Goal: Task Accomplishment & Management: Manage account settings

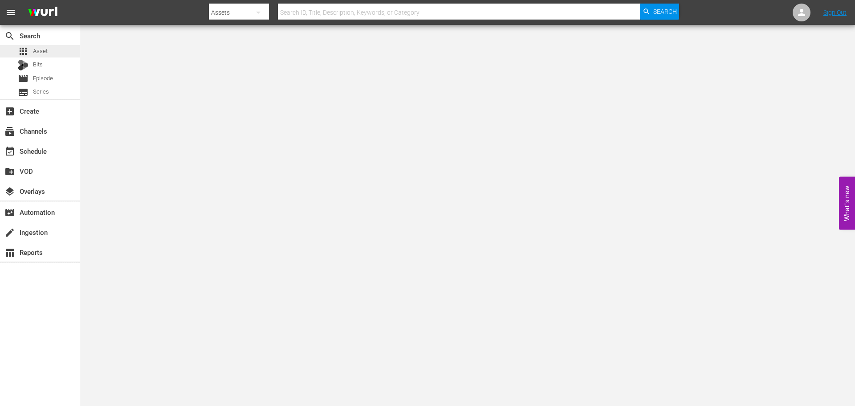
click at [48, 49] on div "apps Asset" at bounding box center [40, 51] width 80 height 12
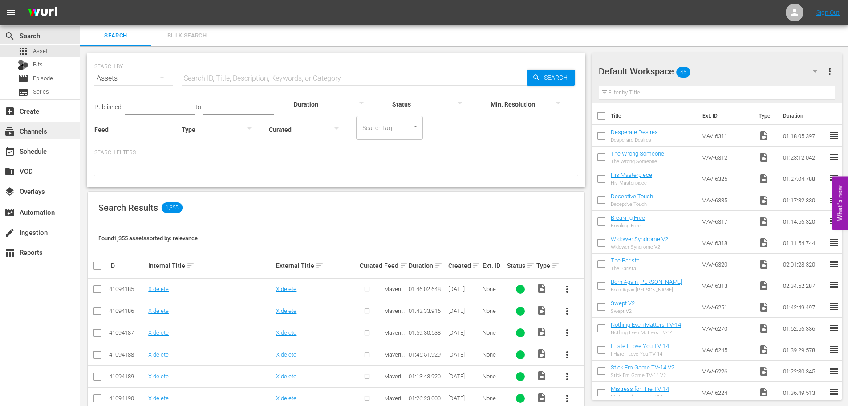
click at [27, 134] on div "subscriptions Channels" at bounding box center [25, 130] width 50 height 8
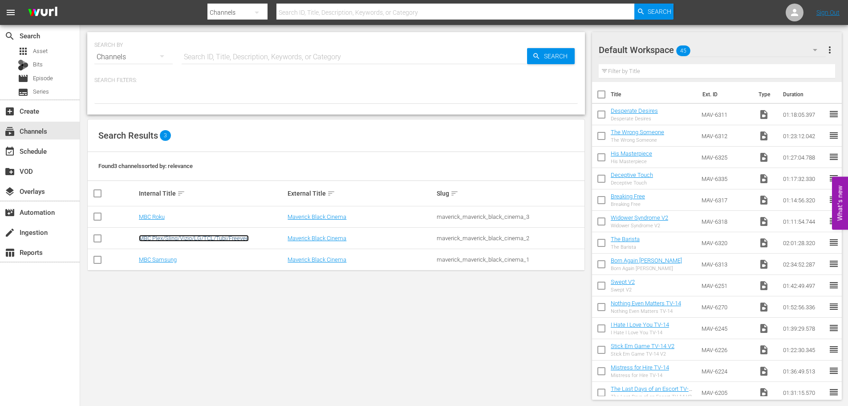
click at [186, 238] on link "MBC Plex/Sling/Vizio/LG/TCL/Tubi/Freevee" at bounding box center [194, 238] width 110 height 7
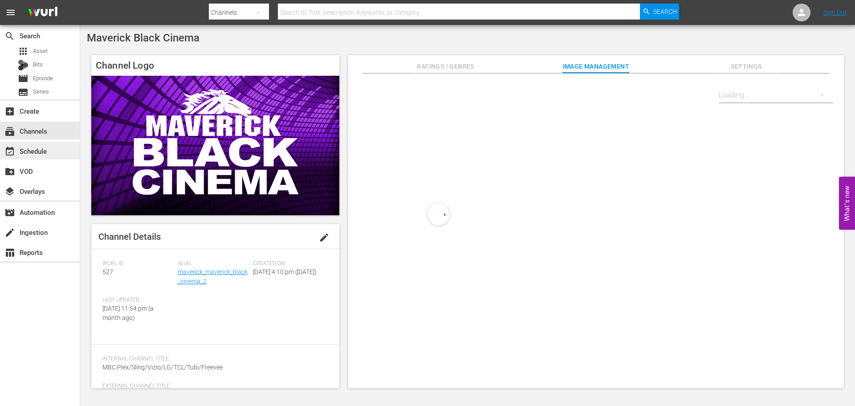
click at [25, 149] on div "event_available Schedule" at bounding box center [25, 150] width 50 height 8
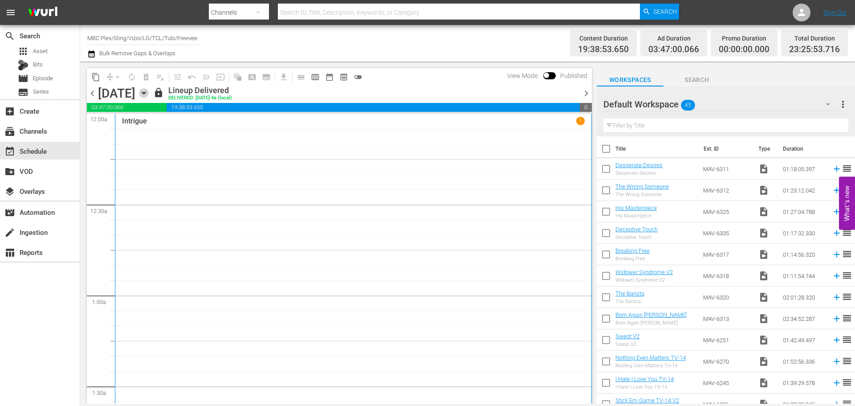
click at [149, 94] on icon "button" at bounding box center [144, 93] width 10 height 10
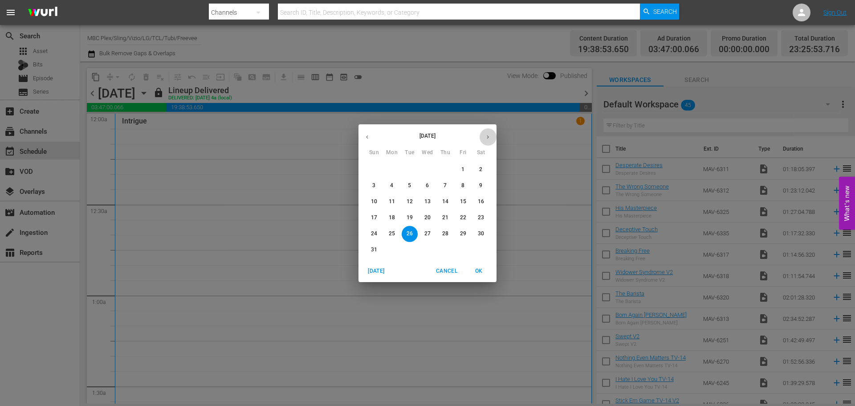
click at [488, 134] on icon "button" at bounding box center [487, 137] width 7 height 7
click at [482, 168] on span "4" at bounding box center [481, 170] width 16 height 8
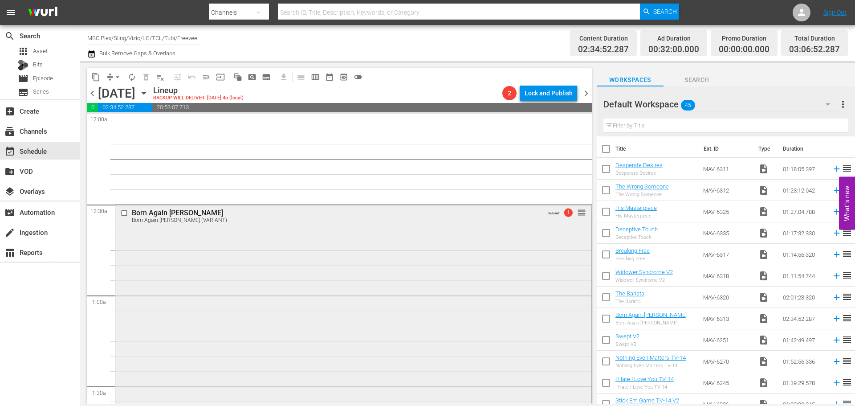
drag, startPoint x: 216, startPoint y: 257, endPoint x: 224, endPoint y: 256, distance: 8.1
click at [239, 282] on div "Delete Event" at bounding box center [252, 282] width 70 height 12
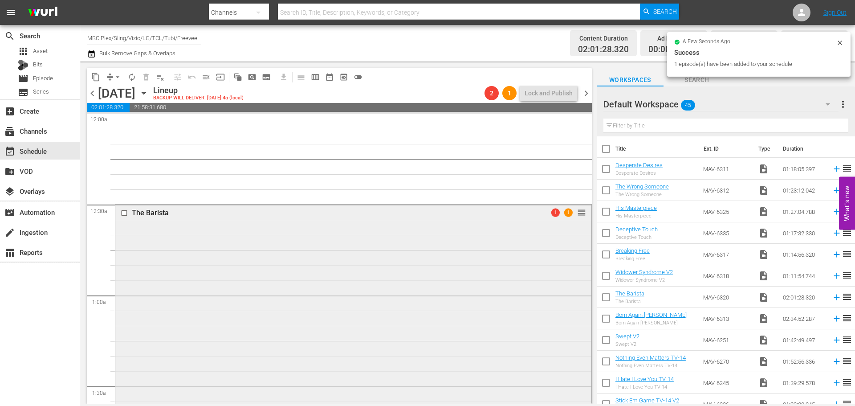
click at [177, 234] on div "The Barista 1 1 reorder" at bounding box center [353, 386] width 476 height 365
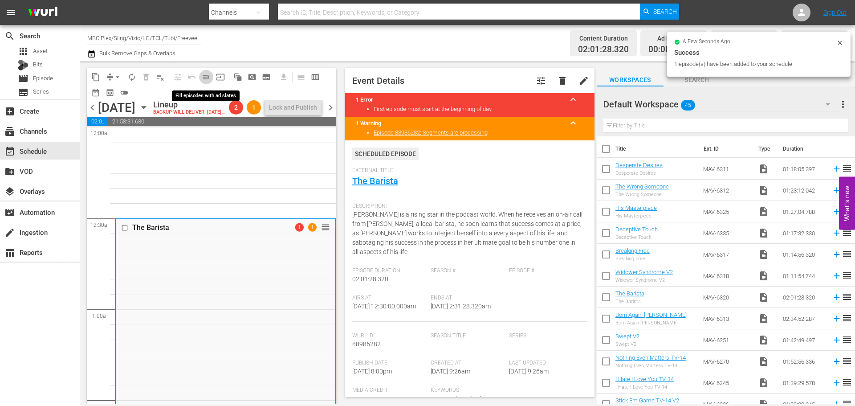
click at [208, 77] on span "menu_open" at bounding box center [206, 77] width 9 height 9
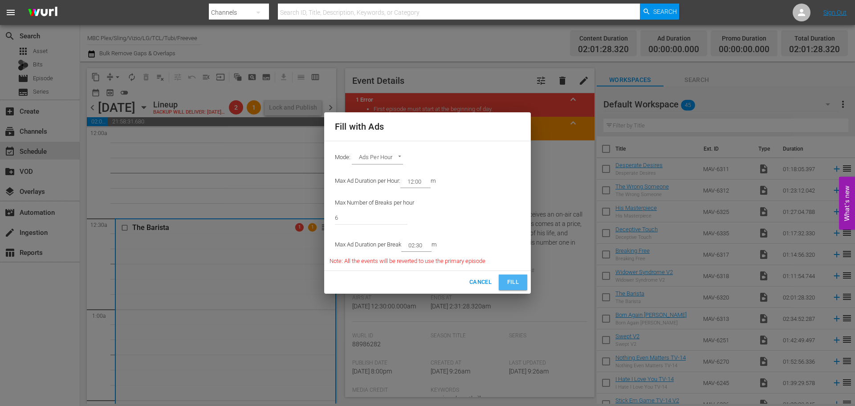
click at [508, 281] on span "Fill" at bounding box center [513, 282] width 14 height 10
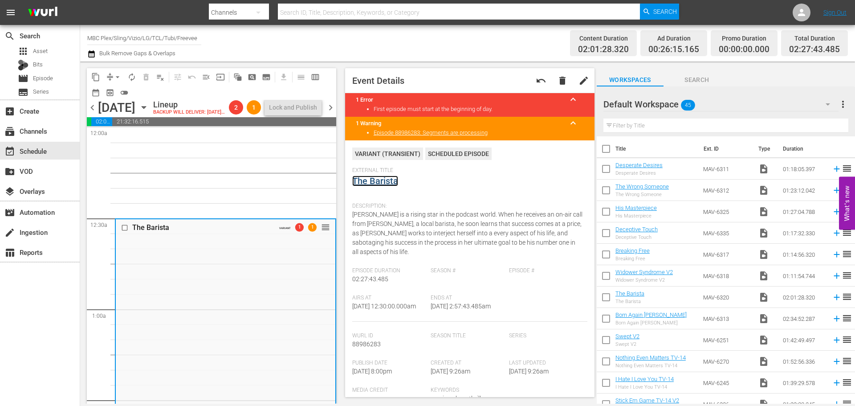
click at [391, 181] on link "The Barista" at bounding box center [375, 180] width 46 height 11
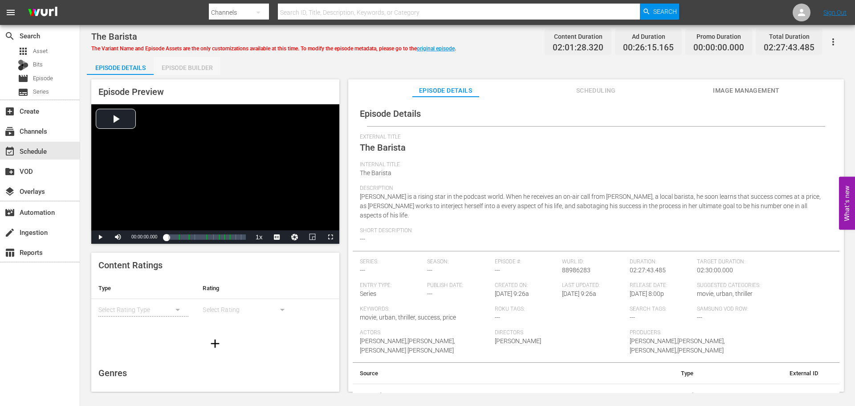
click at [215, 73] on div "Episode Builder" at bounding box center [187, 67] width 67 height 21
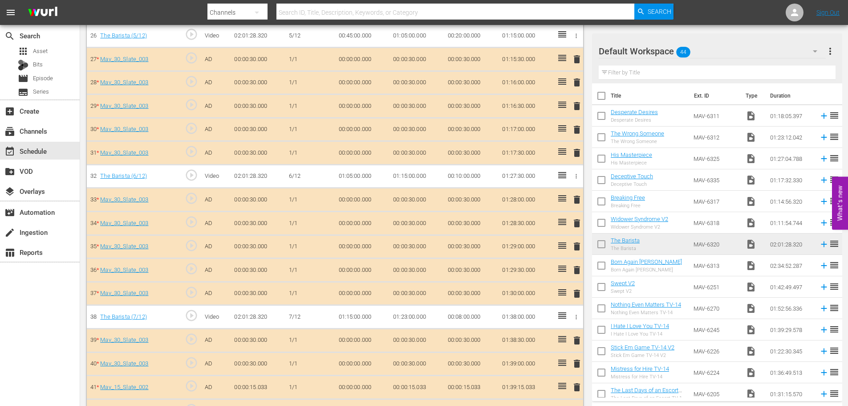
scroll to position [935, 0]
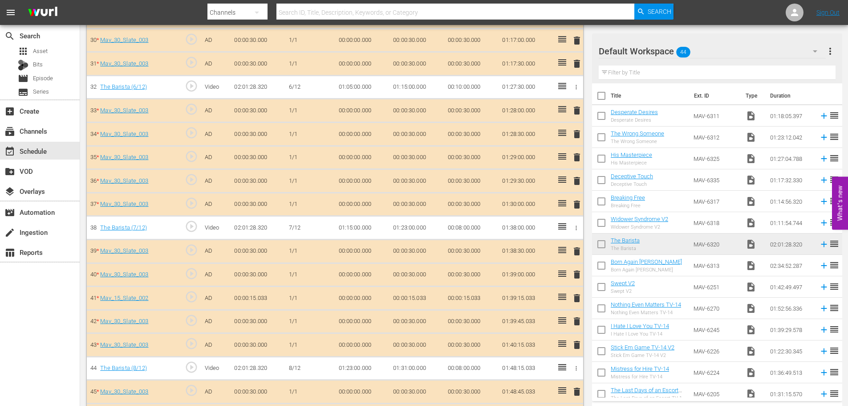
click at [577, 297] on span "delete" at bounding box center [577, 298] width 11 height 11
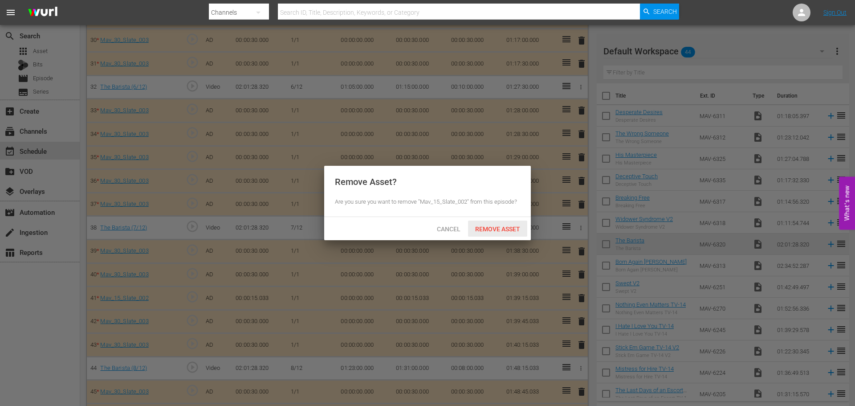
click at [487, 230] on span "Remove Asset" at bounding box center [497, 228] width 59 height 7
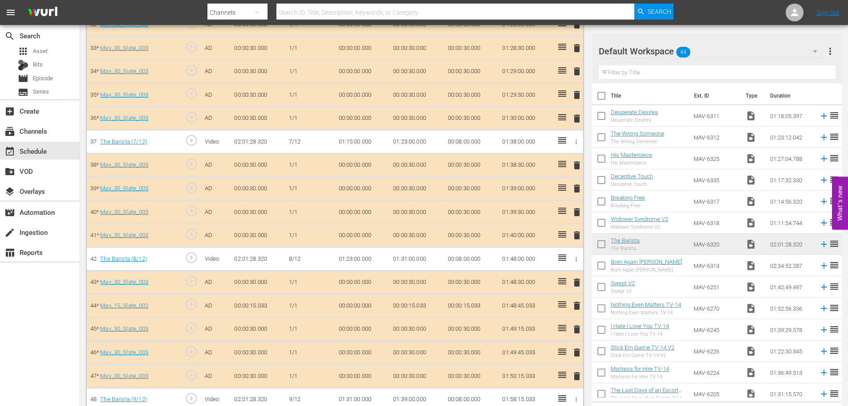
scroll to position [1024, 0]
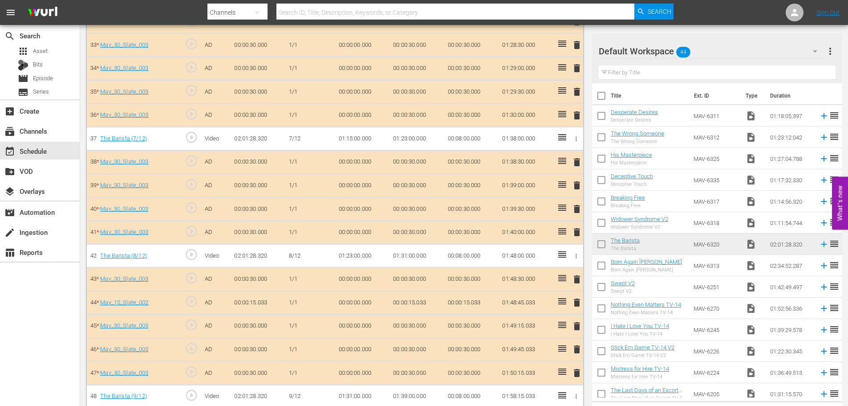
click at [577, 304] on span "delete" at bounding box center [577, 302] width 11 height 11
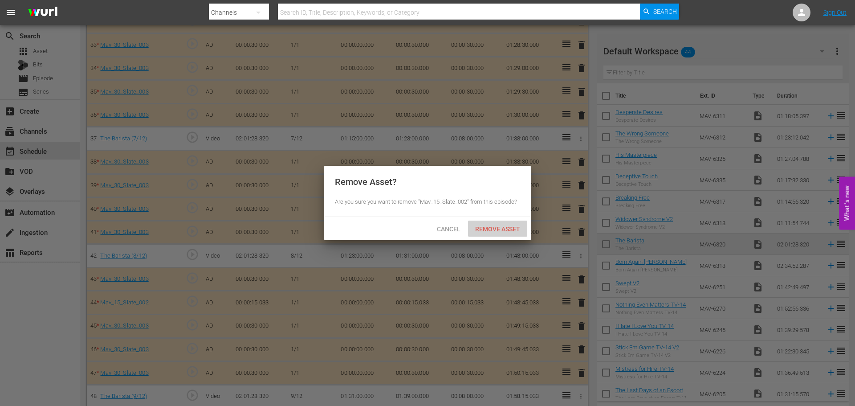
click at [500, 236] on div "Remove Asset" at bounding box center [497, 228] width 59 height 16
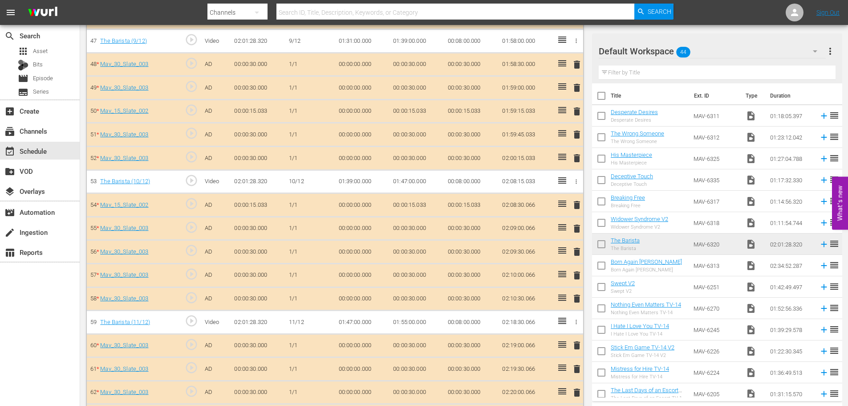
scroll to position [1380, 0]
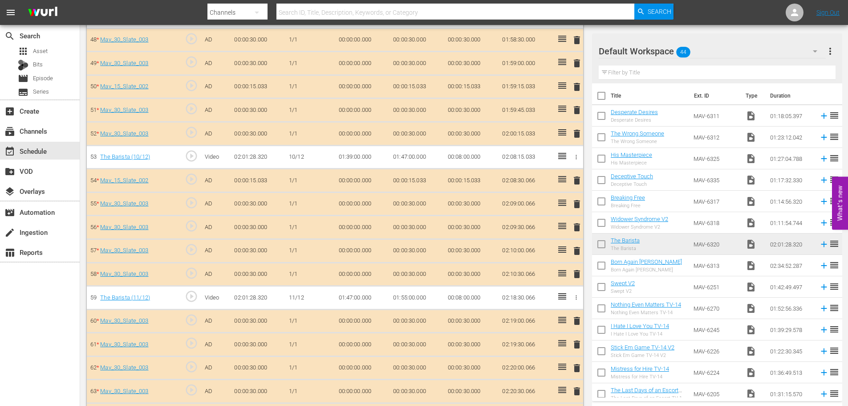
click at [577, 83] on span "delete" at bounding box center [577, 86] width 11 height 11
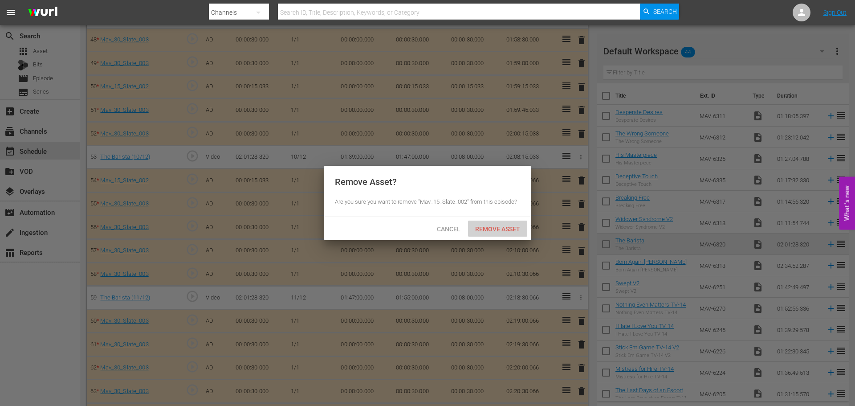
click at [496, 230] on span "Remove Asset" at bounding box center [497, 228] width 59 height 7
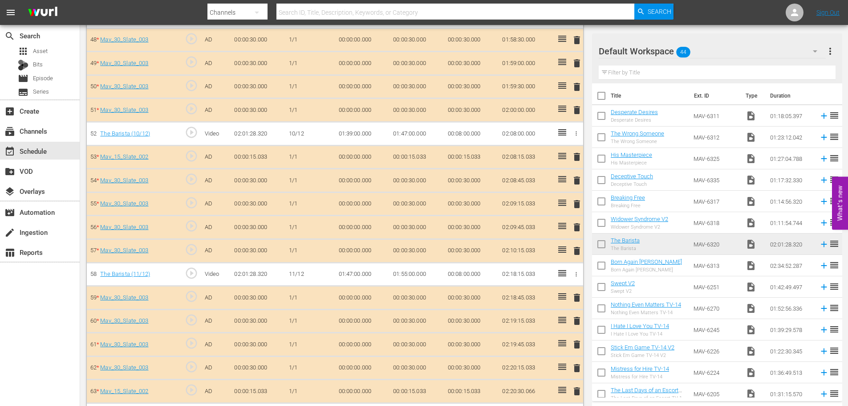
click at [577, 157] on span "delete" at bounding box center [577, 156] width 11 height 11
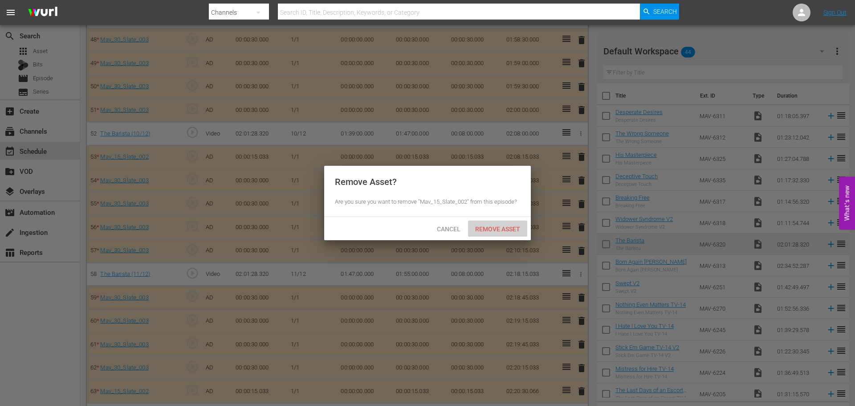
click at [507, 229] on span "Remove Asset" at bounding box center [497, 228] width 59 height 7
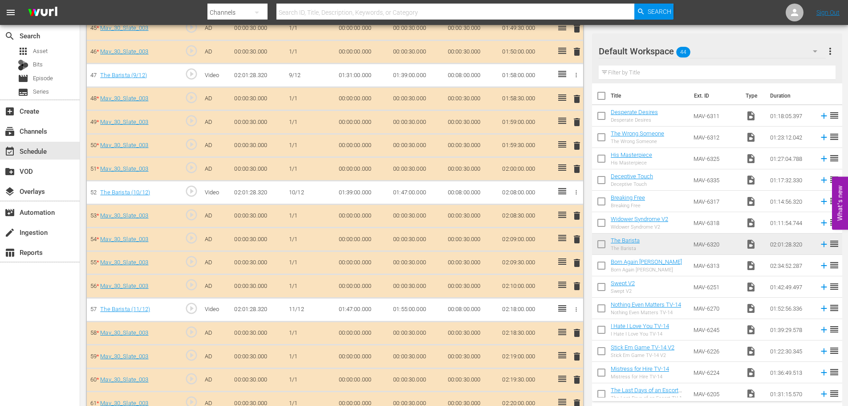
scroll to position [1384, 0]
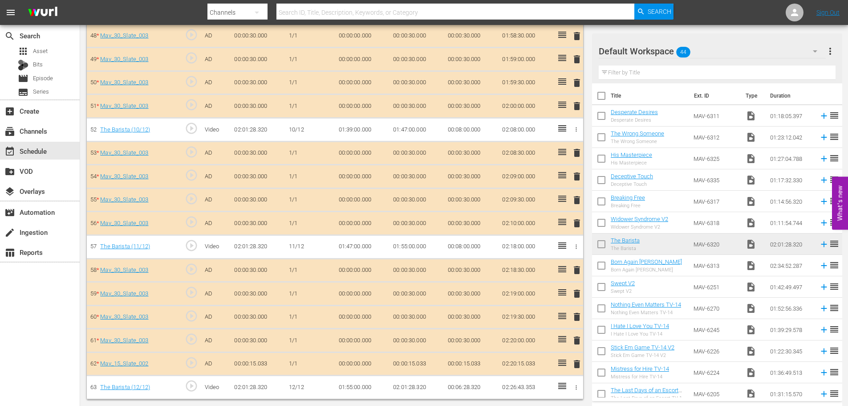
click at [577, 368] on span "delete" at bounding box center [577, 363] width 11 height 11
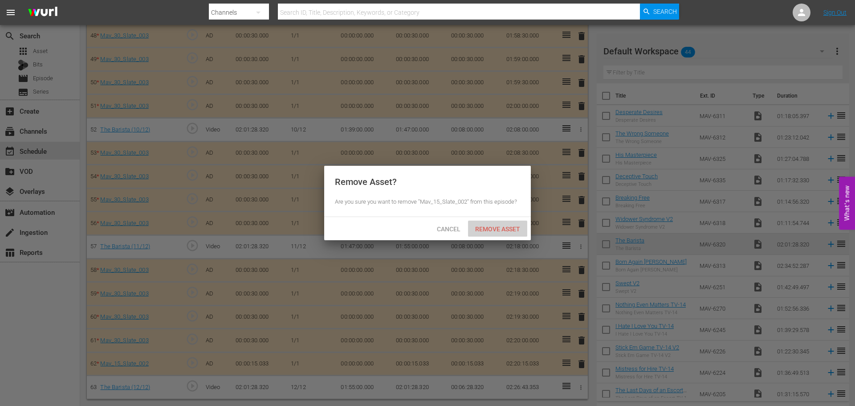
click at [489, 228] on span "Remove Asset" at bounding box center [497, 228] width 59 height 7
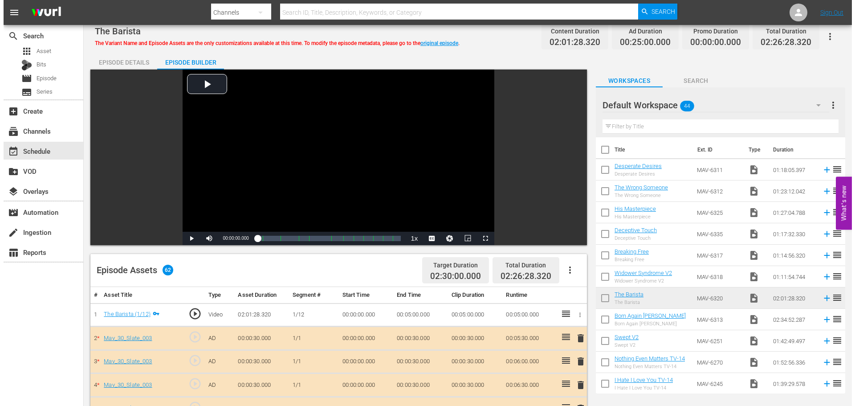
scroll to position [0, 0]
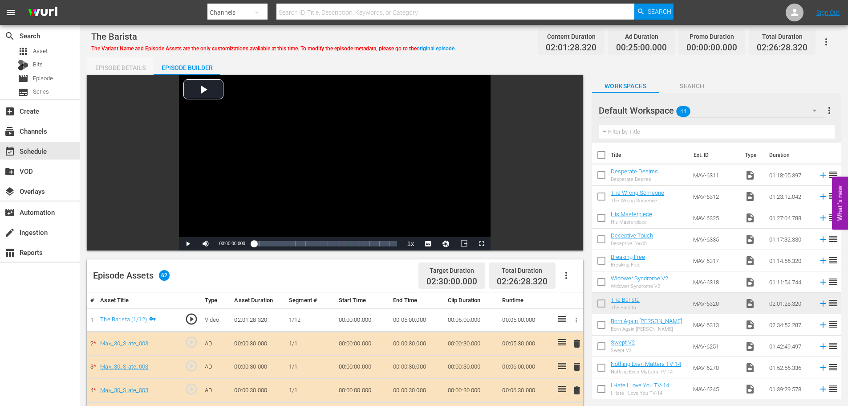
click at [132, 68] on div "Episode Details" at bounding box center [120, 67] width 67 height 21
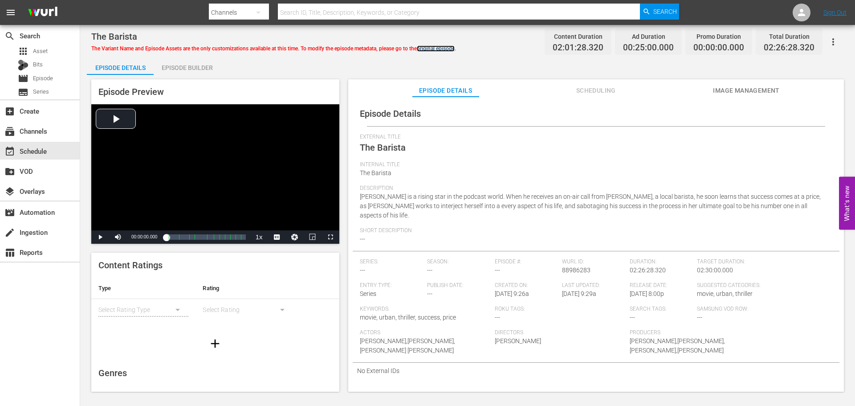
click at [439, 48] on link "original episode" at bounding box center [436, 48] width 38 height 6
click at [164, 313] on div "simple table" at bounding box center [143, 309] width 90 height 25
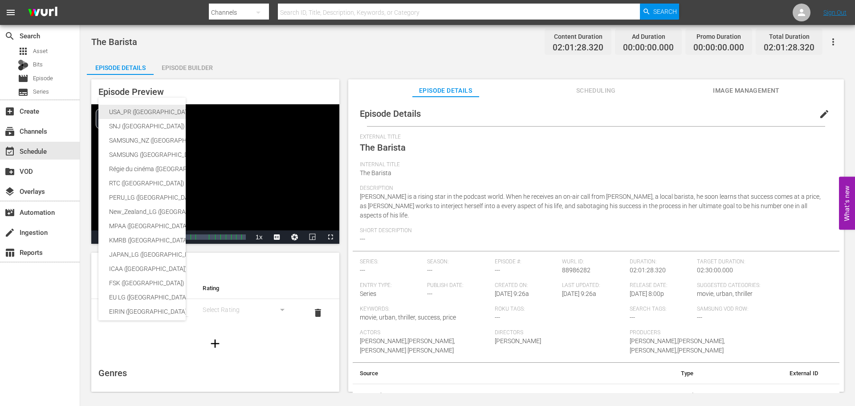
click at [143, 111] on div "USA_PR ([GEOGRAPHIC_DATA])" at bounding box center [211, 112] width 204 height 14
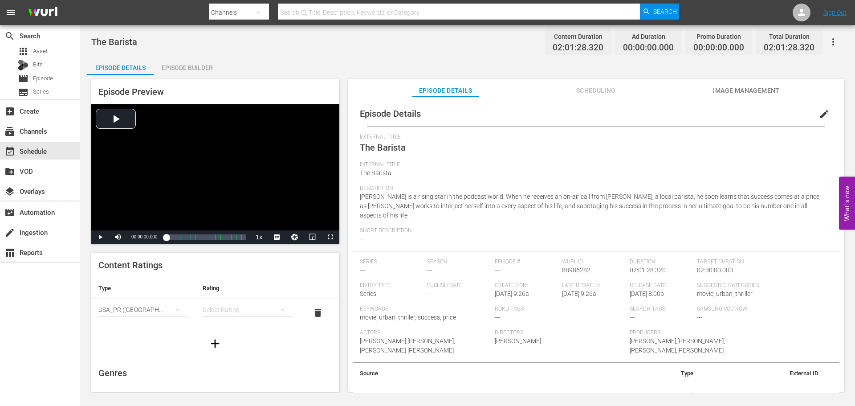
click at [250, 308] on div "simple table" at bounding box center [248, 309] width 90 height 25
click at [240, 386] on div "TVMA" at bounding box center [244, 384] width 66 height 14
click at [219, 342] on button "button" at bounding box center [215, 343] width 25 height 25
click at [147, 338] on div "simple table" at bounding box center [143, 337] width 90 height 25
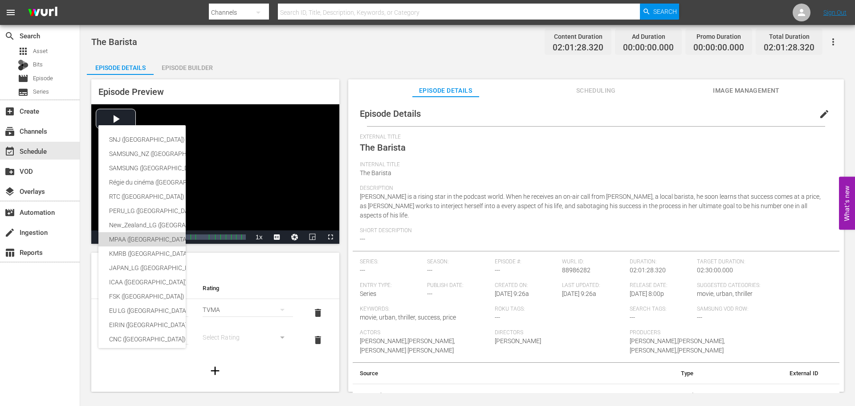
click at [152, 239] on div "MPAA ([GEOGRAPHIC_DATA])" at bounding box center [211, 239] width 204 height 14
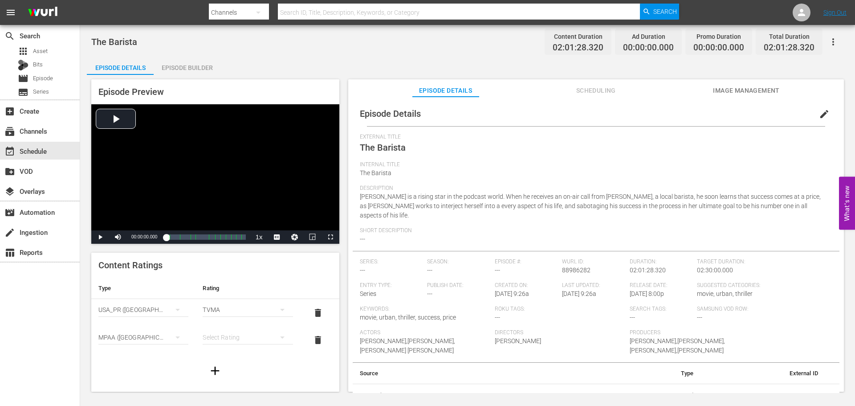
click at [246, 335] on div "simple table" at bounding box center [248, 337] width 90 height 25
click at [238, 322] on div "R" at bounding box center [244, 319] width 66 height 14
click at [819, 111] on span "edit" at bounding box center [824, 114] width 11 height 11
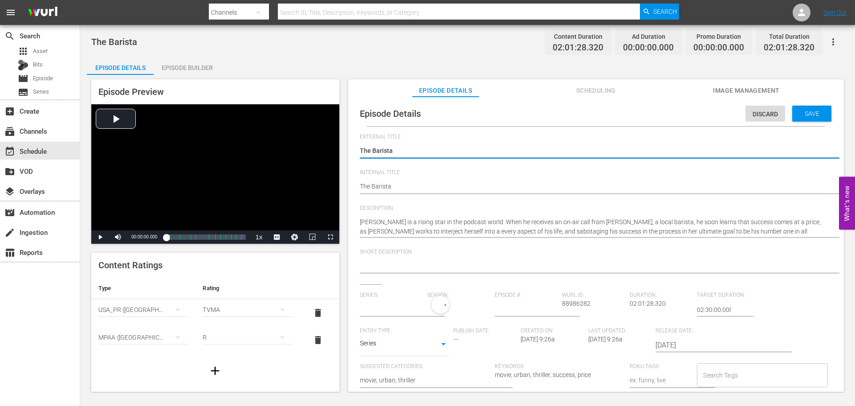
type input "No Series"
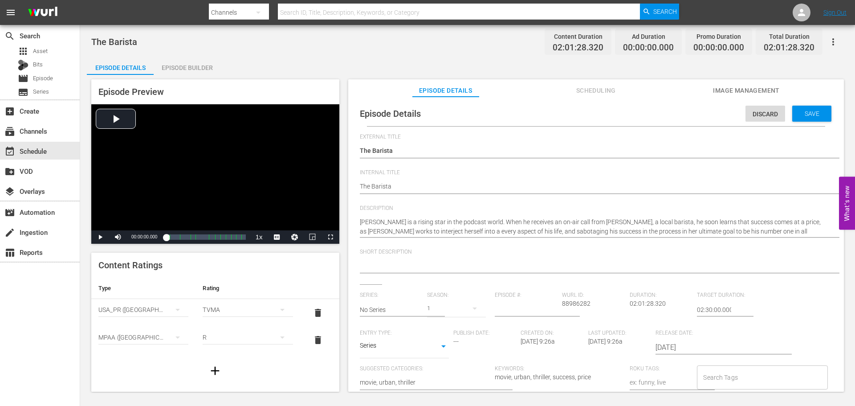
click at [417, 272] on div at bounding box center [594, 266] width 468 height 21
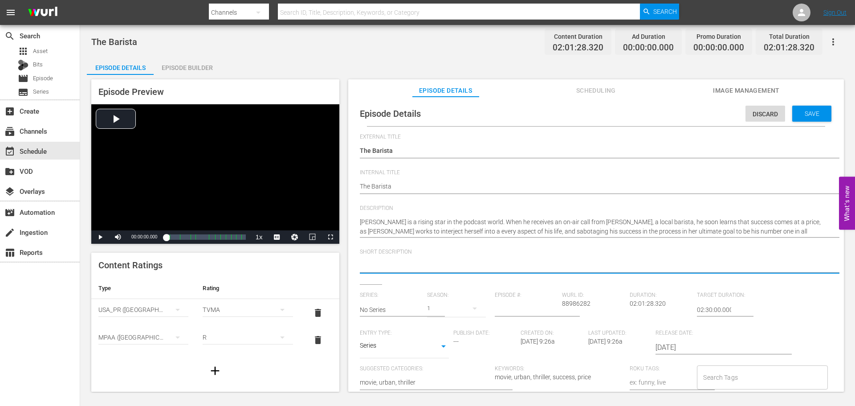
click at [418, 266] on textarea at bounding box center [594, 266] width 468 height 11
paste textarea "A rising star in the podcast world is stalked and threatened by an obsessed fan."
type textarea "A rising star in the podcast world is stalked and threatened by an obsessed fan."
click at [418, 348] on body "menu Search By Channels Search ID, Title, Description, Keywords, or Category Se…" at bounding box center [427, 203] width 855 height 406
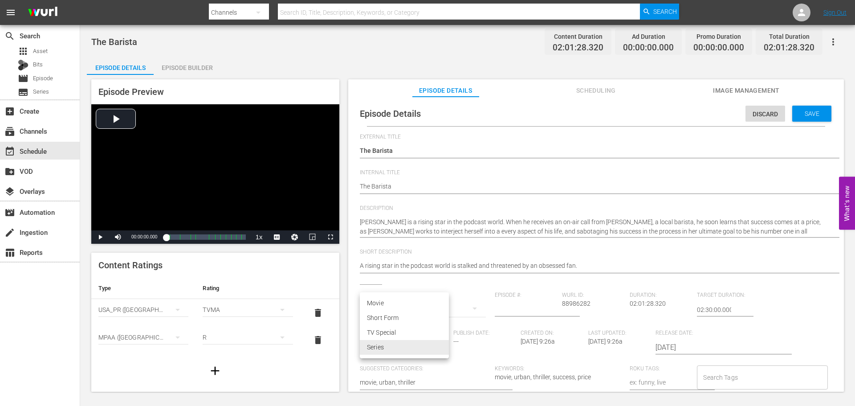
click at [401, 308] on li "Movie" at bounding box center [404, 303] width 89 height 15
type input "MOVIE"
click at [821, 111] on span "Save" at bounding box center [811, 113] width 29 height 7
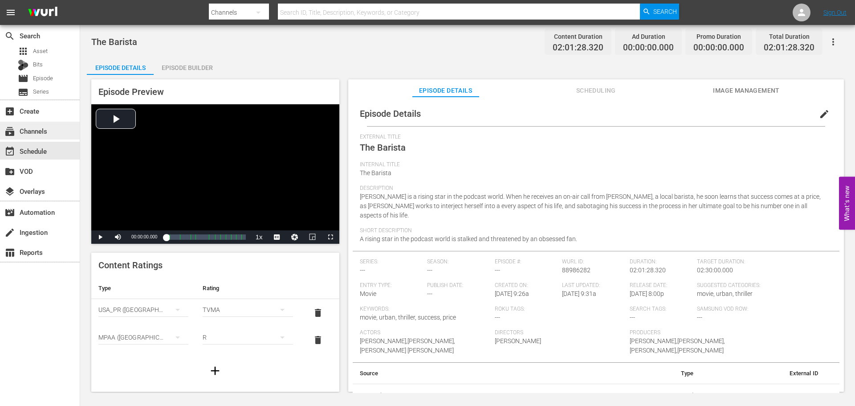
click at [39, 132] on div "subscriptions Channels" at bounding box center [25, 130] width 50 height 8
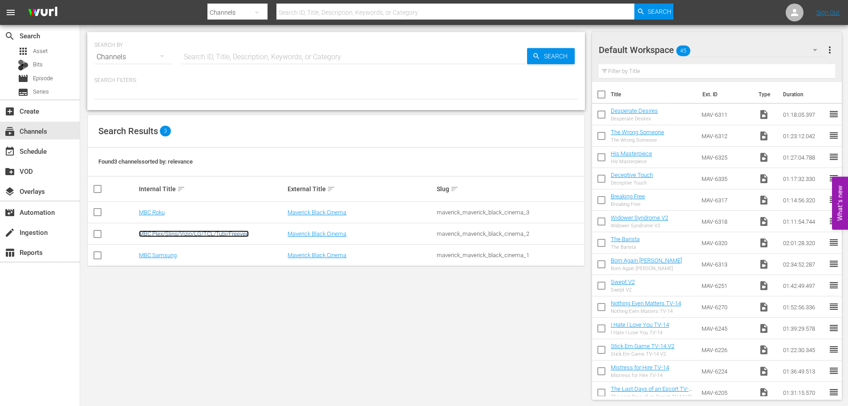
click at [213, 235] on link "MBC Plex/Sling/Vizio/LG/TCL/Tubi/Freevee" at bounding box center [194, 233] width 110 height 7
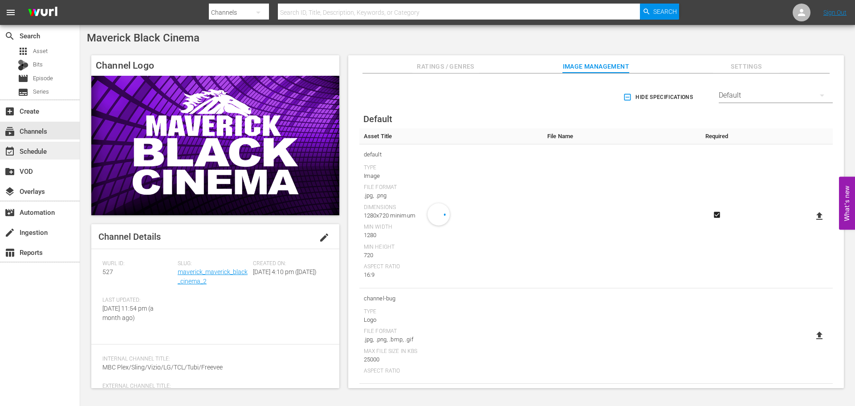
click at [45, 153] on div "event_available Schedule" at bounding box center [25, 150] width 50 height 8
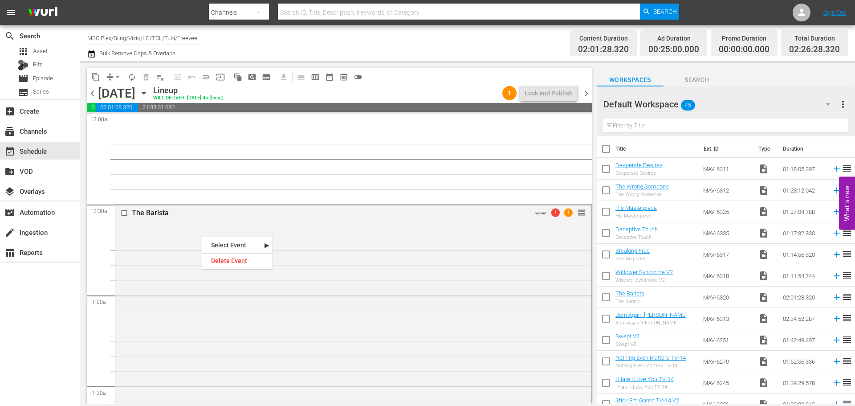
click at [250, 269] on nav "Select Event The Barista Delete Event" at bounding box center [237, 252] width 71 height 33
click at [228, 261] on div "Delete Event" at bounding box center [237, 261] width 70 height 12
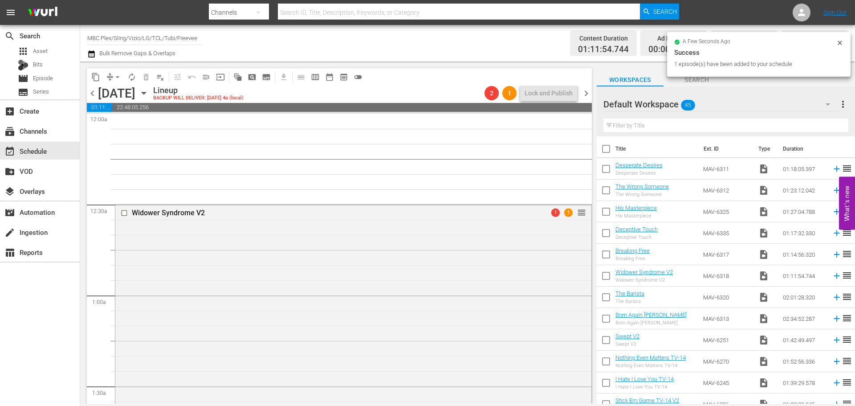
click at [123, 240] on div "Widower Syndrome V2 1 1 reorder" at bounding box center [353, 311] width 476 height 215
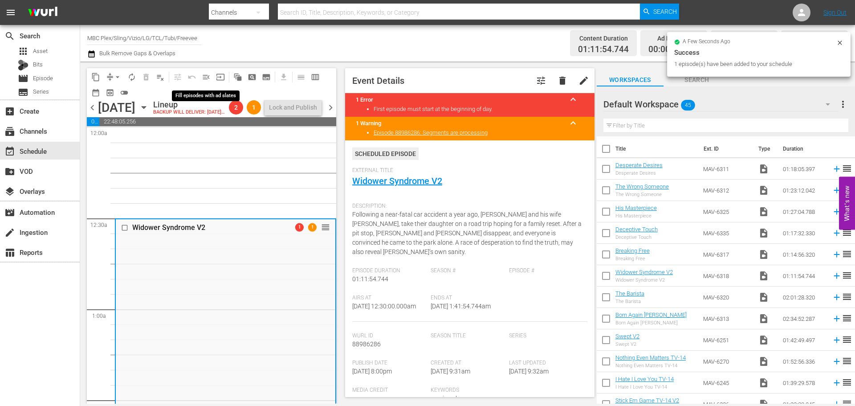
click at [204, 74] on span "menu_open" at bounding box center [206, 77] width 9 height 9
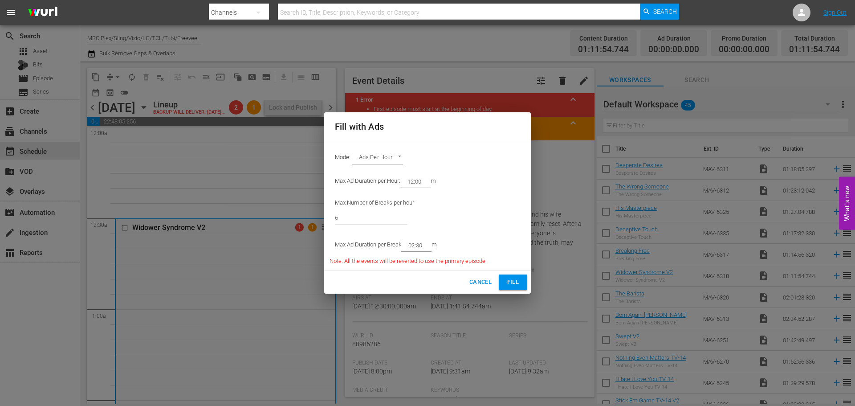
click at [509, 279] on span "Fill" at bounding box center [513, 282] width 14 height 10
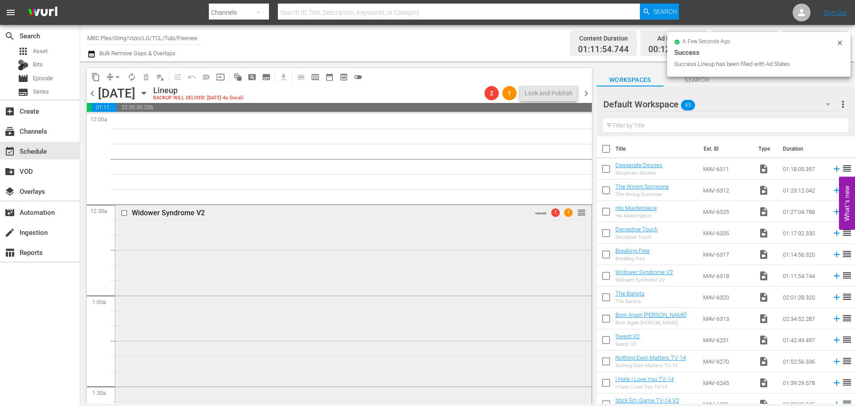
click at [165, 258] on div "Widower Syndrome V2 VARIANT 1 1 reorder" at bounding box center [353, 330] width 476 height 253
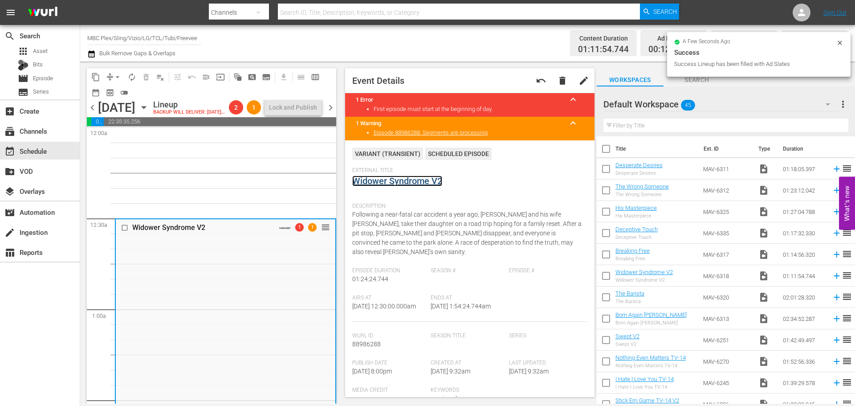
click at [370, 181] on link "Widower Syndrome V2" at bounding box center [397, 180] width 90 height 11
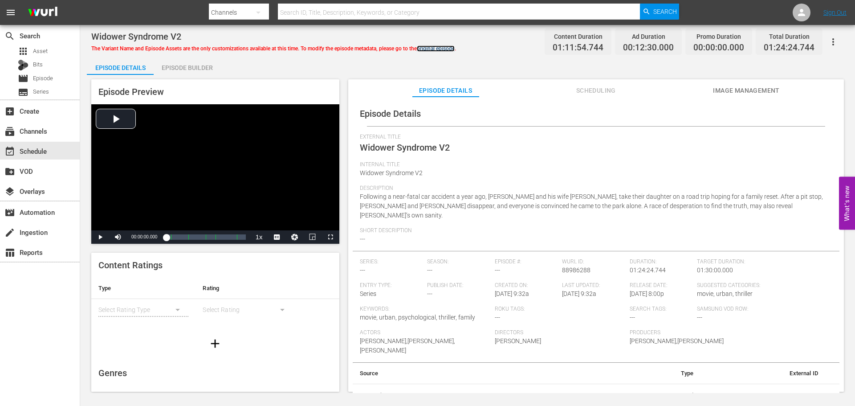
click at [435, 49] on link "original episode" at bounding box center [436, 48] width 38 height 6
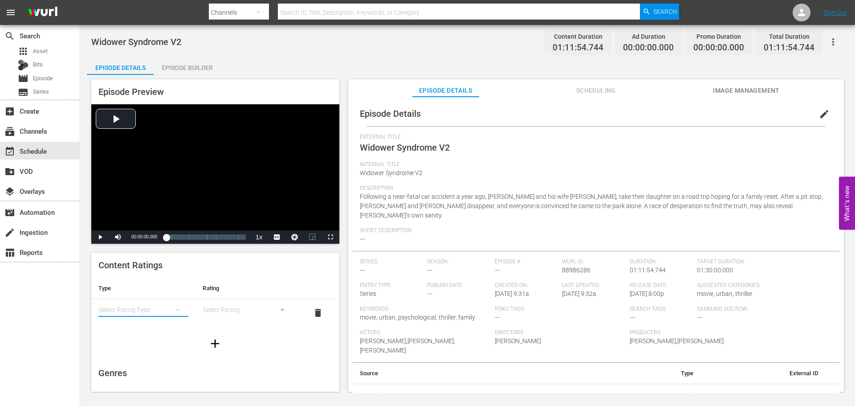
click at [168, 313] on button "simple table" at bounding box center [177, 309] width 21 height 21
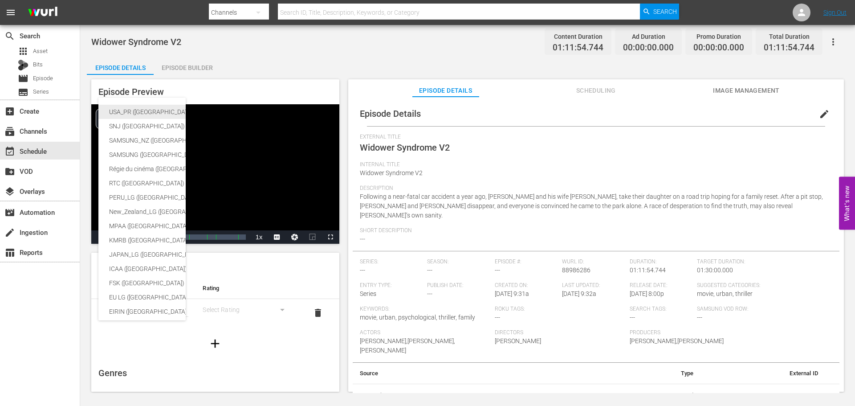
click at [164, 110] on div "USA_PR ([GEOGRAPHIC_DATA])" at bounding box center [211, 112] width 204 height 14
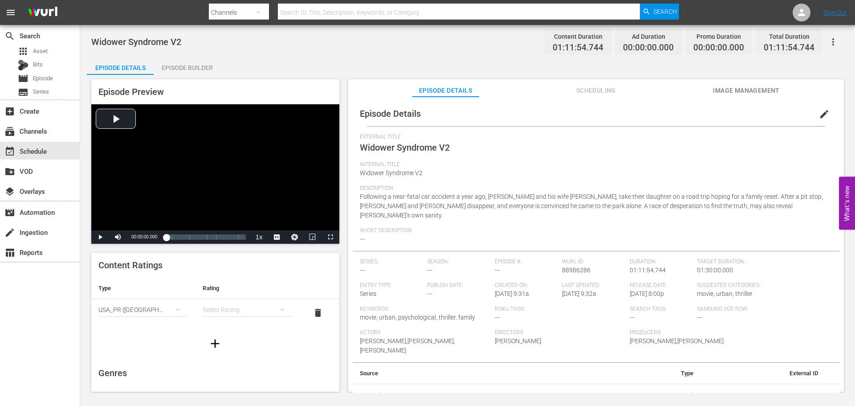
click at [280, 309] on icon "simple table" at bounding box center [282, 310] width 4 height 2
click at [228, 382] on div "TVMA" at bounding box center [244, 384] width 66 height 14
click at [213, 342] on icon "button" at bounding box center [215, 343] width 14 height 14
click at [162, 338] on div "simple table" at bounding box center [143, 337] width 90 height 25
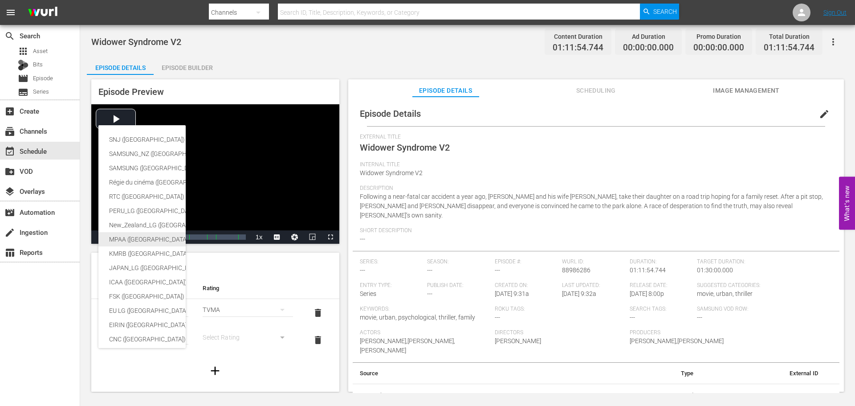
click at [144, 238] on div "MPAA ([GEOGRAPHIC_DATA])" at bounding box center [211, 239] width 204 height 14
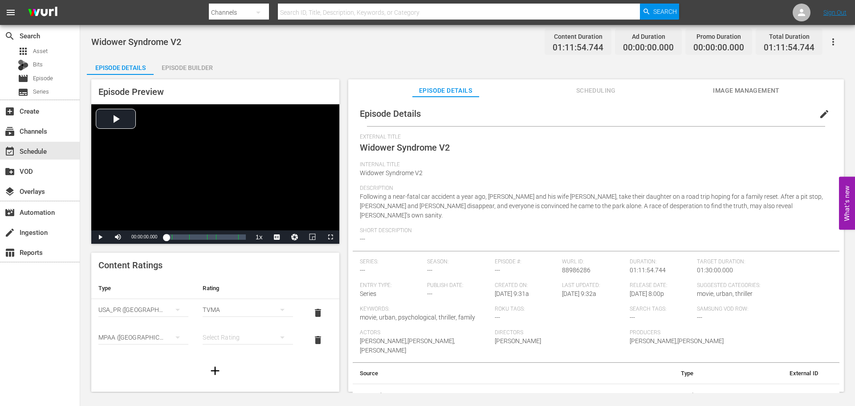
click at [228, 342] on div "simple table" at bounding box center [248, 337] width 90 height 25
click at [232, 319] on div "R" at bounding box center [244, 319] width 66 height 14
click at [819, 110] on span "edit" at bounding box center [824, 114] width 11 height 11
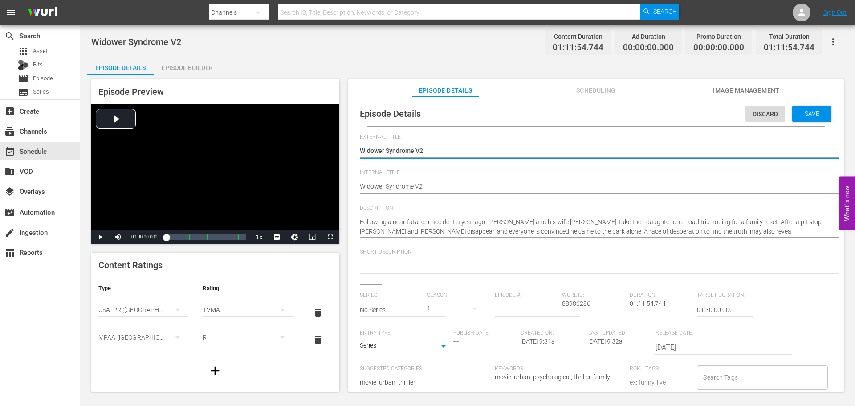
click at [492, 145] on div "Widower Syndrome V2 Widower Syndrome V2" at bounding box center [594, 151] width 468 height 21
type textarea "Widower Syndrome V"
type textarea "Widower Syndrome"
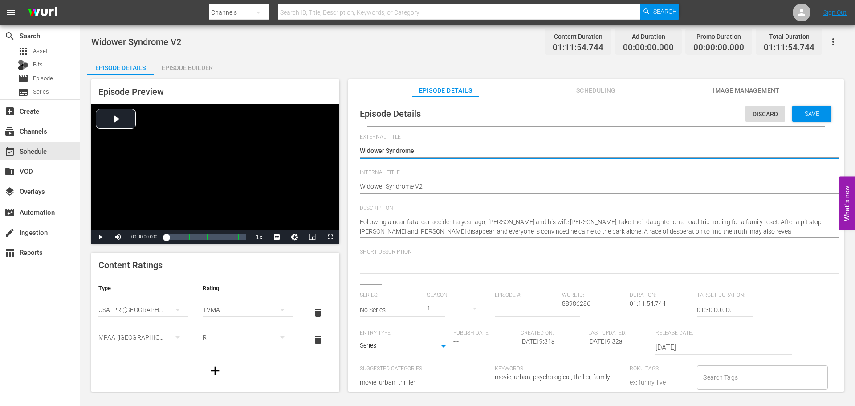
type textarea "Widower Syndrome"
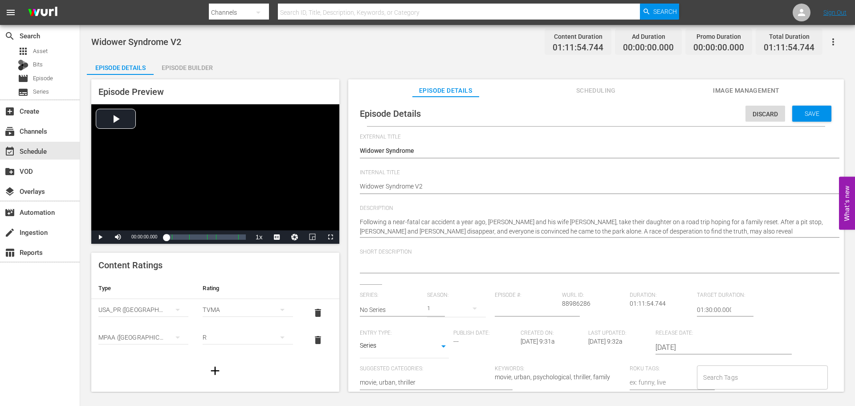
click at [512, 260] on div at bounding box center [594, 266] width 468 height 21
click at [508, 263] on textarea at bounding box center [594, 266] width 468 height 11
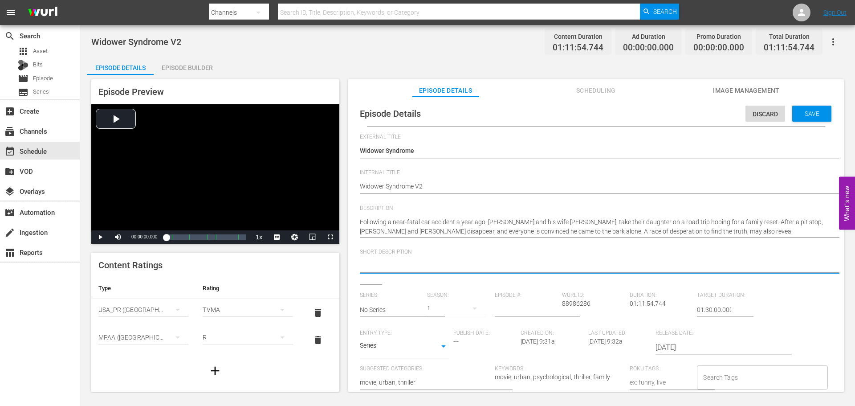
paste textarea "A father is under scrutiny after his claims that his wife and daughter disappea…"
type textarea "A father is under scrutiny after his claims that his wife and daughter disappea…"
click at [418, 350] on body "menu Search By Channels Search ID, Title, Description, Keywords, or Category Se…" at bounding box center [427, 203] width 855 height 406
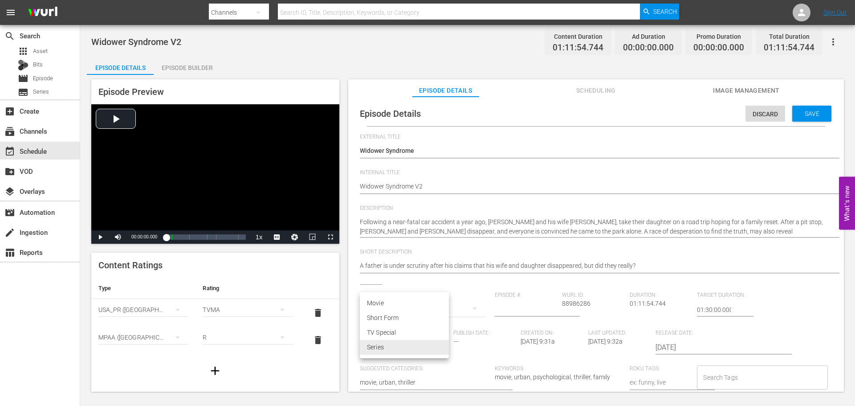
click at [373, 303] on li "Movie" at bounding box center [404, 303] width 89 height 15
type input "MOVIE"
click at [792, 107] on div "Save" at bounding box center [811, 114] width 39 height 16
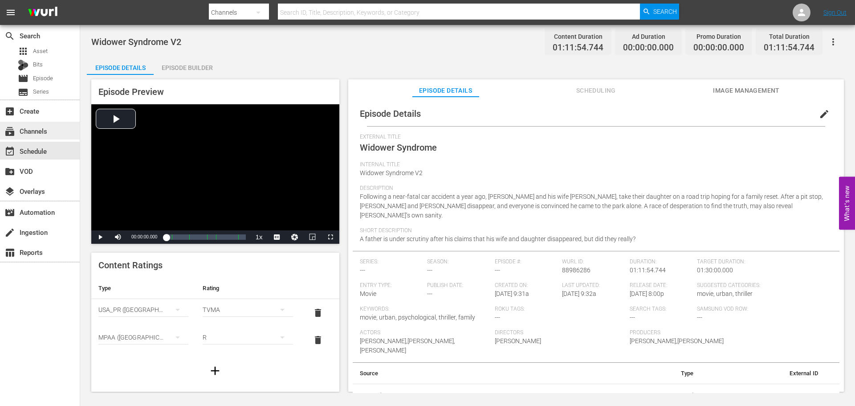
click at [34, 130] on div "subscriptions Channels" at bounding box center [25, 130] width 50 height 8
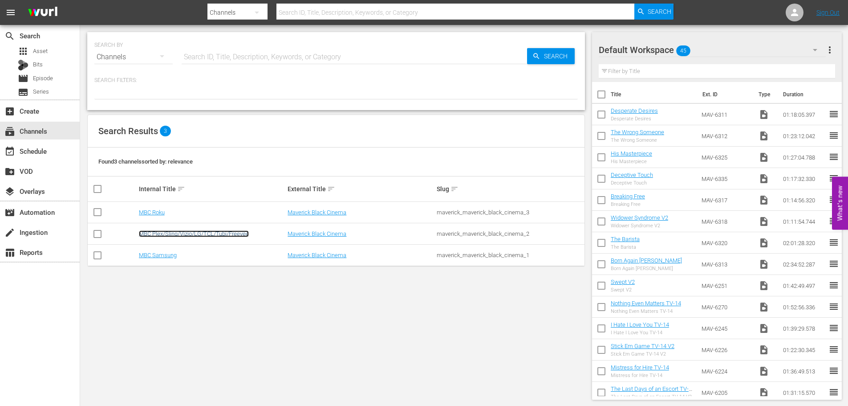
click at [147, 232] on link "MBC Plex/Sling/Vizio/LG/TCL/Tubi/Freevee" at bounding box center [194, 233] width 110 height 7
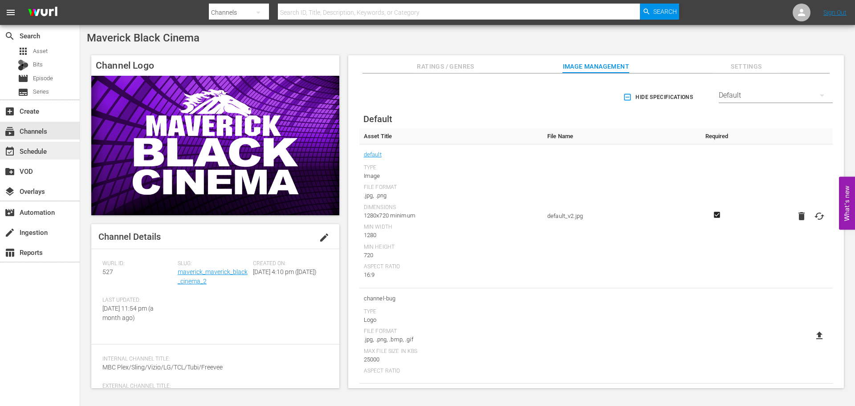
click at [52, 152] on div "event_available Schedule" at bounding box center [40, 151] width 80 height 18
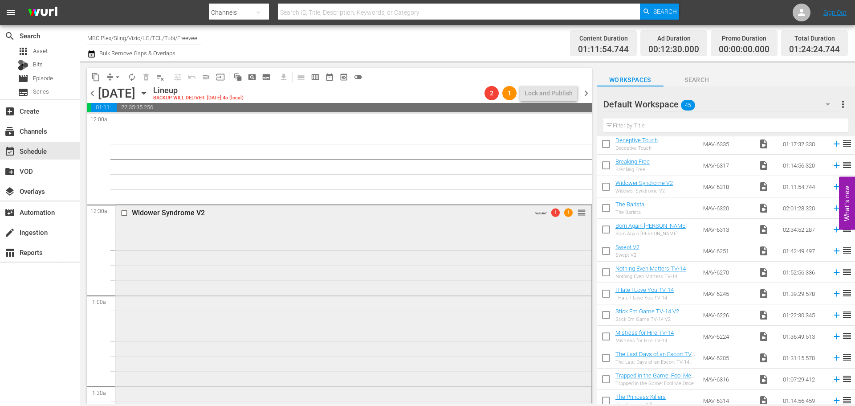
click at [328, 247] on div "Widower Syndrome V2 VARIANT 1 1 reorder" at bounding box center [353, 330] width 476 height 253
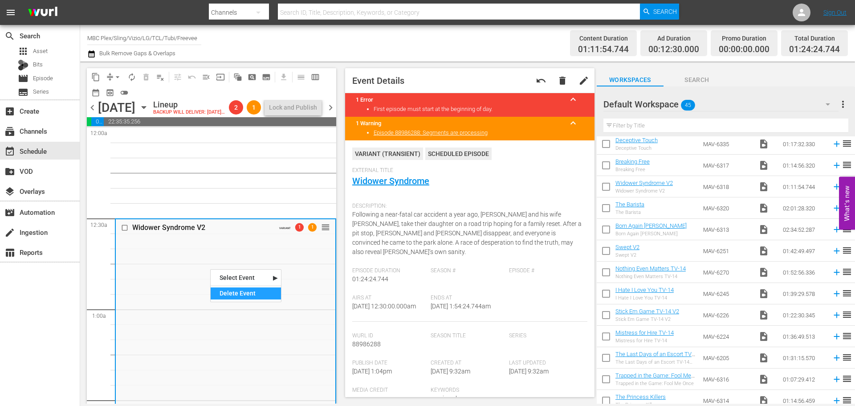
click at [228, 293] on div "Delete Event" at bounding box center [246, 293] width 70 height 12
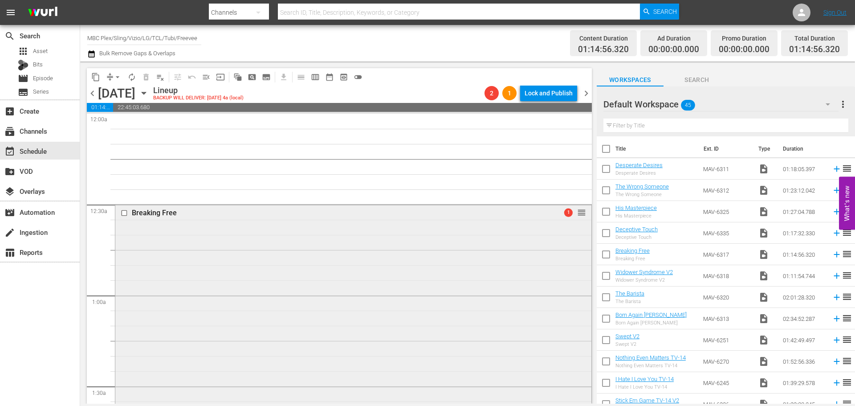
click at [246, 240] on div "Breaking Free 1 reorder" at bounding box center [353, 316] width 476 height 224
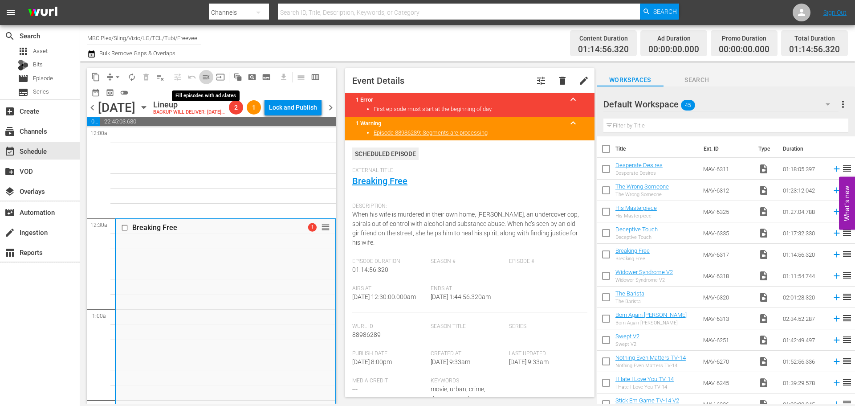
click at [211, 76] on button "menu_open" at bounding box center [206, 77] width 14 height 14
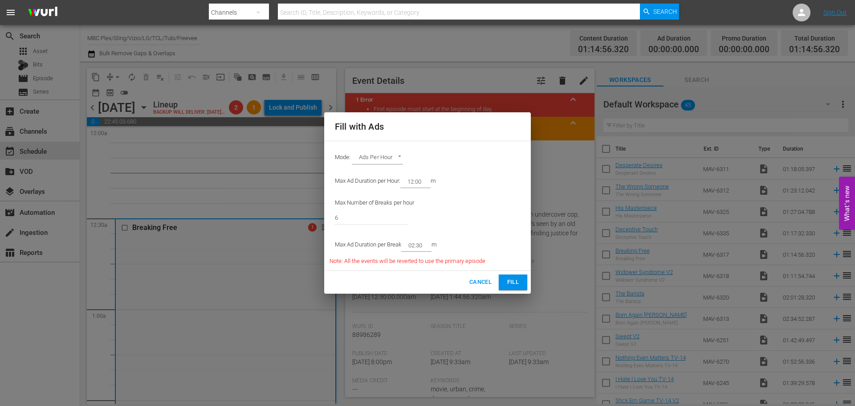
click at [515, 280] on span "Fill" at bounding box center [513, 282] width 14 height 10
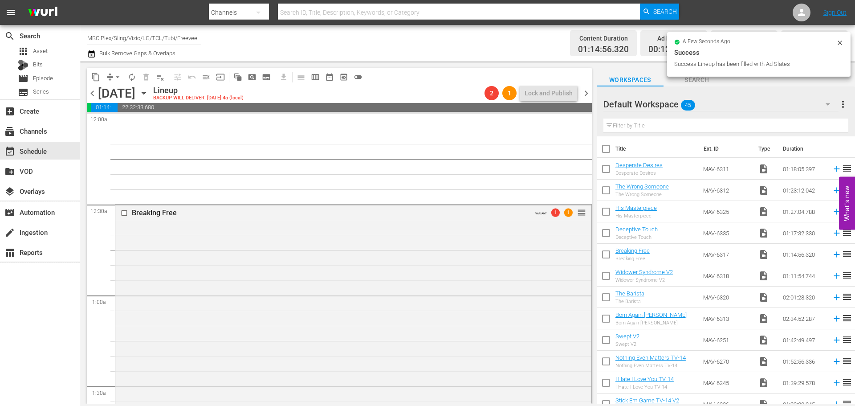
click at [356, 252] on div "Breaking Free VARIANT 1 1 reorder" at bounding box center [353, 335] width 476 height 262
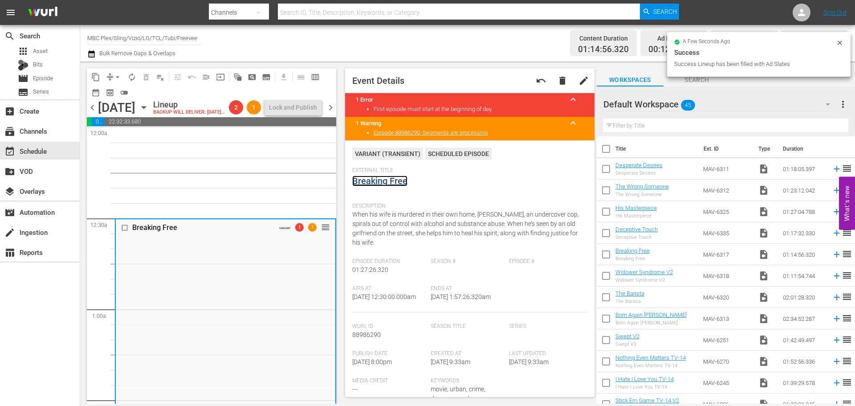
click at [378, 181] on link "Breaking Free" at bounding box center [379, 180] width 55 height 11
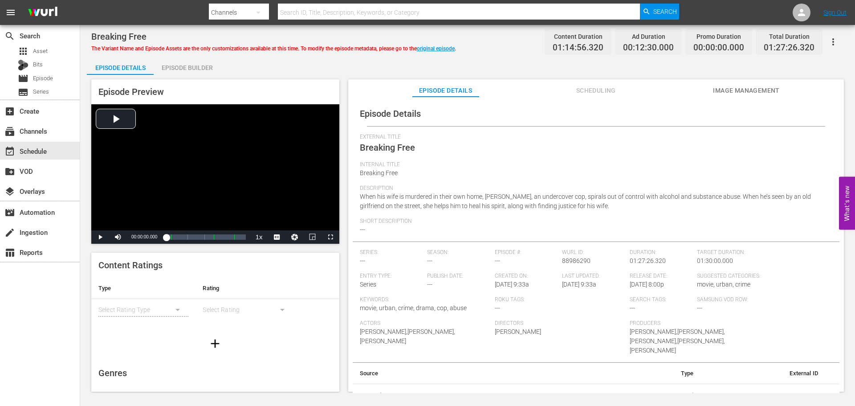
click at [834, 41] on icon "button" at bounding box center [833, 42] width 11 height 11
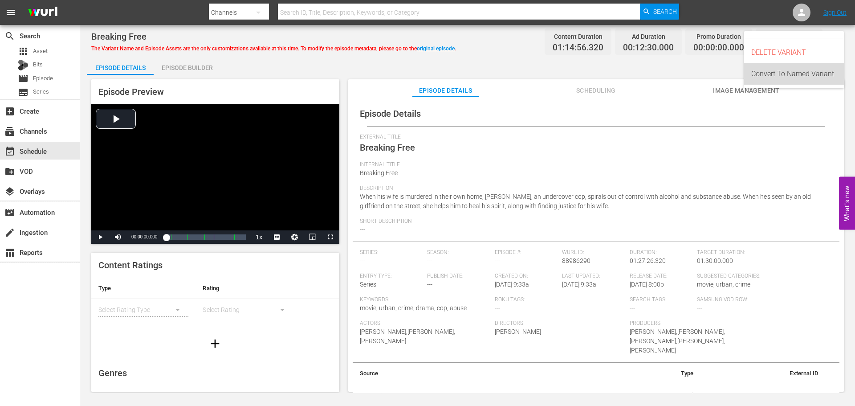
click at [822, 74] on div "Convert To Named Variant" at bounding box center [793, 73] width 85 height 21
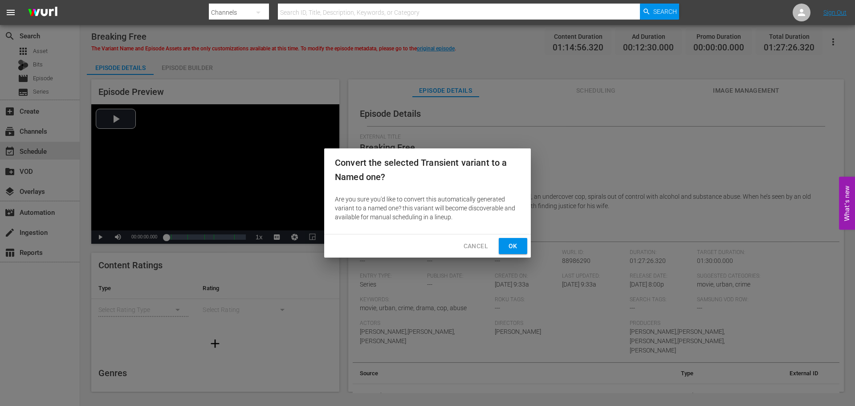
click at [511, 238] on button "Ok" at bounding box center [513, 246] width 28 height 16
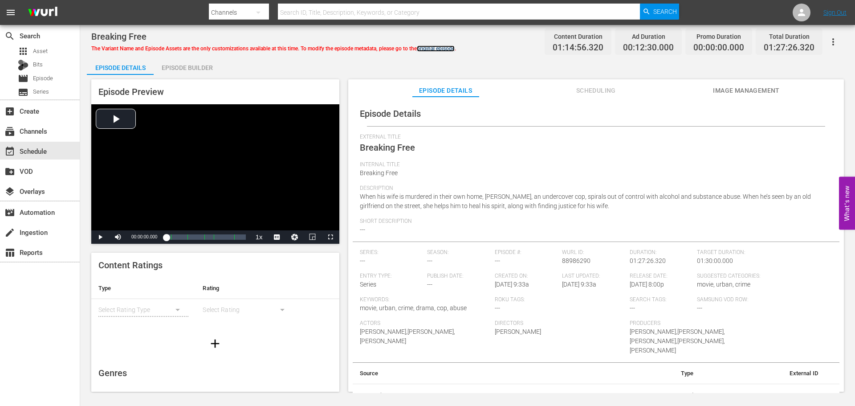
click at [427, 49] on link "original episode" at bounding box center [436, 48] width 38 height 6
click at [168, 309] on button "simple table" at bounding box center [177, 309] width 21 height 21
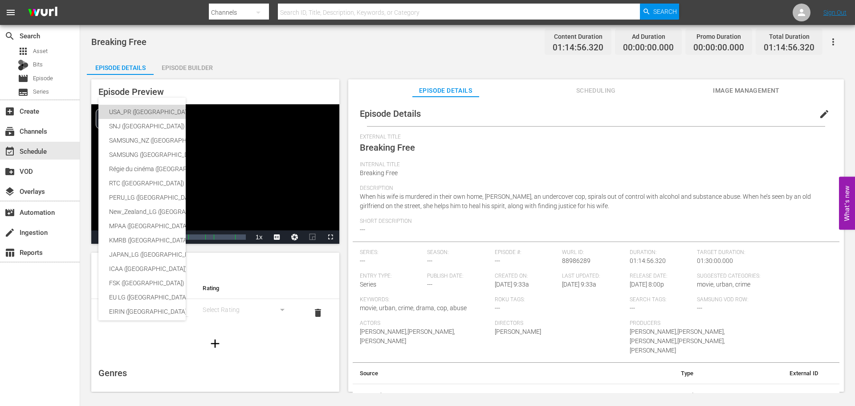
click at [155, 107] on div "USA_PR ([GEOGRAPHIC_DATA])" at bounding box center [211, 112] width 204 height 14
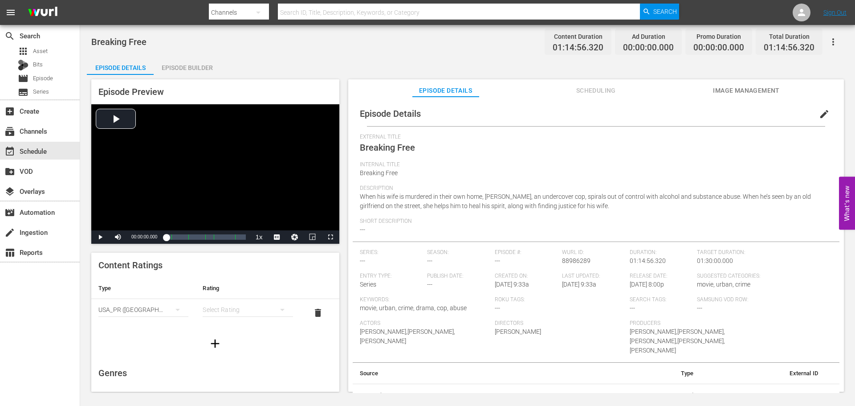
click at [248, 313] on div "simple table" at bounding box center [248, 309] width 90 height 25
click at [225, 382] on div "TVMA" at bounding box center [244, 384] width 66 height 14
click at [212, 342] on icon "button" at bounding box center [215, 343] width 8 height 8
click at [157, 339] on div "simple table" at bounding box center [143, 337] width 90 height 25
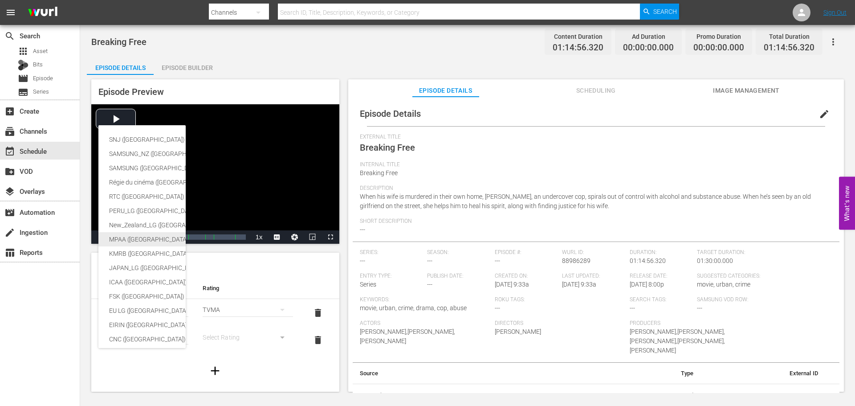
click at [148, 238] on div "MPAA ([GEOGRAPHIC_DATA])" at bounding box center [211, 239] width 204 height 14
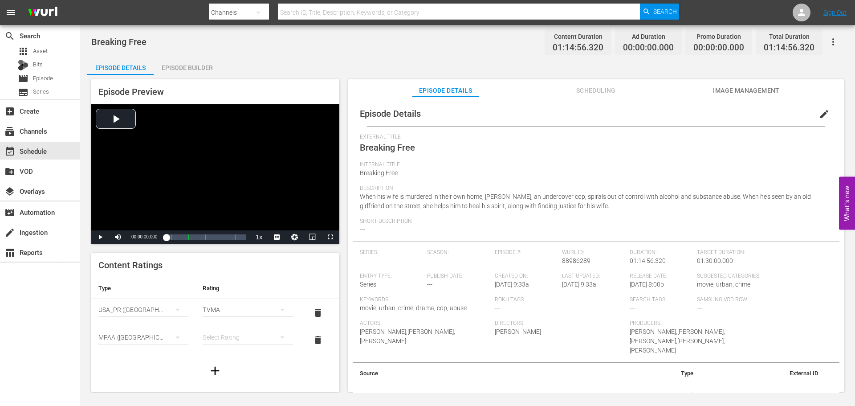
click at [238, 337] on div "simple table" at bounding box center [248, 337] width 90 height 25
click at [238, 320] on div "R" at bounding box center [244, 319] width 66 height 14
click at [819, 113] on span "edit" at bounding box center [824, 114] width 11 height 11
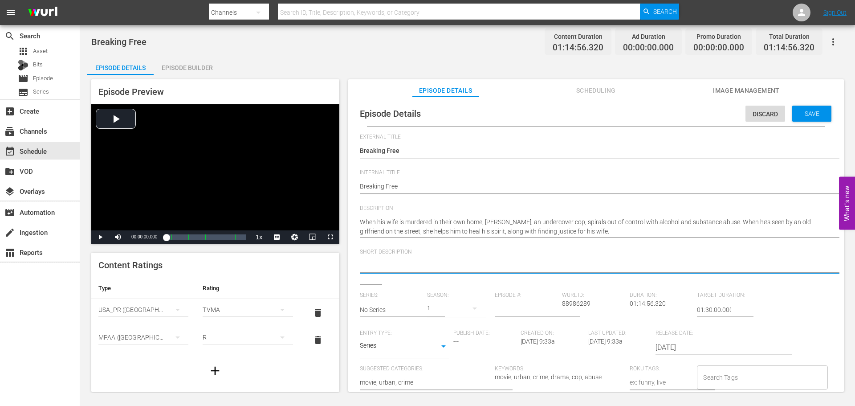
click at [452, 261] on textarea at bounding box center [594, 266] width 468 height 11
paste textarea "After the death of his wife, an undercover cop works with an old flame to solve…"
type textarea "After the death of his wife, an undercover cop works with an old flame to solve…"
click at [419, 345] on body "menu Search By Channels Search ID, Title, Description, Keywords, or Category Se…" at bounding box center [427, 203] width 855 height 406
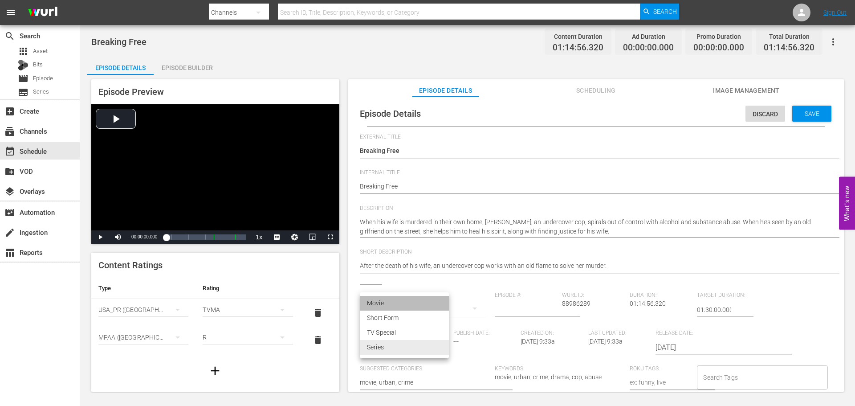
click at [406, 305] on li "Movie" at bounding box center [404, 303] width 89 height 15
type input "MOVIE"
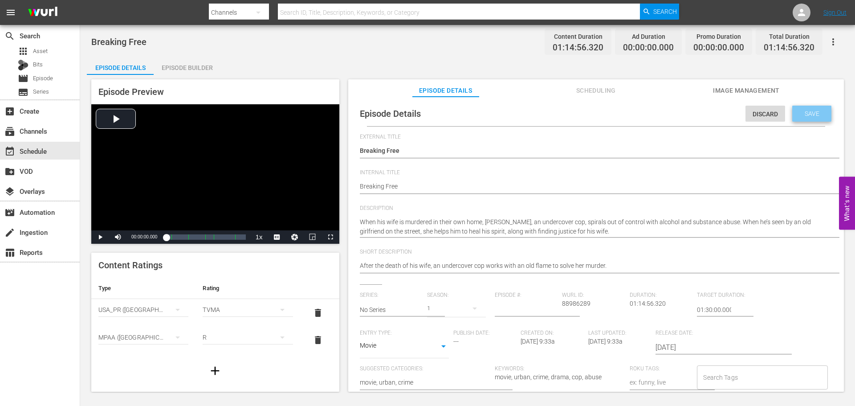
click at [810, 111] on span "Save" at bounding box center [811, 113] width 29 height 7
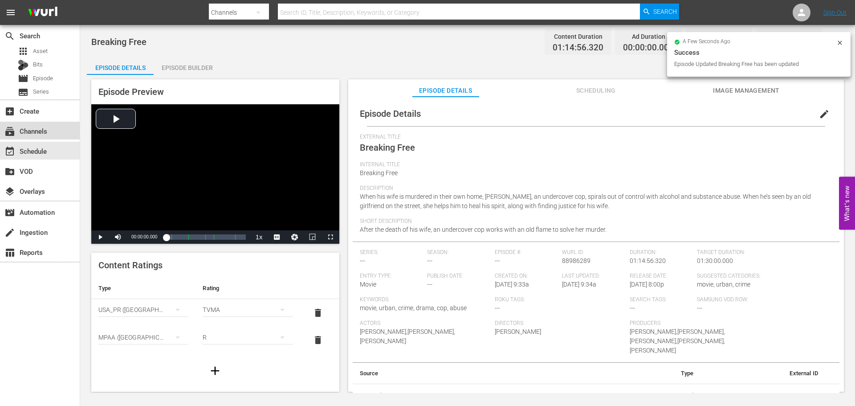
click at [41, 134] on div "subscriptions Channels" at bounding box center [25, 130] width 50 height 8
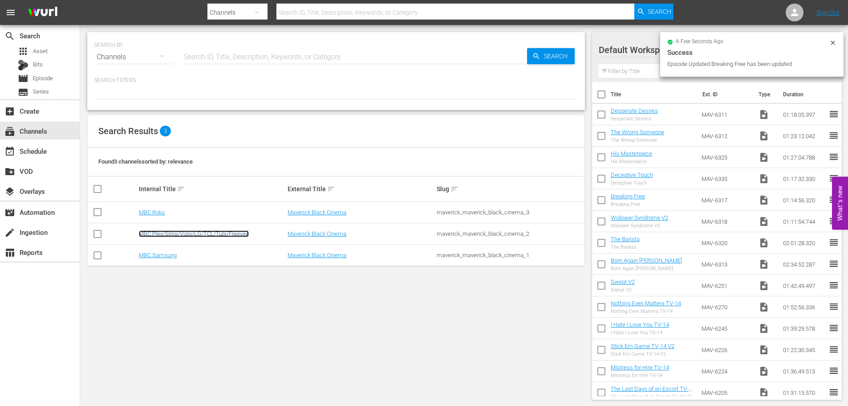
click at [198, 232] on link "MBC Plex/Sling/Vizio/LG/TCL/Tubi/Freevee" at bounding box center [194, 233] width 110 height 7
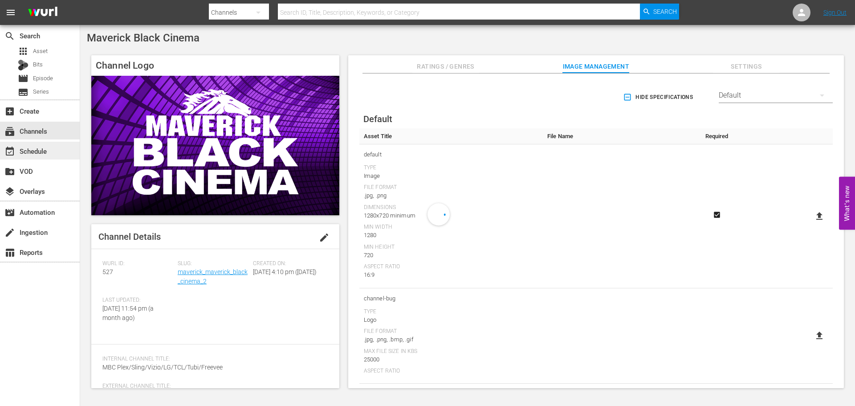
click at [42, 152] on div "event_available Schedule" at bounding box center [25, 150] width 50 height 8
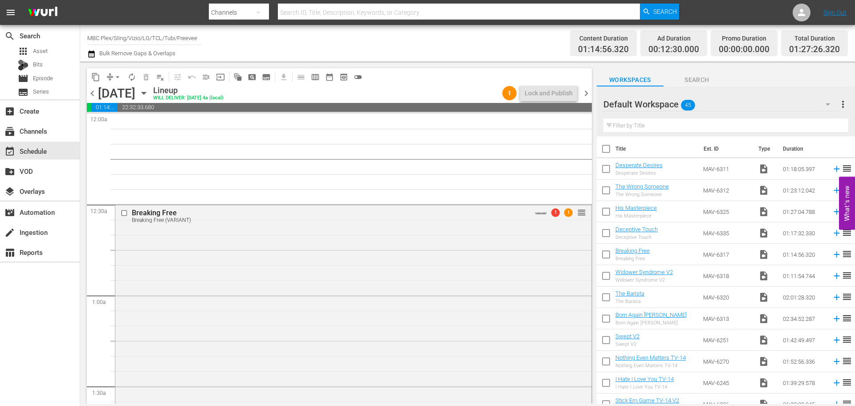
click at [184, 248] on div "Breaking Free Breaking Free (VARIANT) VARIANT 1 1 reorder" at bounding box center [353, 335] width 476 height 262
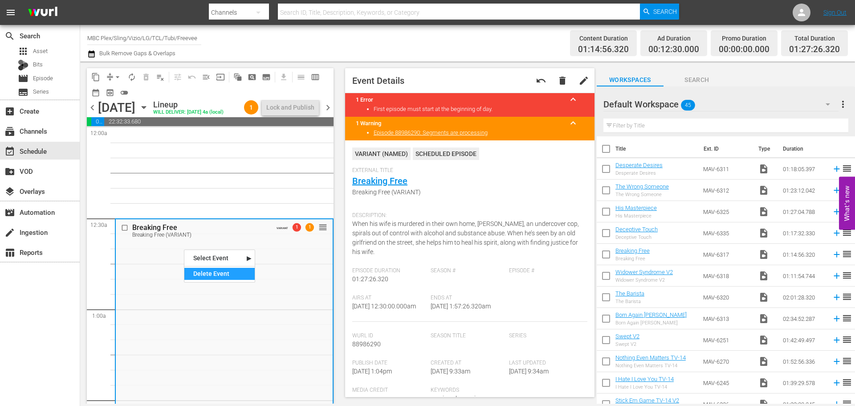
click at [218, 272] on div "Delete Event" at bounding box center [219, 274] width 70 height 12
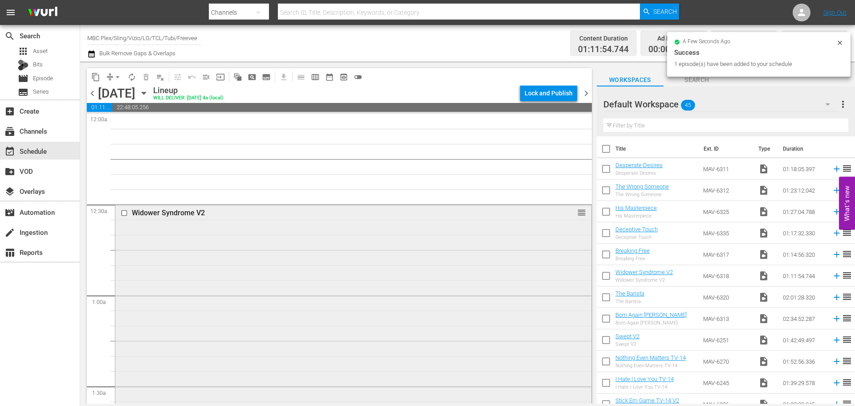
click at [198, 247] on div "Widower Syndrome V2 reorder" at bounding box center [353, 311] width 476 height 215
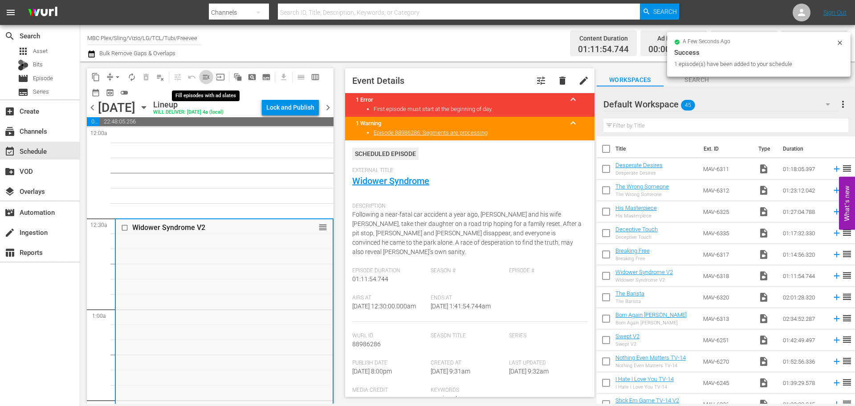
click at [208, 77] on span "menu_open" at bounding box center [206, 77] width 9 height 9
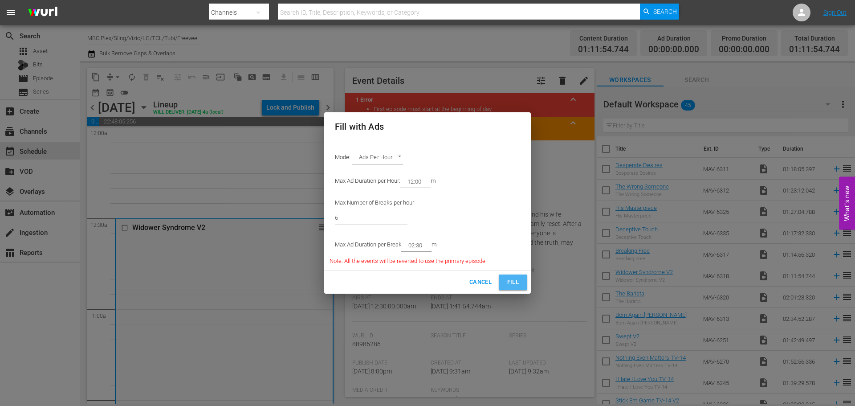
click at [510, 280] on span "Fill" at bounding box center [513, 282] width 14 height 10
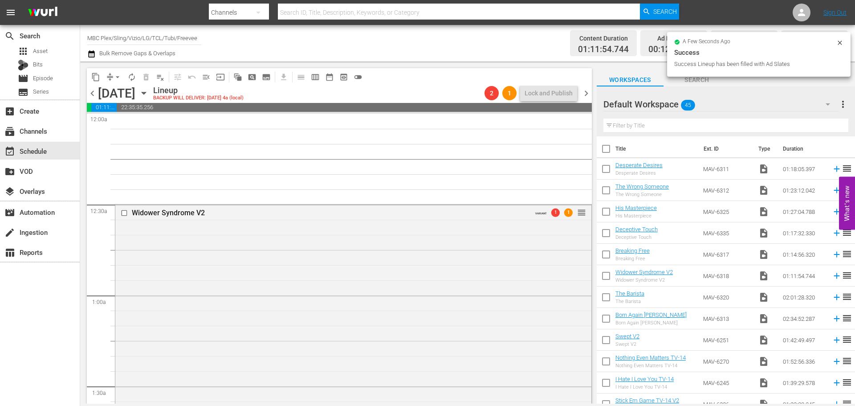
click at [187, 310] on div "Widower Syndrome V2 VARIANT 1 1 reorder" at bounding box center [353, 330] width 476 height 253
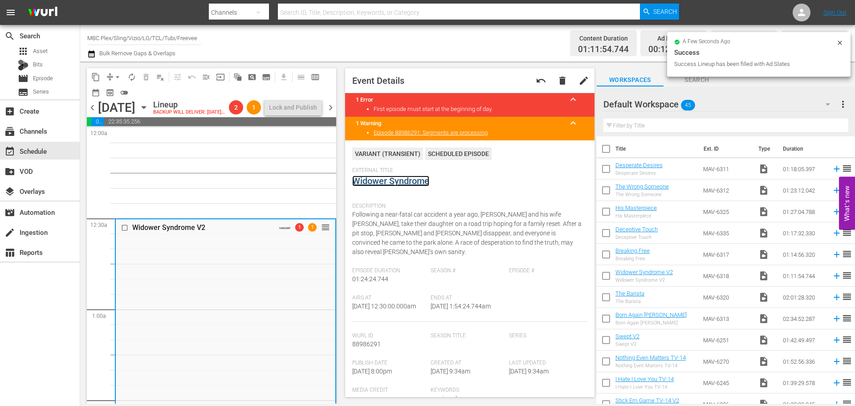
click at [374, 183] on link "Widower Syndrome" at bounding box center [390, 180] width 77 height 11
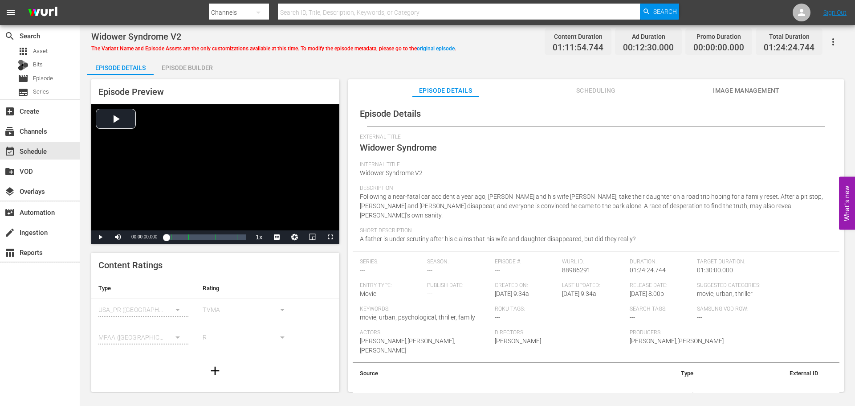
click at [830, 48] on button "button" at bounding box center [832, 41] width 21 height 21
click at [818, 74] on div "Convert To Named Variant" at bounding box center [793, 73] width 85 height 21
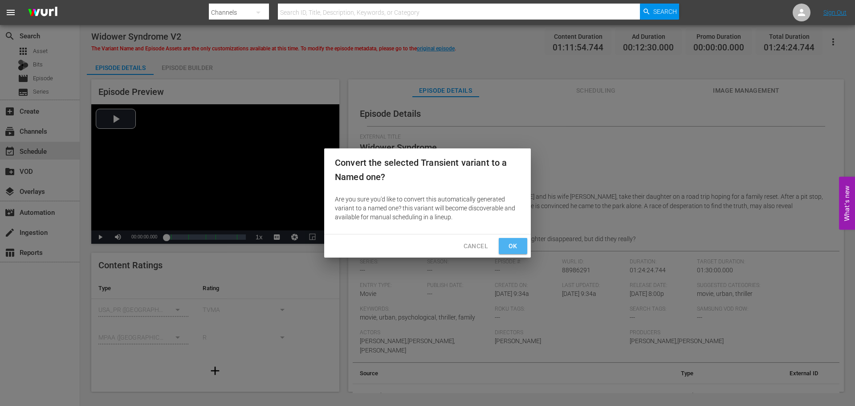
click at [510, 246] on span "Ok" at bounding box center [513, 245] width 14 height 11
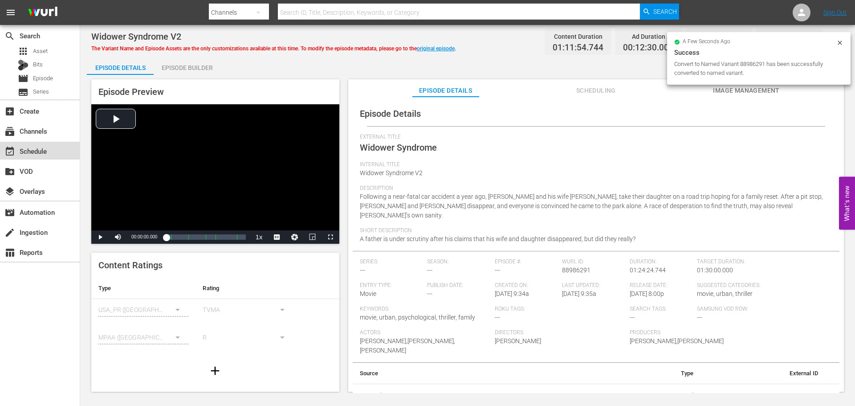
click at [29, 154] on div "event_available Schedule" at bounding box center [25, 150] width 50 height 8
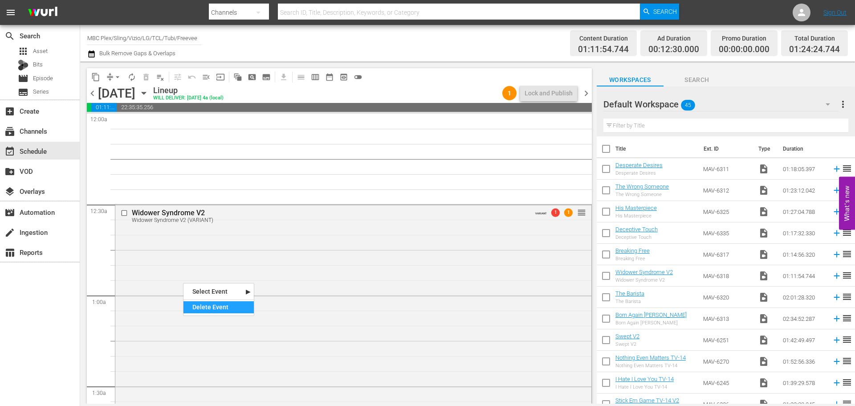
click at [216, 306] on div "Delete Event" at bounding box center [218, 307] width 70 height 12
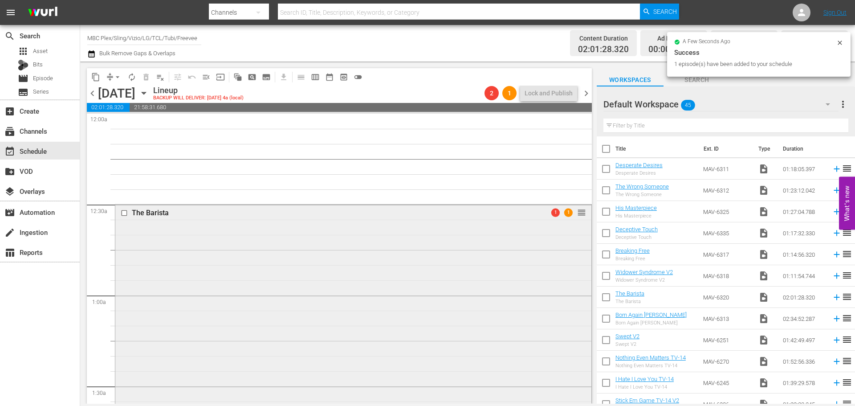
click at [219, 237] on div "The Barista 1 1 reorder" at bounding box center [353, 386] width 476 height 365
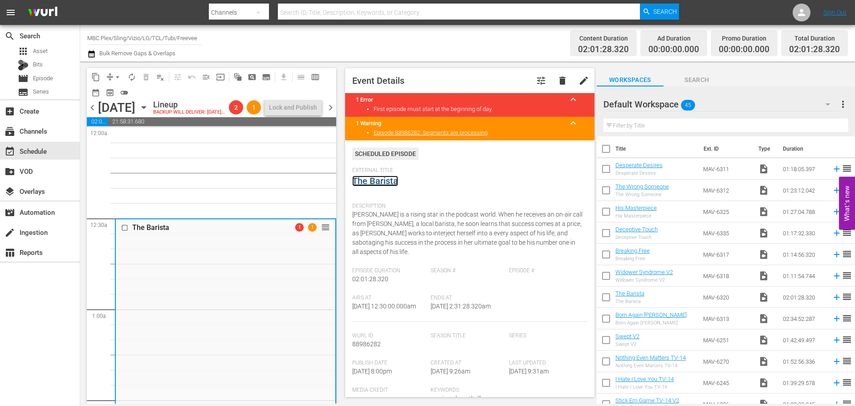
click at [381, 183] on link "The Barista" at bounding box center [375, 180] width 46 height 11
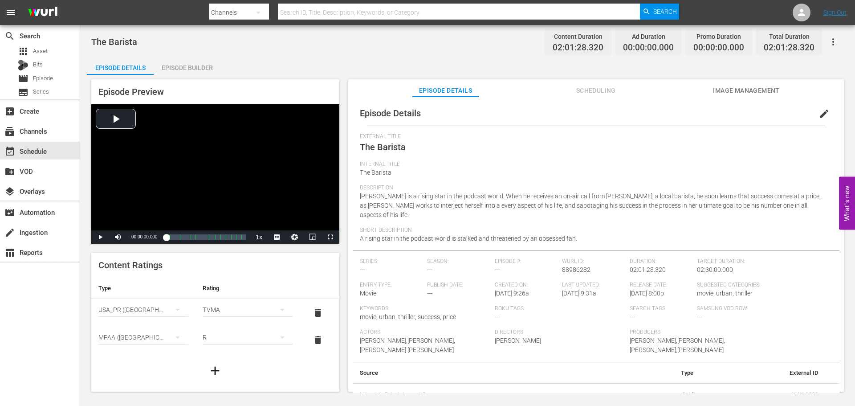
scroll to position [2, 0]
click at [596, 94] on span "Scheduling" at bounding box center [595, 90] width 67 height 11
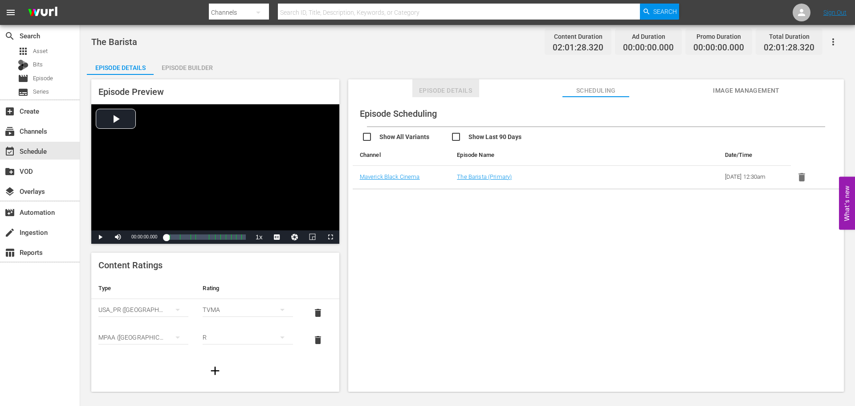
click at [427, 89] on span "Episode Details" at bounding box center [445, 90] width 67 height 11
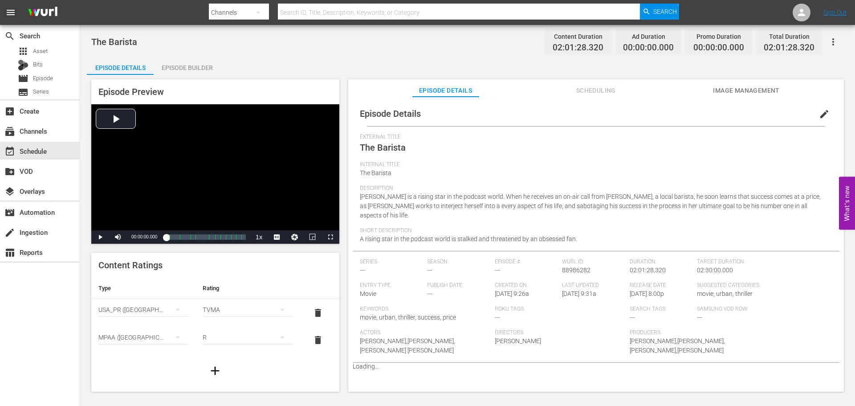
click at [169, 69] on div "Episode Builder" at bounding box center [187, 67] width 67 height 21
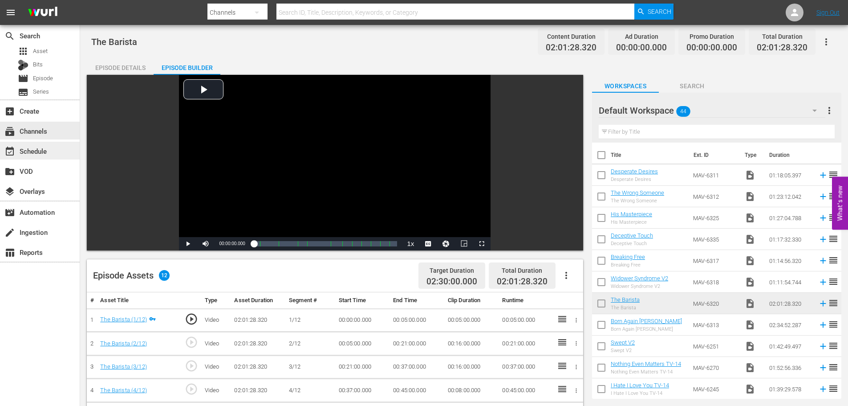
click at [39, 145] on div "event_available Schedule" at bounding box center [40, 151] width 80 height 18
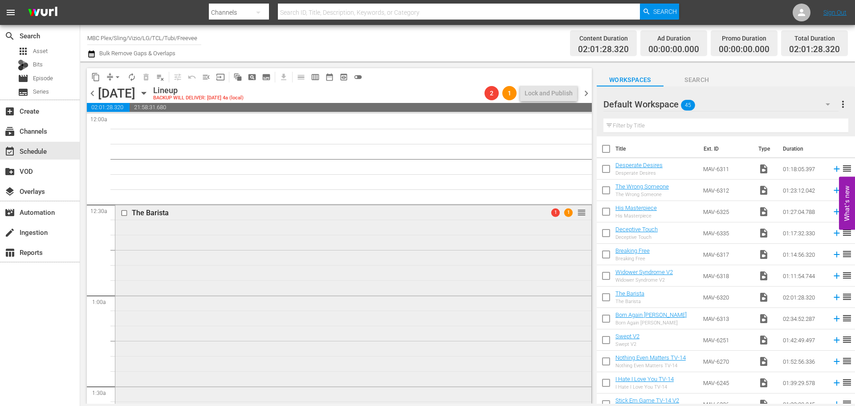
click at [207, 268] on div "The Barista 1 1 reorder" at bounding box center [353, 386] width 476 height 365
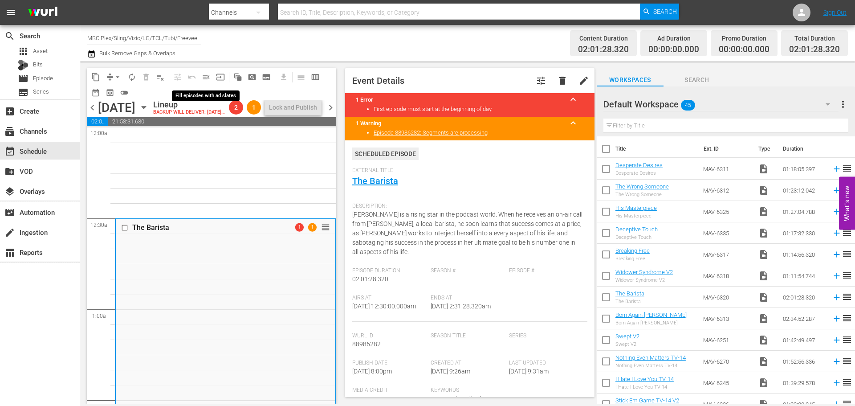
click at [203, 73] on span "menu_open" at bounding box center [206, 77] width 9 height 9
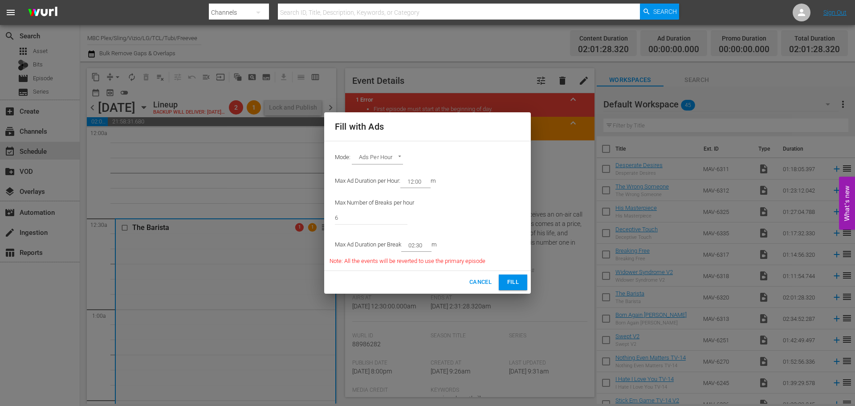
click at [526, 284] on button "Fill" at bounding box center [513, 282] width 28 height 16
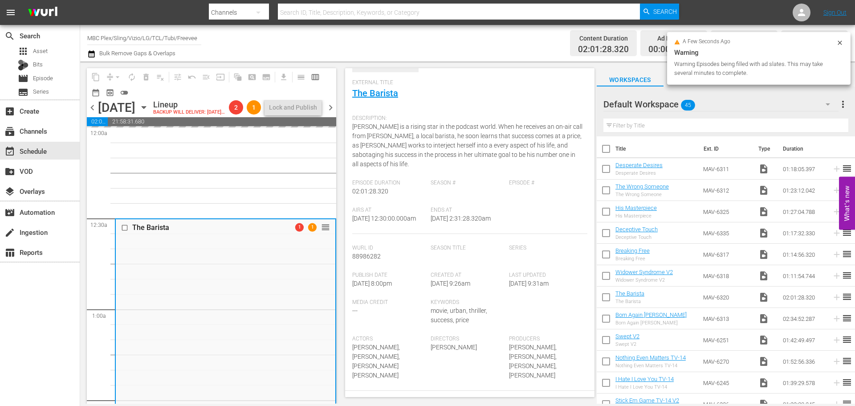
scroll to position [89, 0]
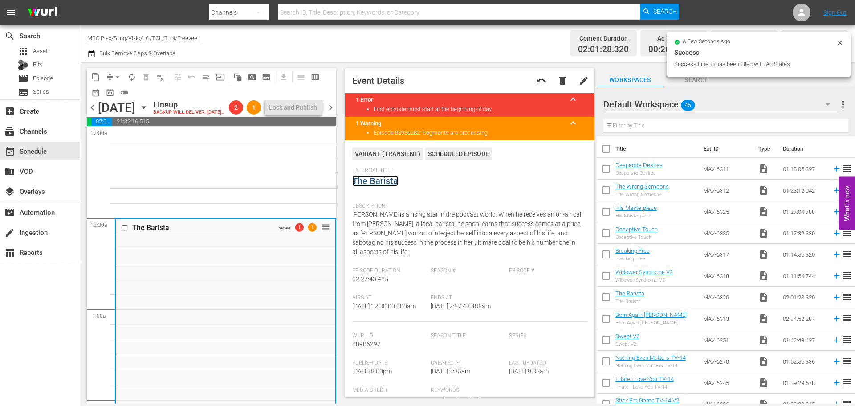
click at [385, 180] on link "The Barista" at bounding box center [375, 180] width 46 height 11
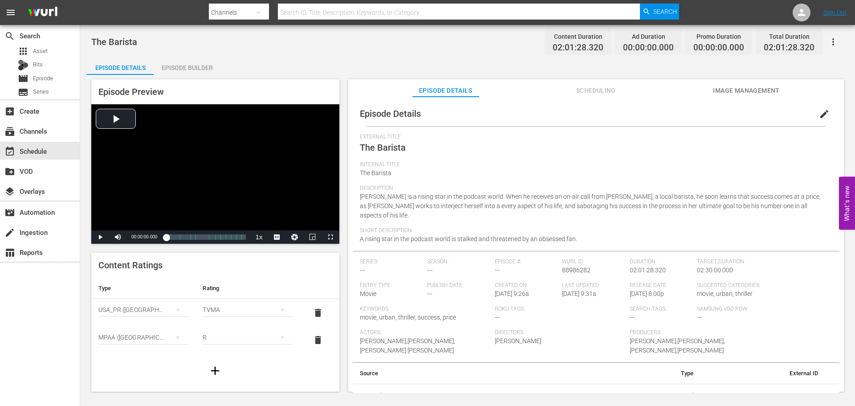
click at [836, 43] on icon "button" at bounding box center [833, 42] width 11 height 11
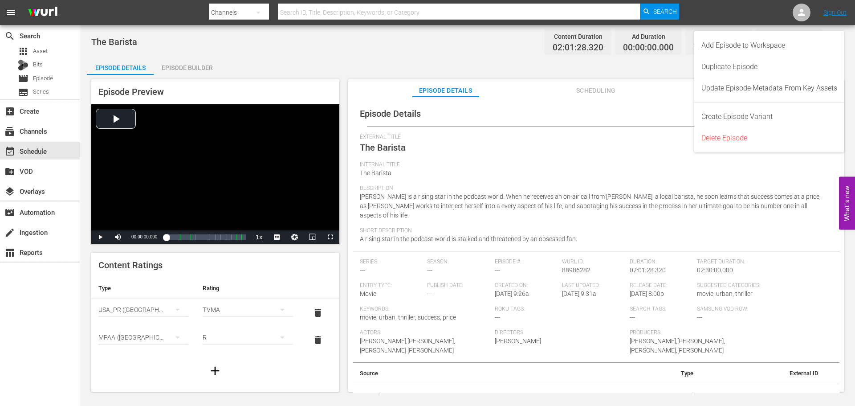
click at [544, 90] on div "Episode Details Scheduling Image Management" at bounding box center [595, 88] width 451 height 18
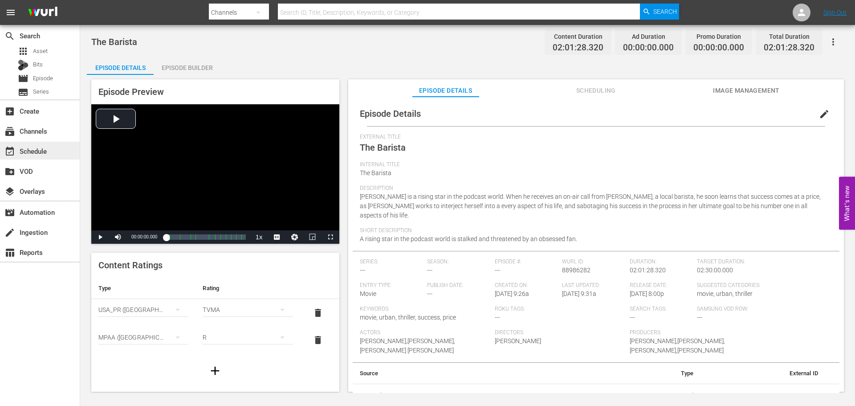
click at [68, 148] on div "event_available Schedule" at bounding box center [40, 151] width 80 height 18
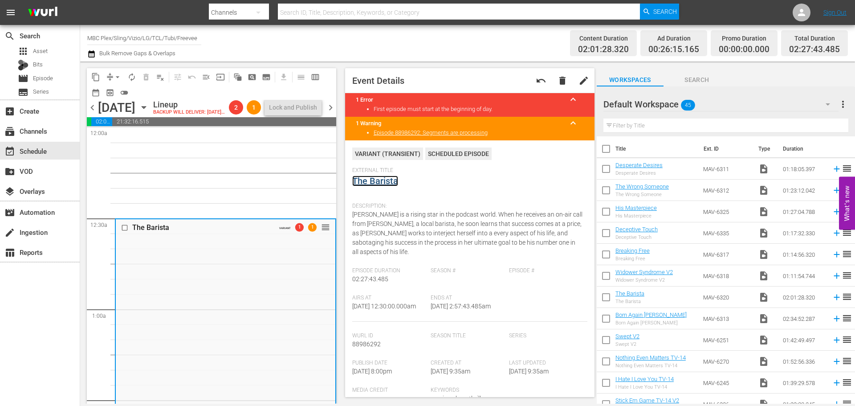
click at [387, 182] on link "The Barista" at bounding box center [375, 180] width 46 height 11
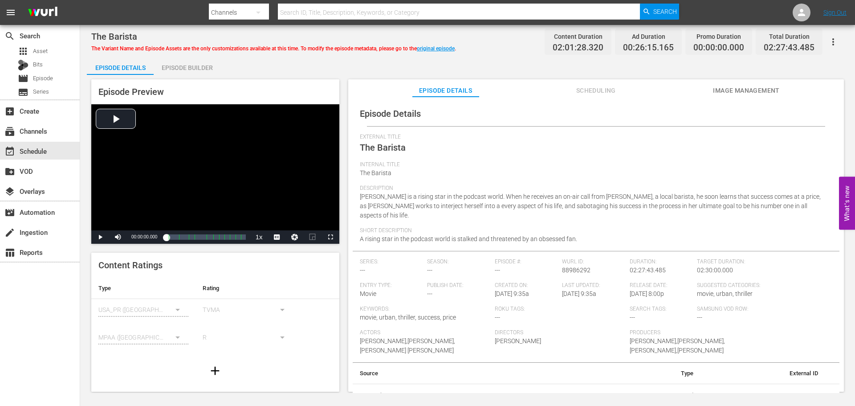
click at [838, 40] on icon "button" at bounding box center [833, 42] width 11 height 11
click at [804, 79] on div "Convert To Named Variant" at bounding box center [793, 73] width 85 height 21
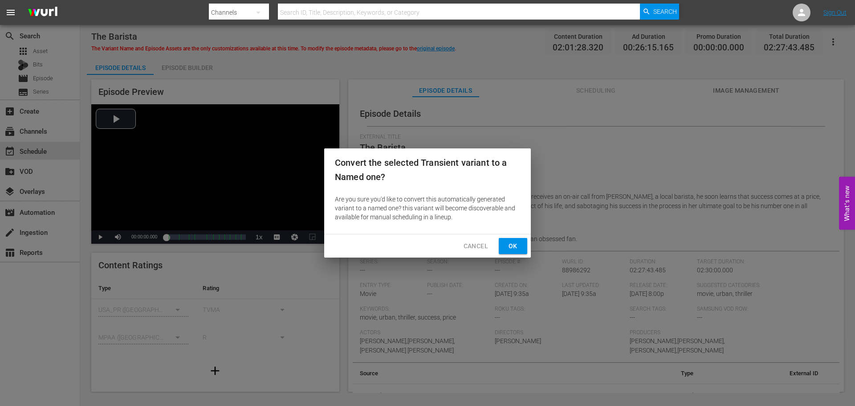
click at [506, 247] on span "Ok" at bounding box center [513, 245] width 14 height 11
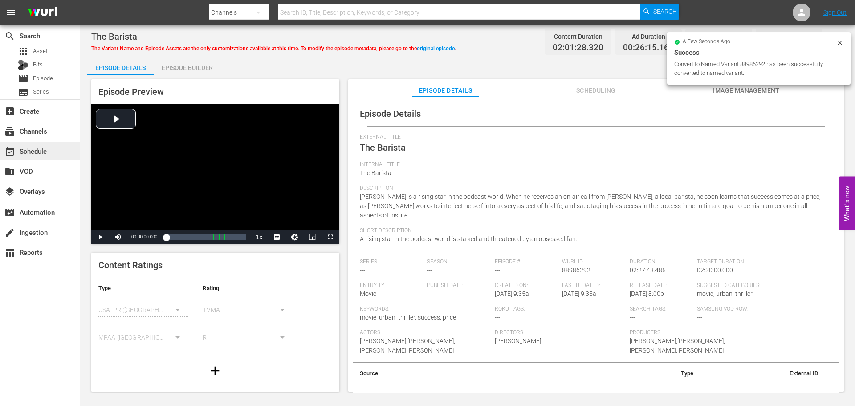
click at [44, 154] on div "event_available Schedule" at bounding box center [25, 150] width 50 height 8
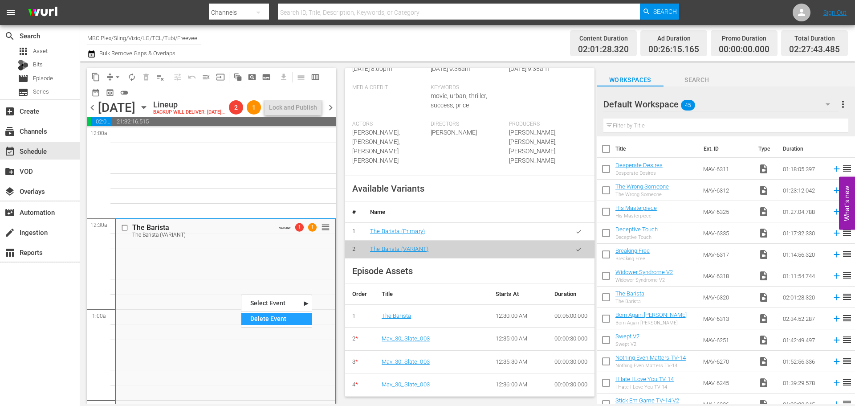
click at [261, 325] on nav "Select Event The Barista Delete Event" at bounding box center [276, 310] width 71 height 33
click at [262, 316] on div "Delete Event" at bounding box center [276, 319] width 70 height 12
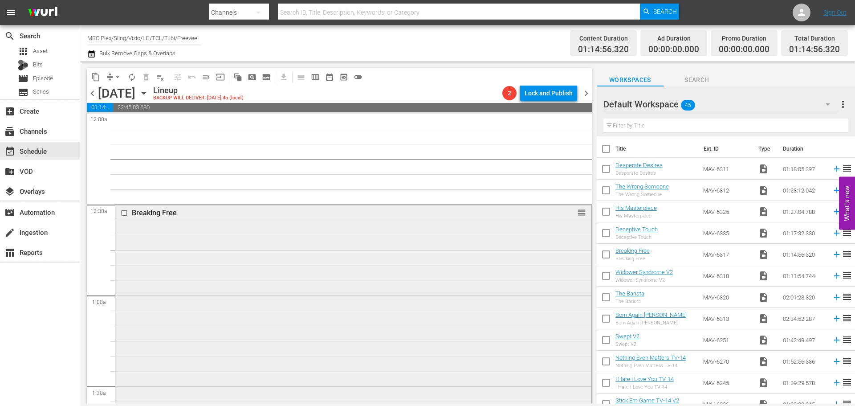
click at [199, 255] on div "Breaking Free reorder" at bounding box center [353, 316] width 476 height 224
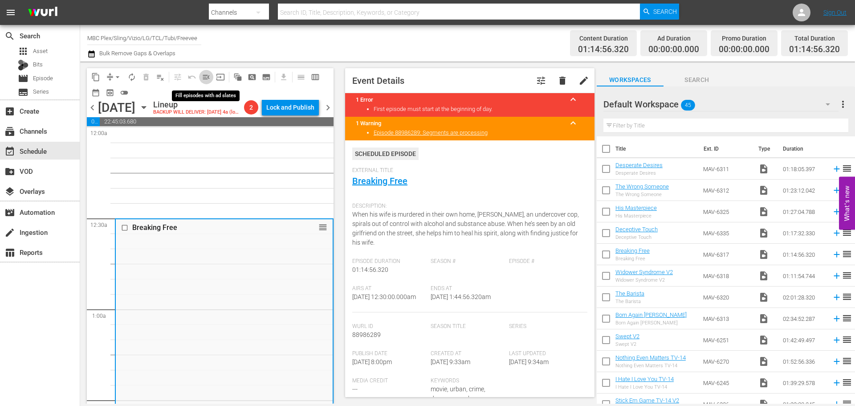
click at [207, 77] on span "menu_open" at bounding box center [206, 77] width 9 height 9
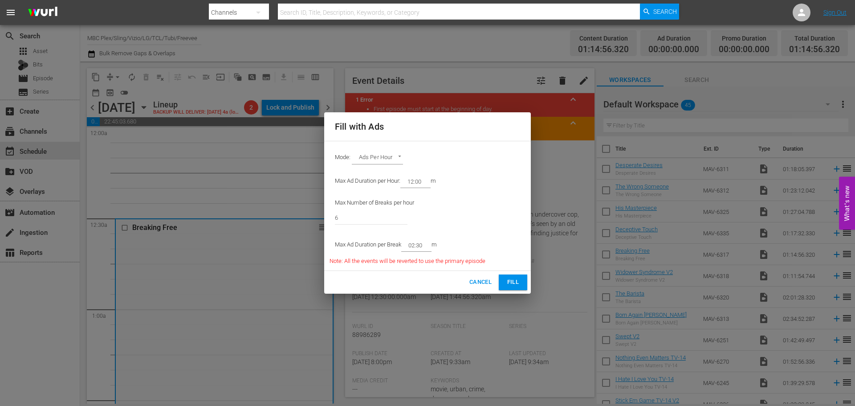
click at [515, 279] on span "Fill" at bounding box center [513, 282] width 14 height 10
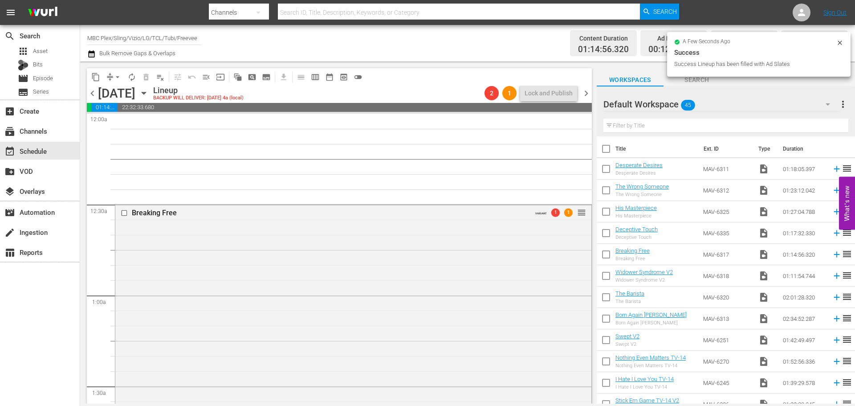
click at [218, 259] on div "Breaking Free VARIANT 1 1 reorder" at bounding box center [353, 335] width 476 height 262
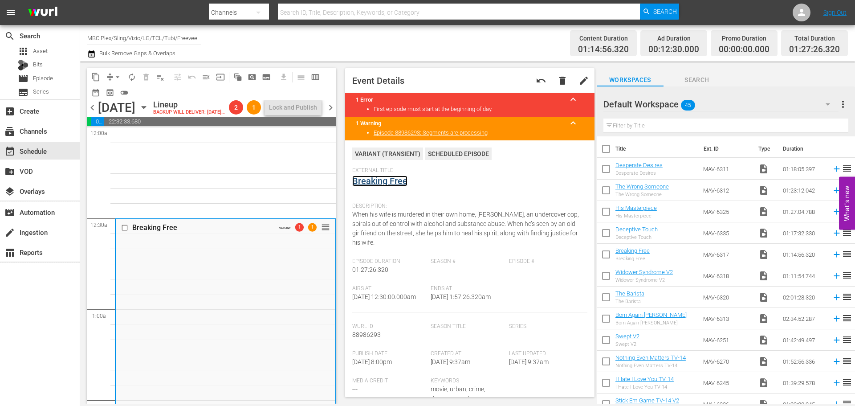
click at [372, 185] on link "Breaking Free" at bounding box center [379, 180] width 55 height 11
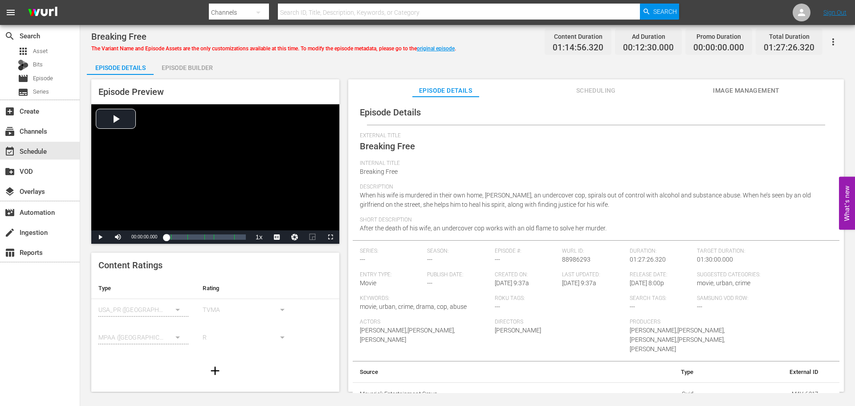
scroll to position [2, 0]
click at [840, 39] on button "button" at bounding box center [832, 41] width 21 height 21
click at [818, 69] on div "Convert To Named Variant" at bounding box center [793, 73] width 85 height 21
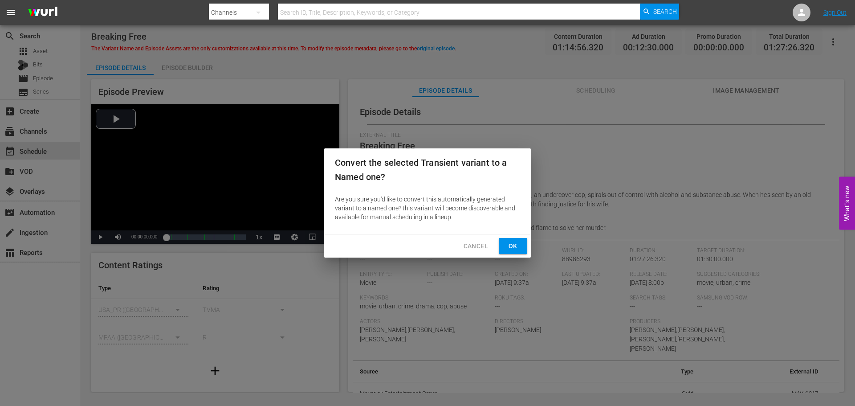
click at [507, 248] on span "Ok" at bounding box center [513, 245] width 14 height 11
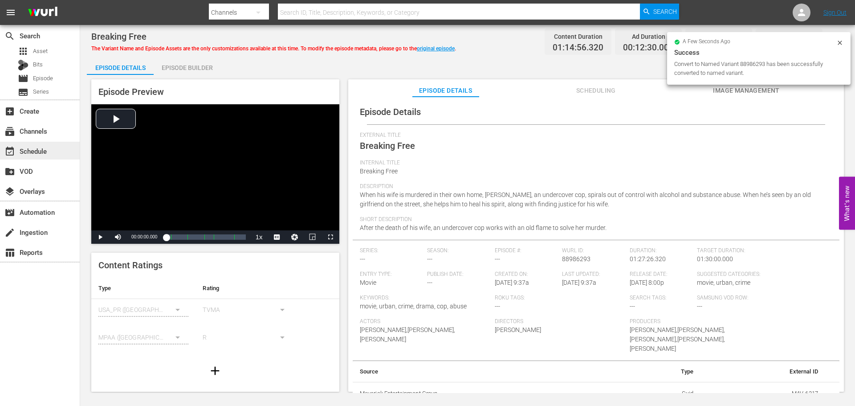
click at [17, 151] on div "event_available Schedule" at bounding box center [25, 150] width 50 height 8
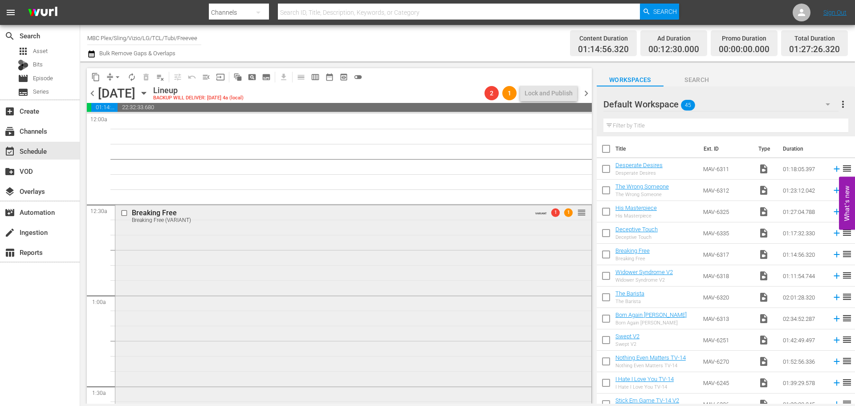
click at [223, 265] on div "Breaking Free Breaking Free (VARIANT) VARIANT 1 1 reorder" at bounding box center [353, 335] width 476 height 262
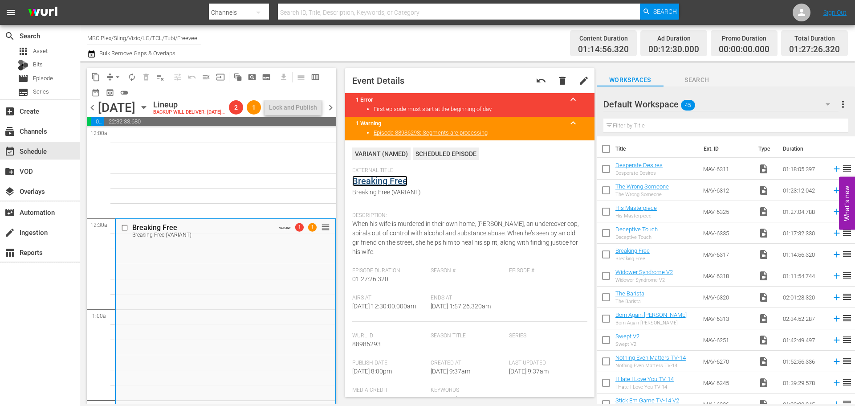
click at [390, 186] on link "Breaking Free" at bounding box center [379, 180] width 55 height 11
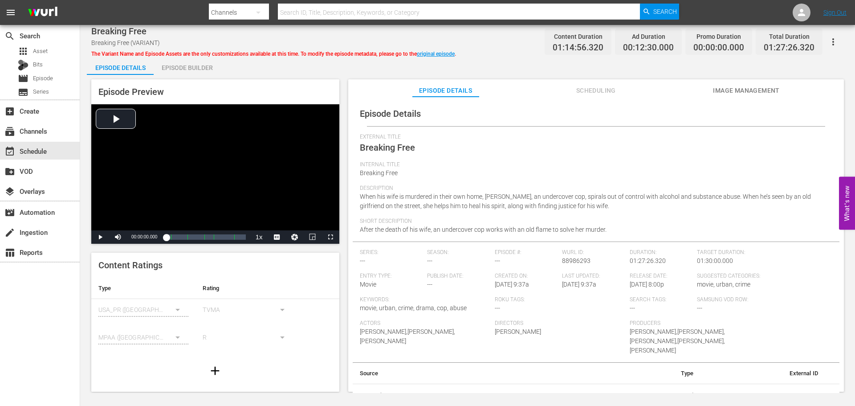
click at [600, 92] on span "Scheduling" at bounding box center [595, 90] width 67 height 11
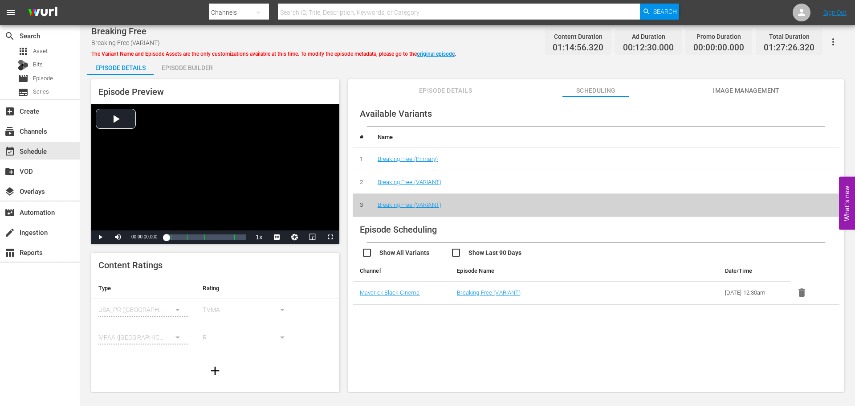
click at [798, 291] on icon "button" at bounding box center [801, 292] width 7 height 8
click at [414, 177] on td "Breaking Free (VARIANT)" at bounding box center [604, 182] width 469 height 23
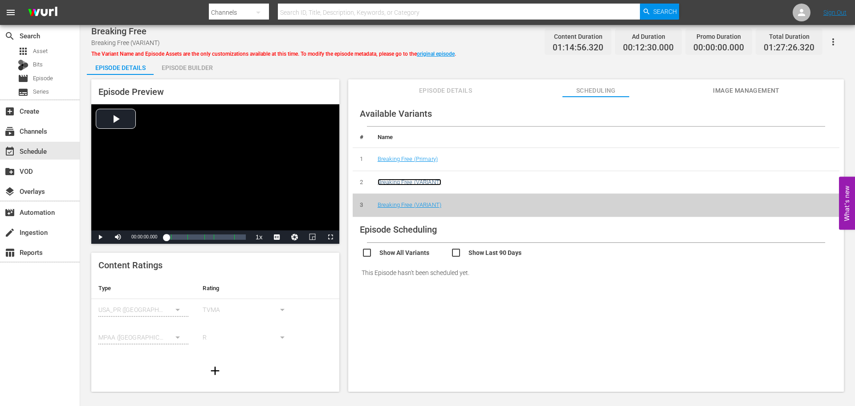
click at [413, 179] on link "Breaking Free (VARIANT)" at bounding box center [410, 182] width 64 height 7
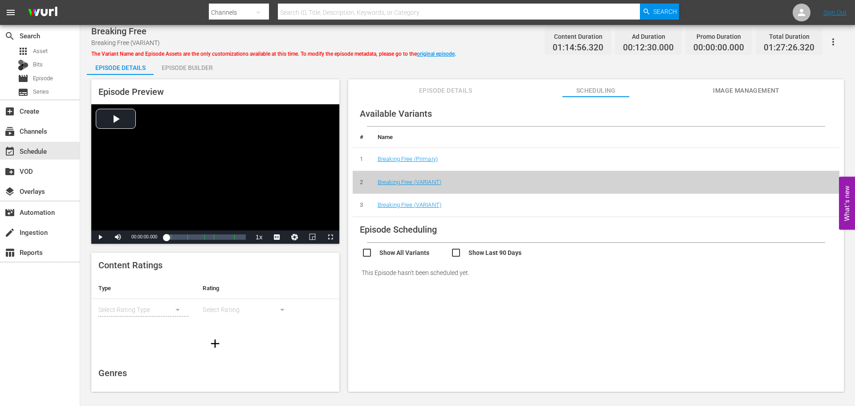
drag, startPoint x: 419, startPoint y: 177, endPoint x: 728, endPoint y: 151, distance: 310.1
click at [714, 160] on td "Breaking Free (Primary)" at bounding box center [604, 159] width 469 height 23
click at [830, 40] on icon "button" at bounding box center [833, 42] width 11 height 11
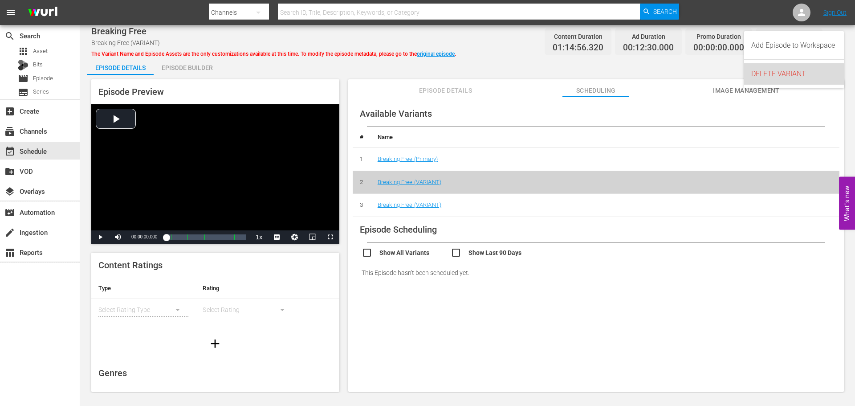
click at [775, 77] on div "DELETE VARIANT" at bounding box center [793, 73] width 85 height 21
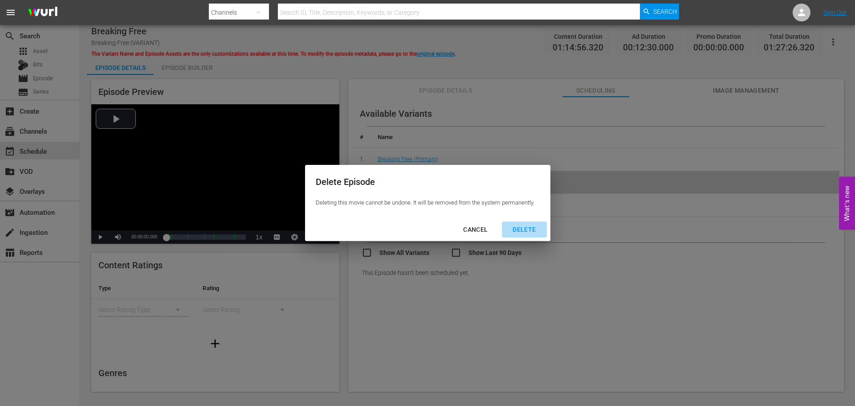
click at [524, 229] on div "DELETE" at bounding box center [523, 229] width 37 height 11
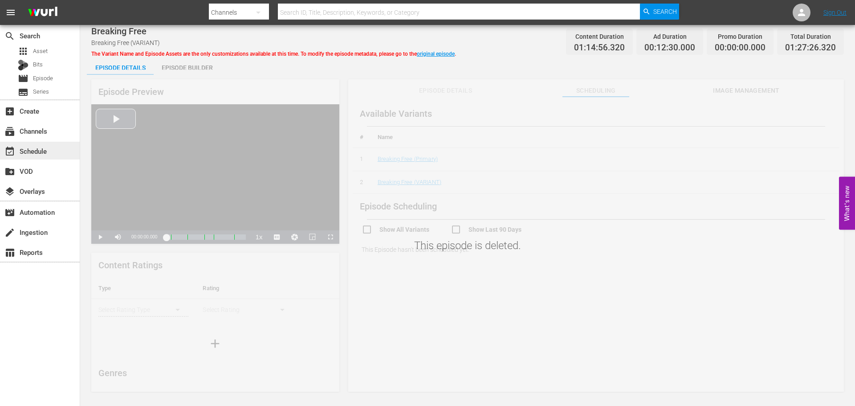
click at [40, 142] on div "event_available Schedule" at bounding box center [40, 151] width 80 height 18
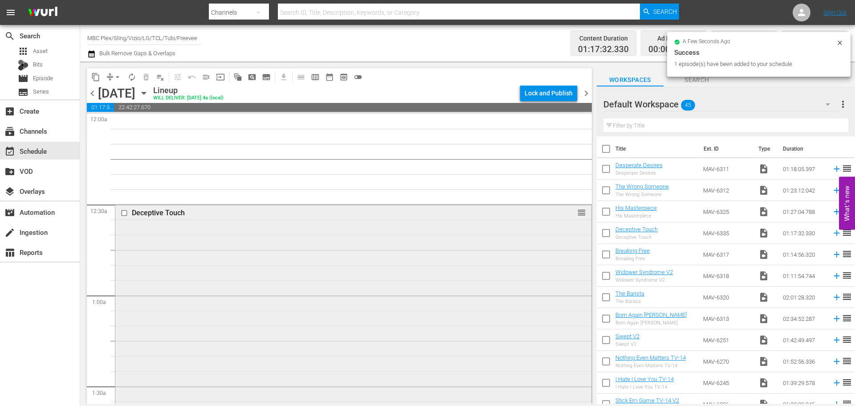
click at [192, 247] on div "Deceptive Touch reorder" at bounding box center [353, 320] width 476 height 232
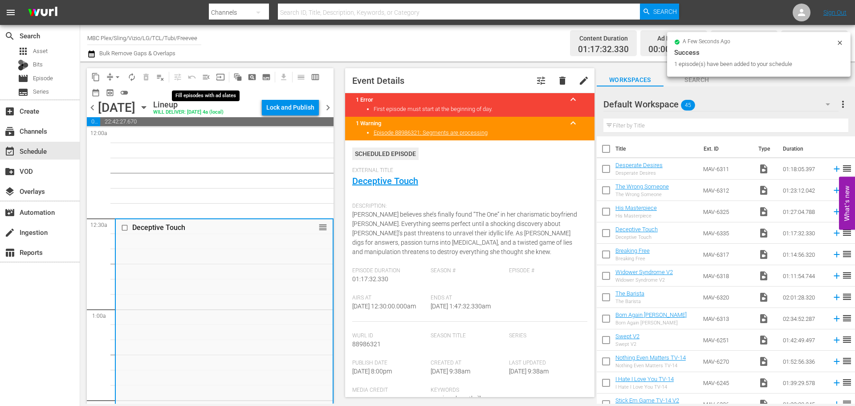
click at [207, 77] on span "menu_open" at bounding box center [206, 77] width 9 height 9
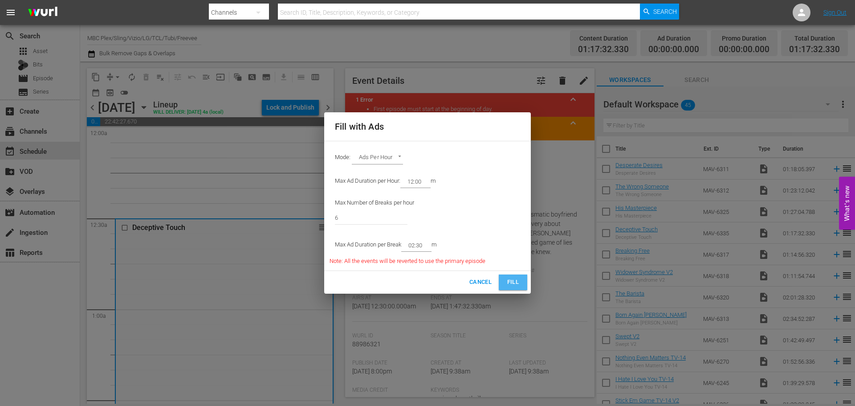
click at [515, 286] on span "Fill" at bounding box center [513, 282] width 14 height 10
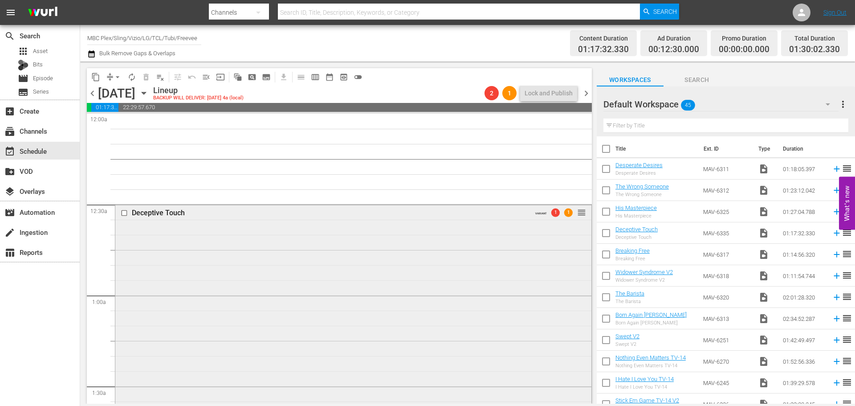
click at [298, 253] on div "Deceptive Touch VARIANT 1 1 reorder" at bounding box center [353, 339] width 476 height 270
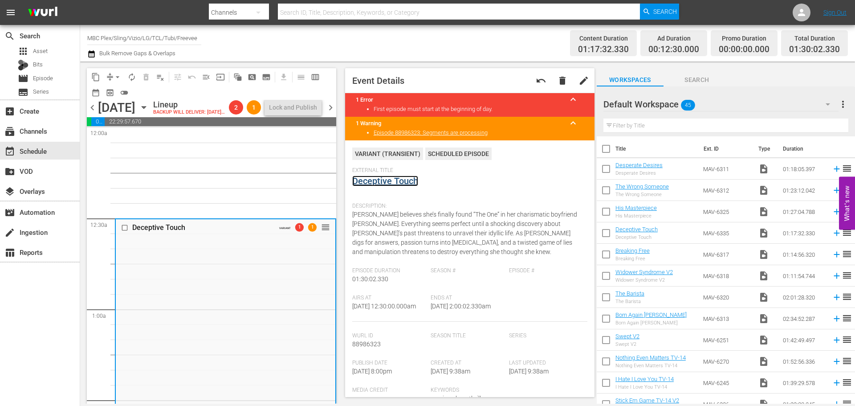
click at [370, 180] on link "Deceptive Touch" at bounding box center [385, 180] width 66 height 11
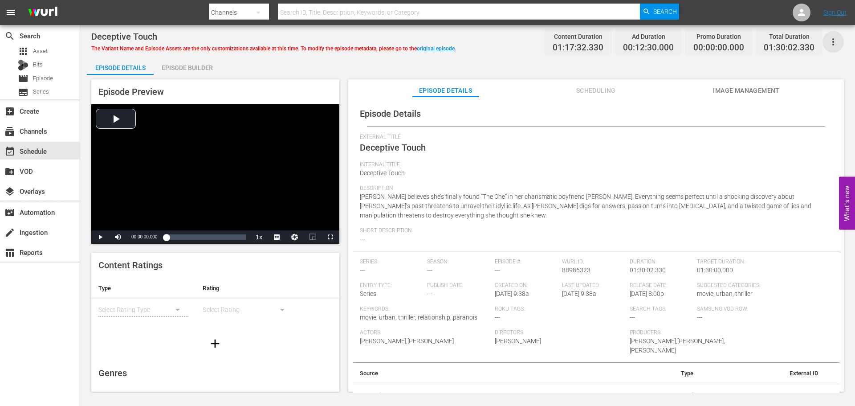
click at [834, 44] on icon "button" at bounding box center [833, 42] width 11 height 11
click at [817, 78] on div "Convert To Named Variant" at bounding box center [793, 73] width 85 height 21
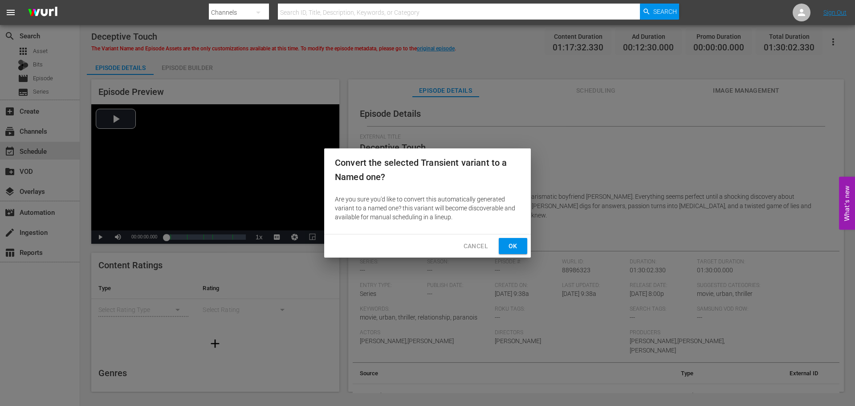
click at [515, 245] on span "Ok" at bounding box center [513, 245] width 14 height 11
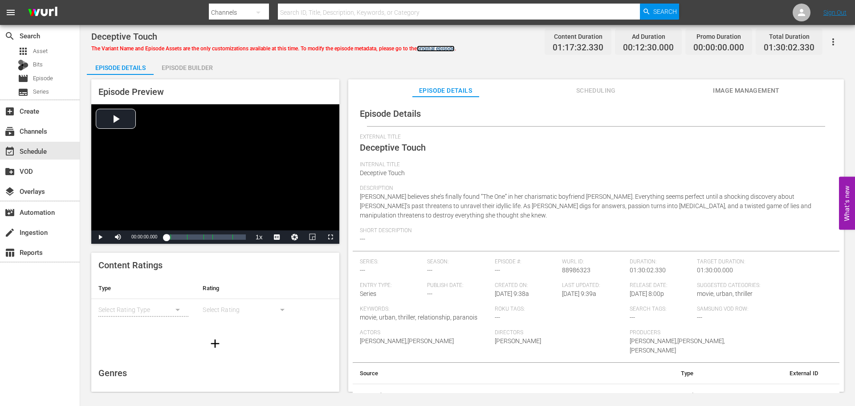
click at [441, 47] on link "original episode" at bounding box center [436, 48] width 38 height 6
click at [167, 304] on button "simple table" at bounding box center [177, 309] width 21 height 21
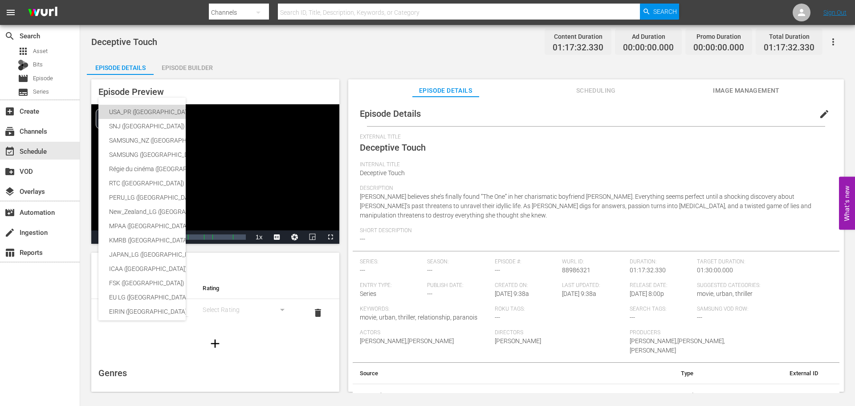
click at [165, 110] on div "USA_PR ([GEOGRAPHIC_DATA])" at bounding box center [211, 112] width 204 height 14
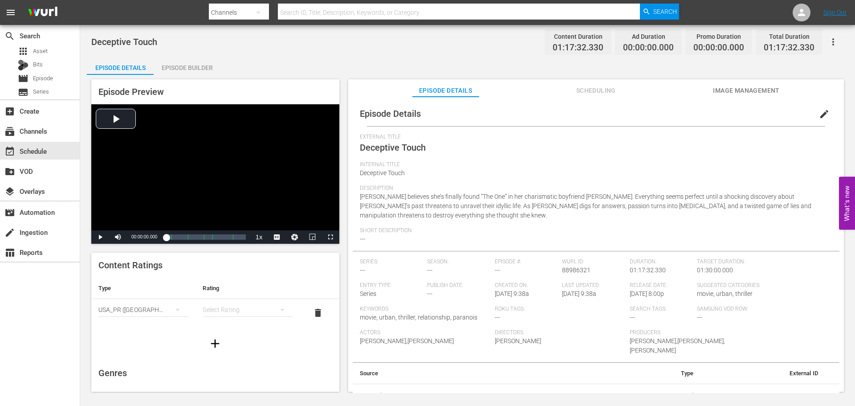
click at [251, 307] on div "simple table" at bounding box center [248, 309] width 90 height 25
click at [225, 386] on div "TVMA" at bounding box center [244, 384] width 66 height 14
click at [212, 340] on icon "button" at bounding box center [215, 343] width 8 height 8
click at [153, 329] on div "simple table" at bounding box center [143, 337] width 90 height 25
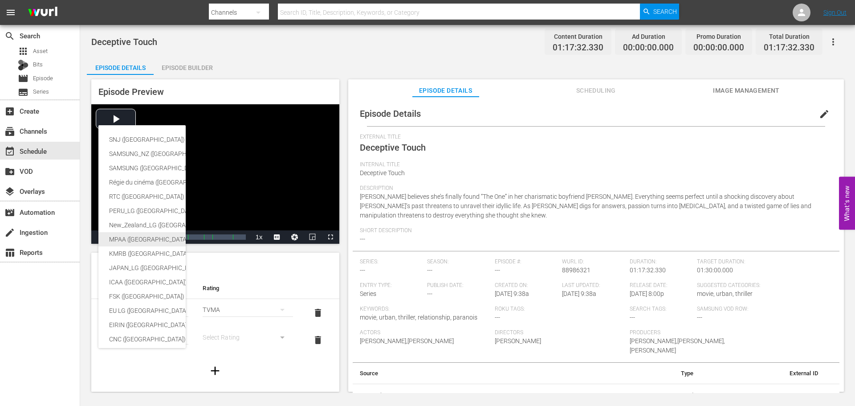
click at [141, 242] on div "MPAA ([GEOGRAPHIC_DATA])" at bounding box center [211, 239] width 204 height 14
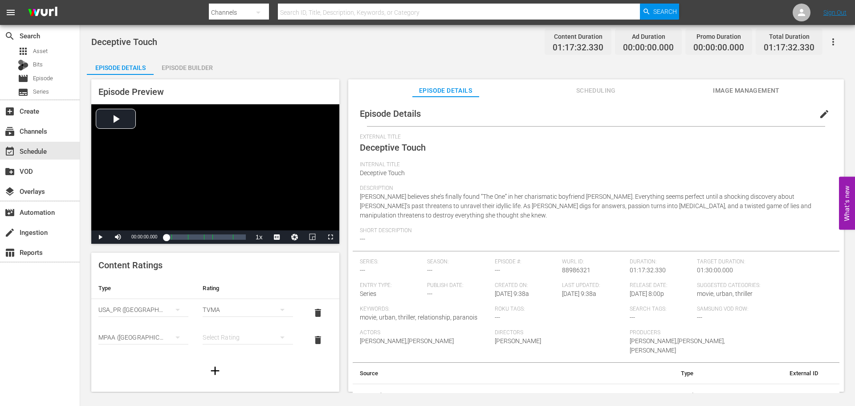
click at [229, 337] on div "simple table" at bounding box center [248, 337] width 90 height 25
click at [227, 313] on div "R" at bounding box center [244, 319] width 66 height 14
click at [819, 115] on span "edit" at bounding box center [824, 114] width 11 height 11
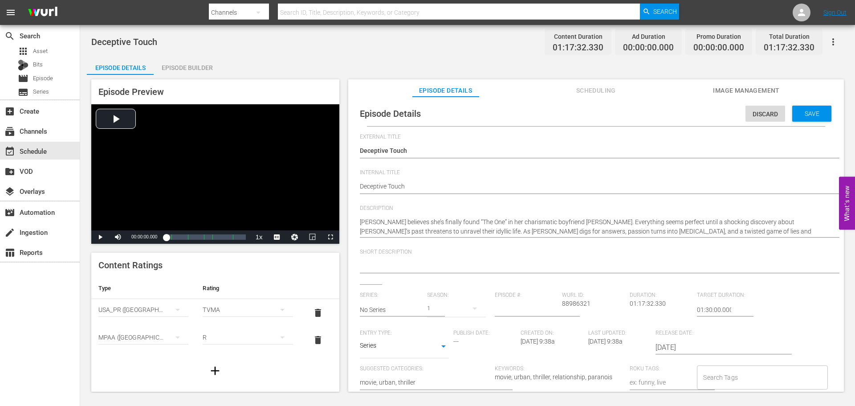
click at [374, 259] on div at bounding box center [594, 266] width 468 height 21
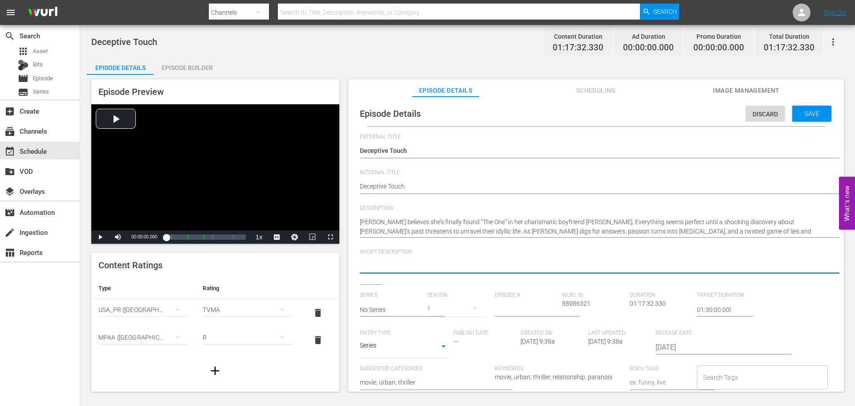
click at [375, 263] on textarea at bounding box center [594, 266] width 468 height 11
paste textarea "A woman’s new boyfriend seems perfect, until his dark secret comes to light."
type textarea "A woman’s new boyfriend seems perfect, until his dark secret comes to light."
click at [409, 344] on body "menu Search By Channels Search ID, Title, Description, Keywords, or Category Se…" at bounding box center [427, 203] width 855 height 406
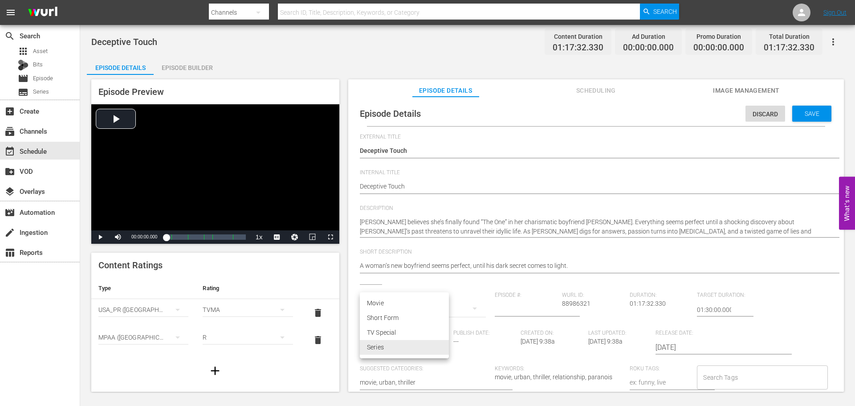
click at [391, 299] on li "Movie" at bounding box center [404, 303] width 89 height 15
type input "MOVIE"
click at [803, 109] on div "Save" at bounding box center [811, 114] width 39 height 16
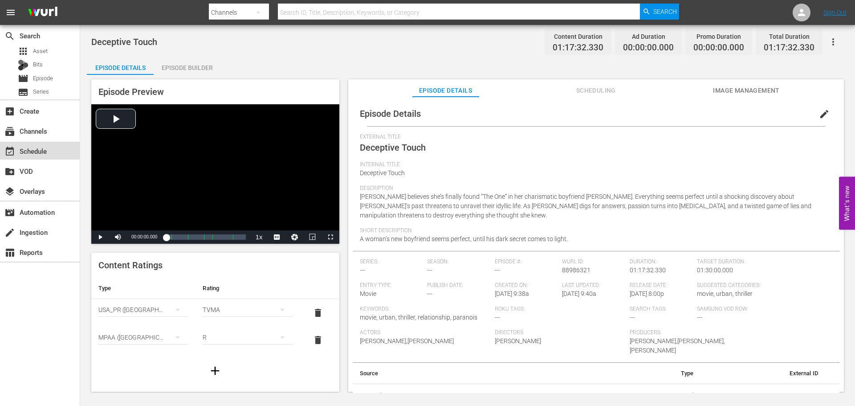
click at [34, 150] on div "event_available Schedule" at bounding box center [25, 150] width 50 height 8
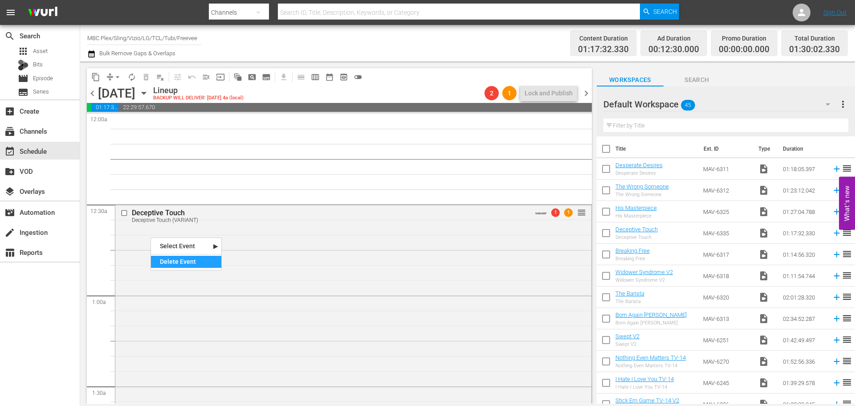
click at [178, 265] on div "Delete Event" at bounding box center [186, 262] width 70 height 12
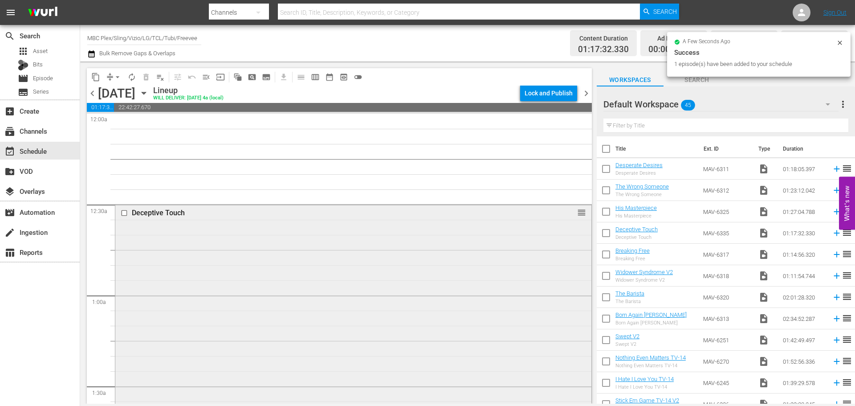
click at [256, 288] on div "Deceptive Touch reorder" at bounding box center [353, 320] width 476 height 232
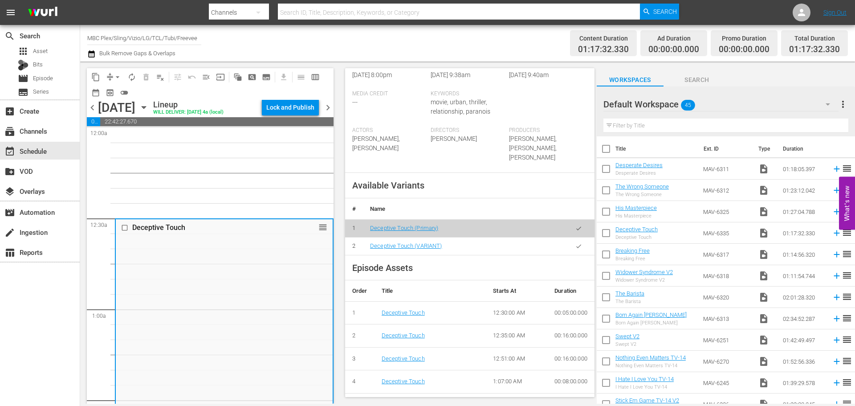
scroll to position [312, 0]
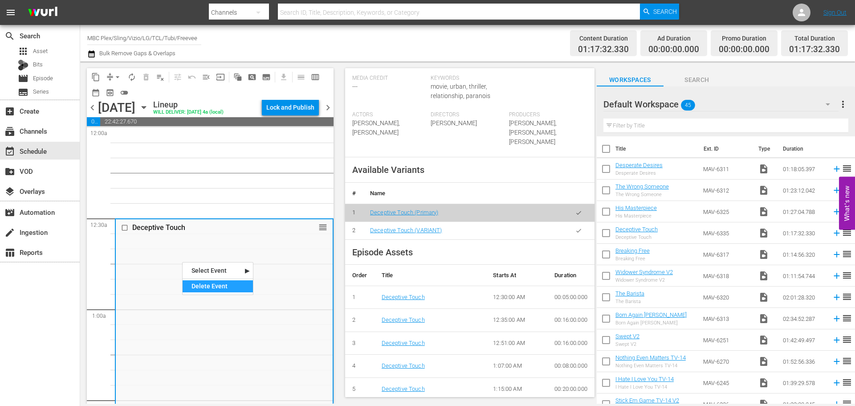
click at [209, 284] on div "Delete Event" at bounding box center [218, 286] width 70 height 12
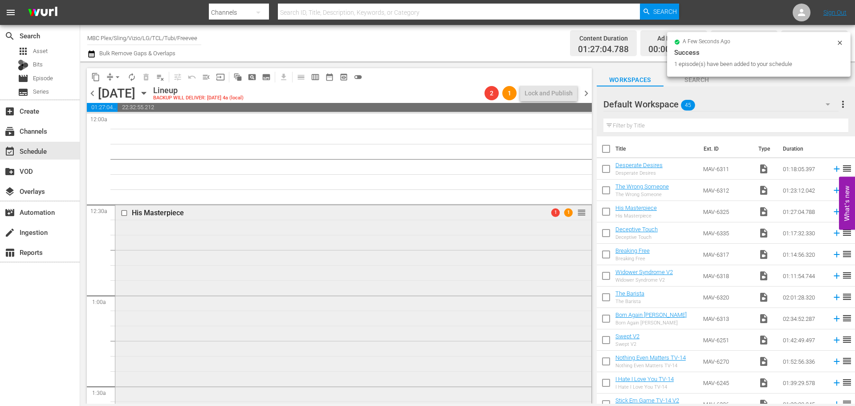
click at [193, 256] on div "His Masterpiece 1 1 reorder" at bounding box center [353, 334] width 476 height 261
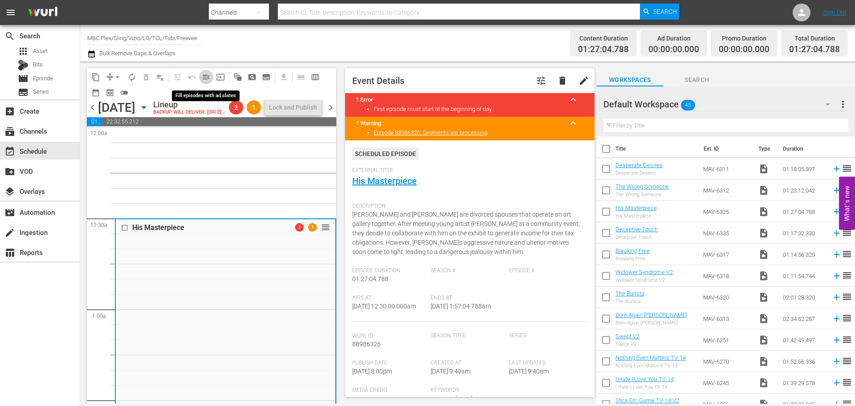
click at [208, 75] on span "menu_open" at bounding box center [206, 77] width 9 height 9
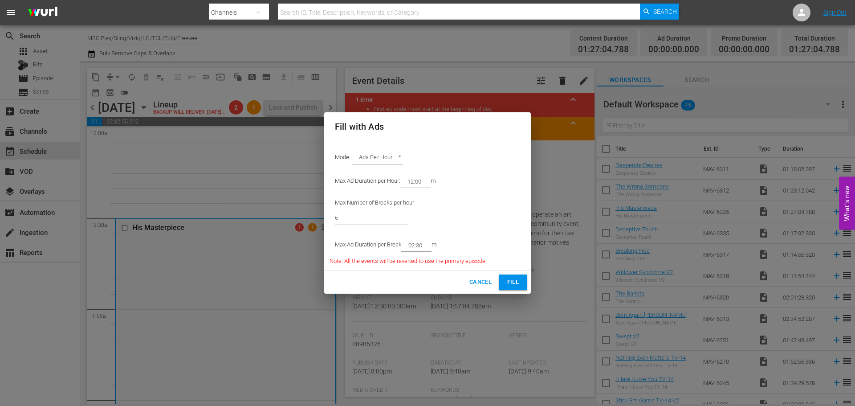
click at [506, 281] on span "Fill" at bounding box center [513, 282] width 14 height 10
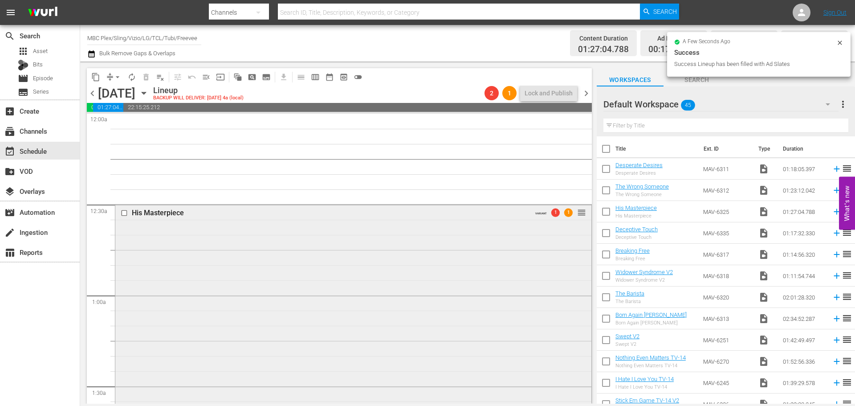
click at [251, 253] on div "His Masterpiece VARIANT 1 1 reorder" at bounding box center [353, 361] width 476 height 314
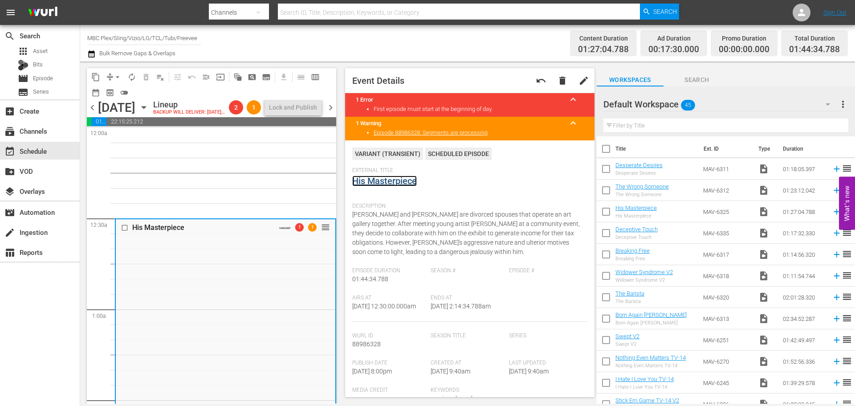
click at [384, 178] on link "His Masterpiece" at bounding box center [384, 180] width 65 height 11
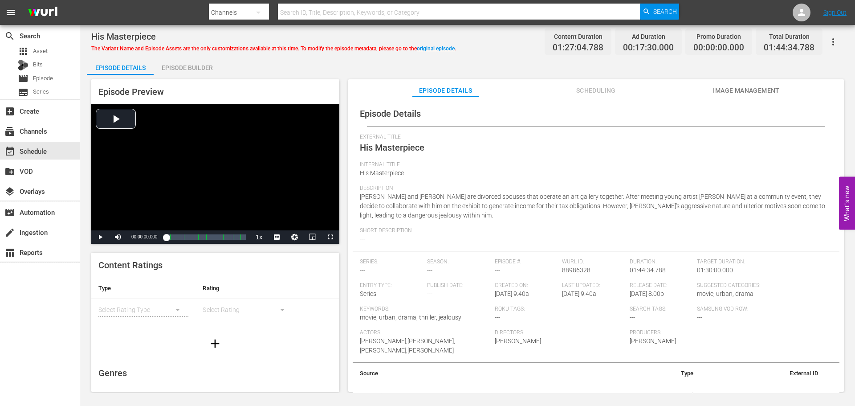
scroll to position [11, 0]
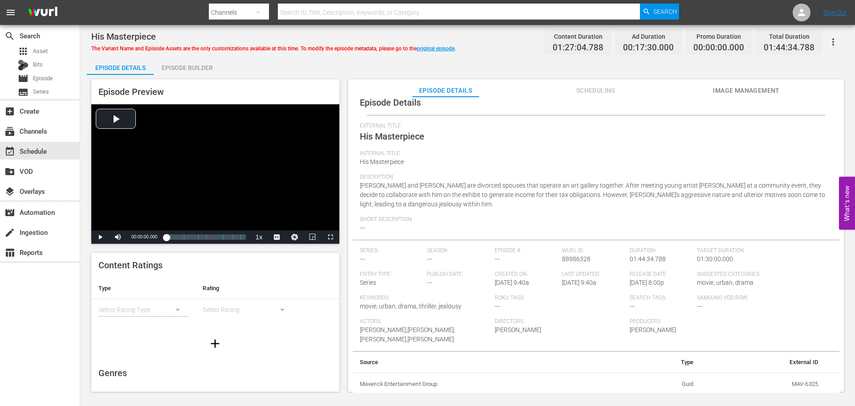
click at [836, 41] on icon "button" at bounding box center [833, 42] width 11 height 11
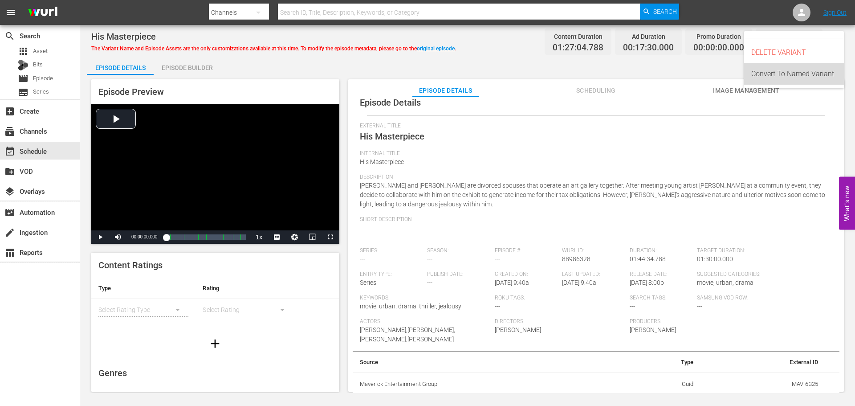
click at [811, 72] on div "Convert To Named Variant" at bounding box center [793, 73] width 85 height 21
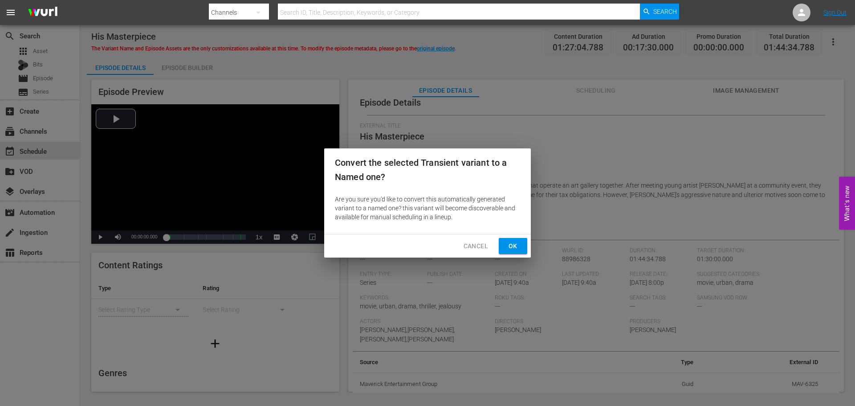
click at [505, 247] on button "Ok" at bounding box center [513, 246] width 28 height 16
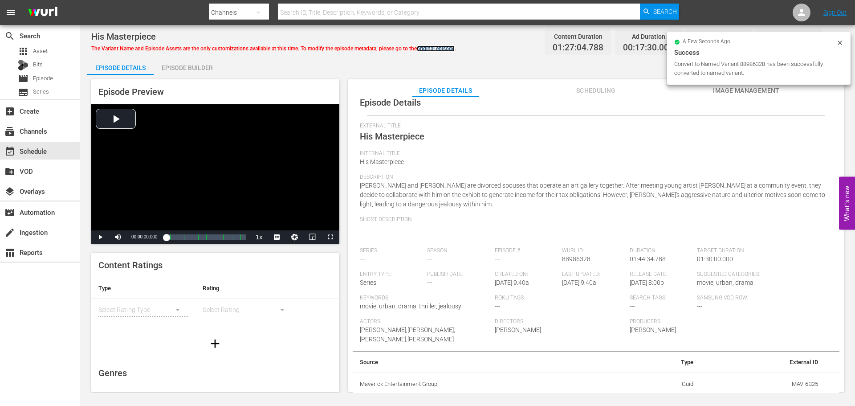
click at [435, 48] on link "original episode" at bounding box center [436, 48] width 38 height 6
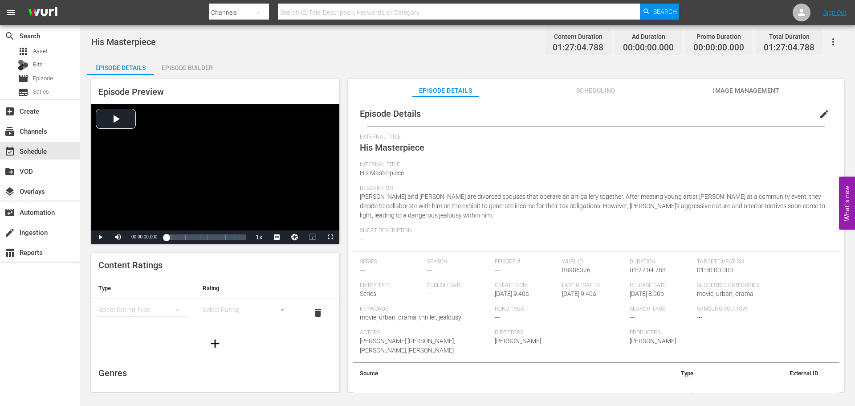
click at [173, 310] on icon "simple table" at bounding box center [177, 309] width 11 height 11
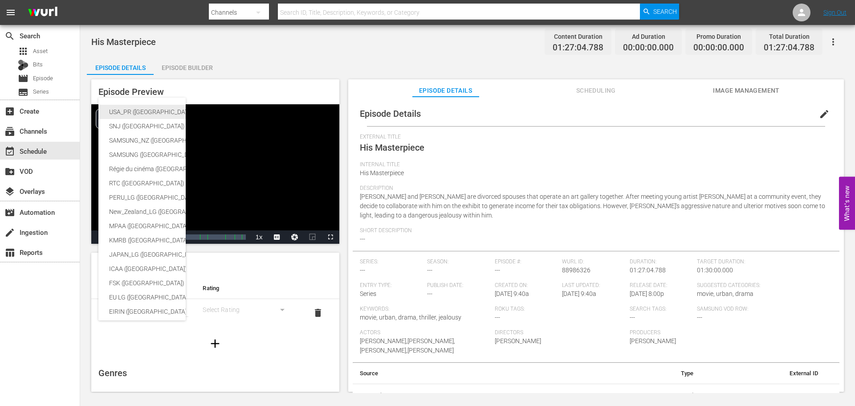
click at [148, 114] on div "USA_PR ([GEOGRAPHIC_DATA])" at bounding box center [211, 112] width 204 height 14
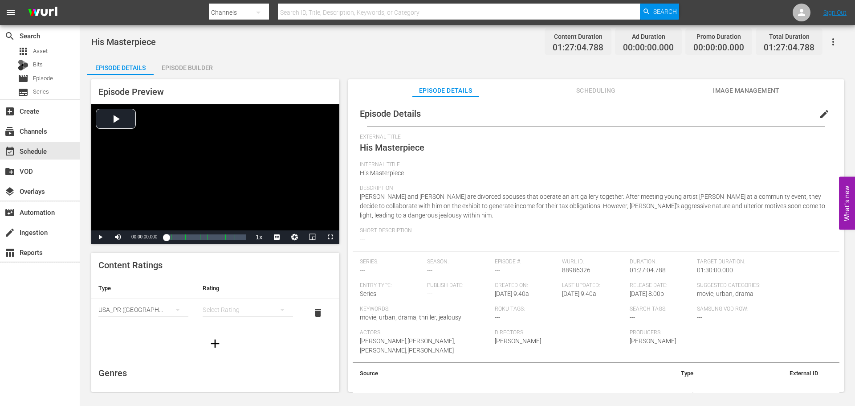
click at [244, 312] on div "simple table" at bounding box center [248, 309] width 90 height 25
drag, startPoint x: 229, startPoint y: 384, endPoint x: 230, endPoint y: 376, distance: 8.5
click at [229, 385] on div "TVMA" at bounding box center [244, 384] width 66 height 14
click at [208, 341] on icon "button" at bounding box center [215, 343] width 14 height 14
click at [134, 337] on div "simple table" at bounding box center [143, 337] width 90 height 25
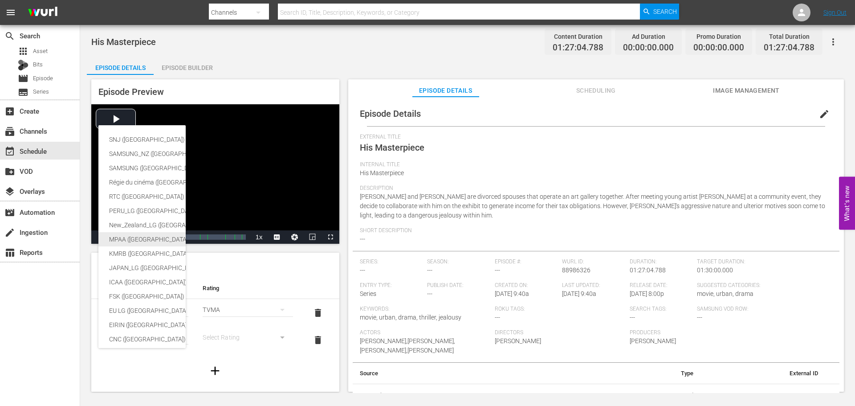
click at [138, 239] on div "MPAA ([GEOGRAPHIC_DATA])" at bounding box center [211, 239] width 204 height 14
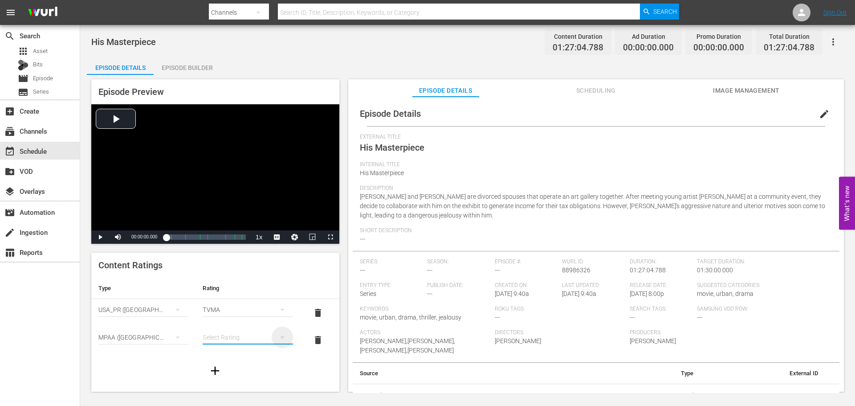
click at [277, 339] on icon "simple table" at bounding box center [282, 337] width 11 height 11
click at [231, 321] on div "R" at bounding box center [244, 319] width 66 height 14
click at [814, 114] on button "edit" at bounding box center [824, 113] width 21 height 21
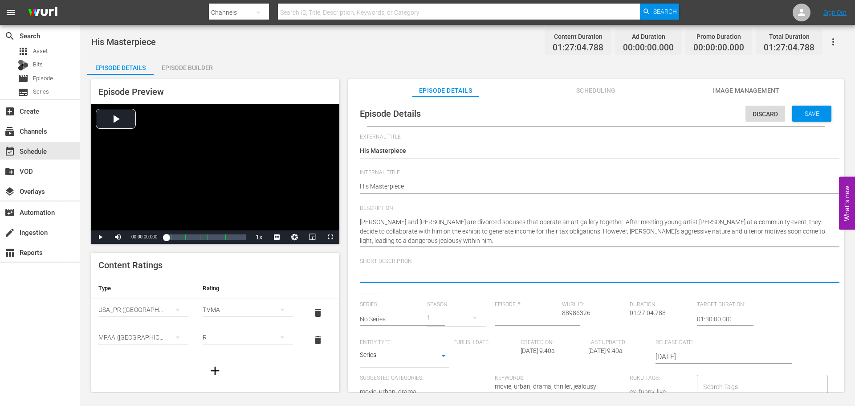
click at [417, 272] on textarea at bounding box center [594, 275] width 468 height 11
paste textarea "Divorced art gallery owners tense relationship is tested when a young artist co…"
type textarea "Divorced art gallery owners tense relationship is tested when a young artist co…"
click at [414, 362] on body "menu Search By Channels Search ID, Title, Description, Keywords, or Category Se…" at bounding box center [427, 203] width 855 height 406
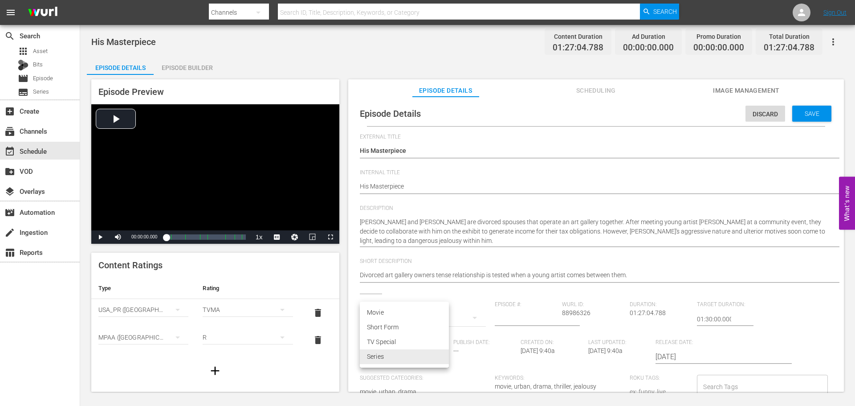
click at [391, 312] on li "Movie" at bounding box center [404, 312] width 89 height 15
type input "MOVIE"
click at [806, 109] on div "Save" at bounding box center [811, 114] width 39 height 16
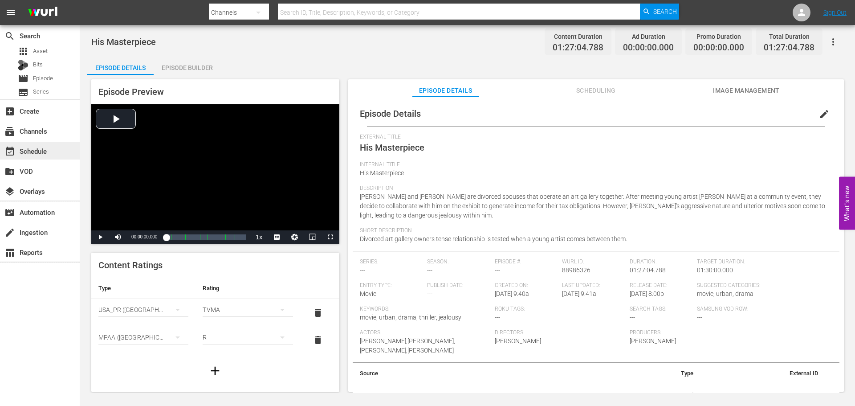
click at [31, 146] on div "event_available Schedule" at bounding box center [25, 150] width 50 height 8
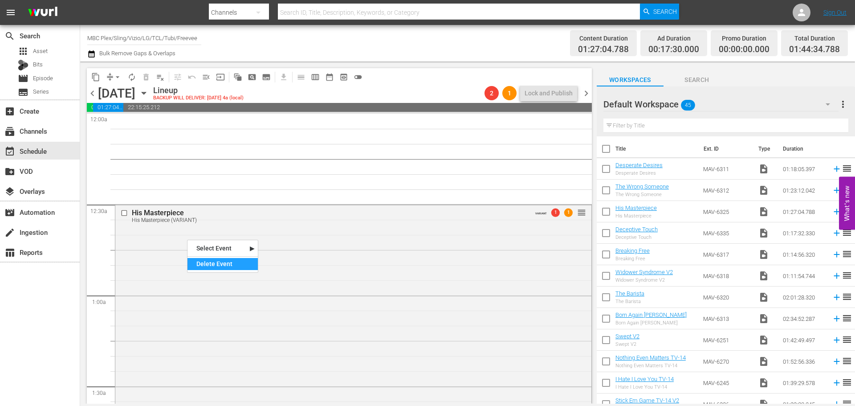
click at [207, 261] on div "Delete Event" at bounding box center [222, 264] width 70 height 12
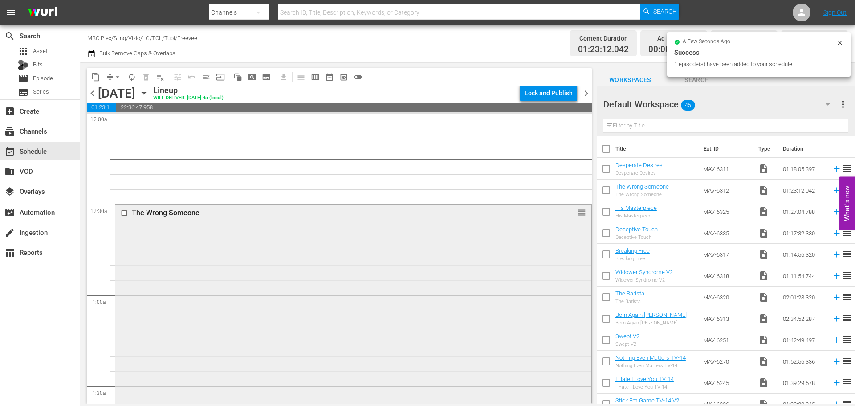
click at [142, 274] on div "The Wrong Someone reorder" at bounding box center [353, 328] width 476 height 249
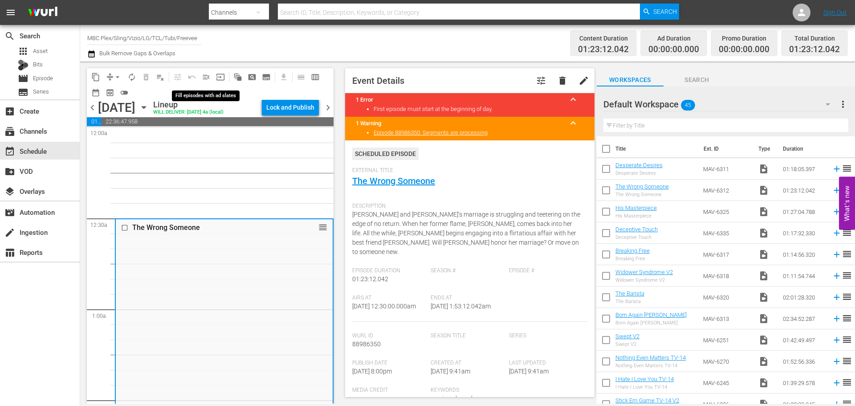
click at [207, 79] on span "menu_open" at bounding box center [206, 77] width 9 height 9
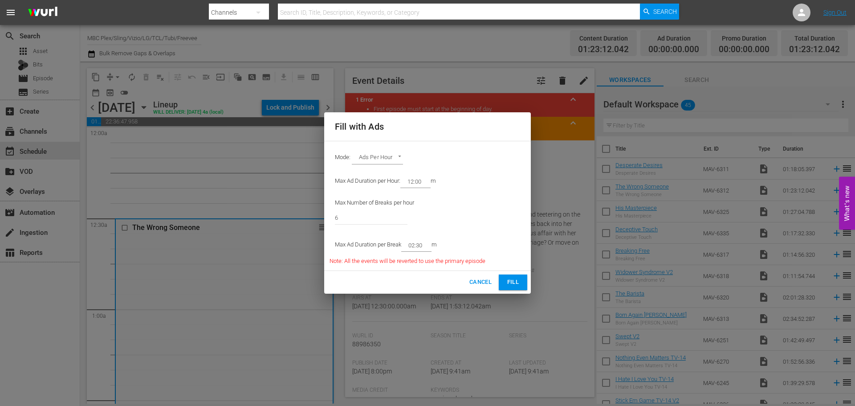
click at [516, 284] on span "Fill" at bounding box center [513, 282] width 14 height 10
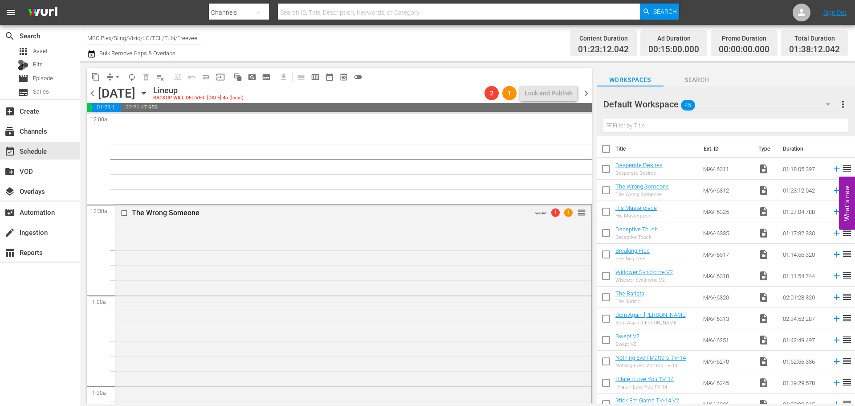
click at [162, 256] on div "The Wrong Someone VARIANT 1 1 reorder" at bounding box center [353, 351] width 476 height 295
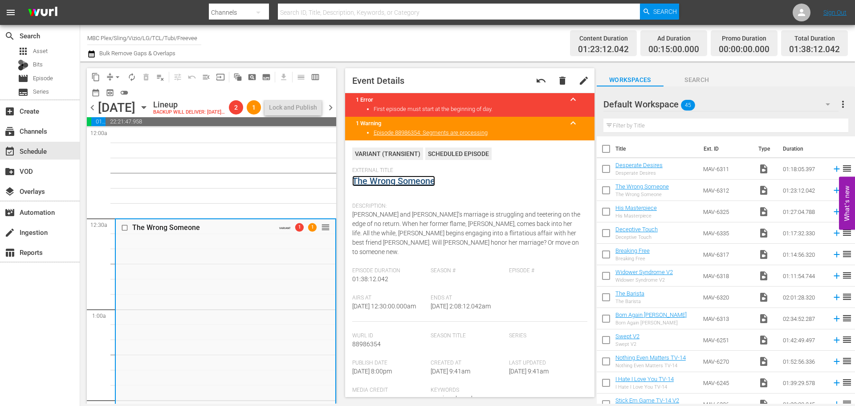
click at [366, 180] on link "The Wrong Someone" at bounding box center [393, 180] width 83 height 11
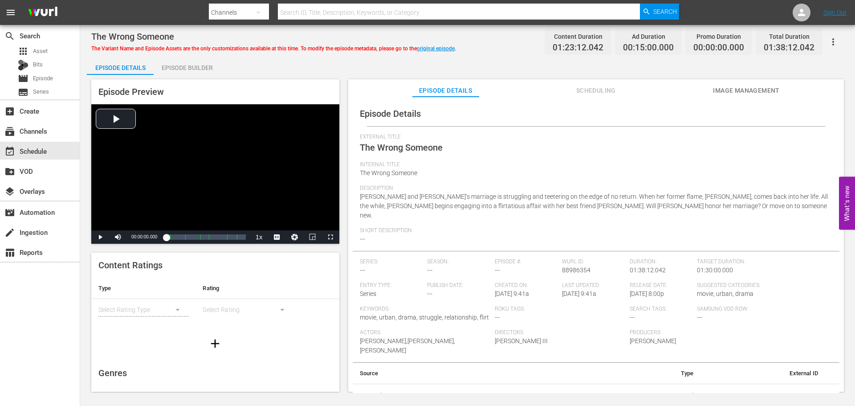
click at [829, 44] on icon "button" at bounding box center [833, 42] width 11 height 11
click at [819, 66] on div "Convert To Named Variant" at bounding box center [793, 73] width 85 height 21
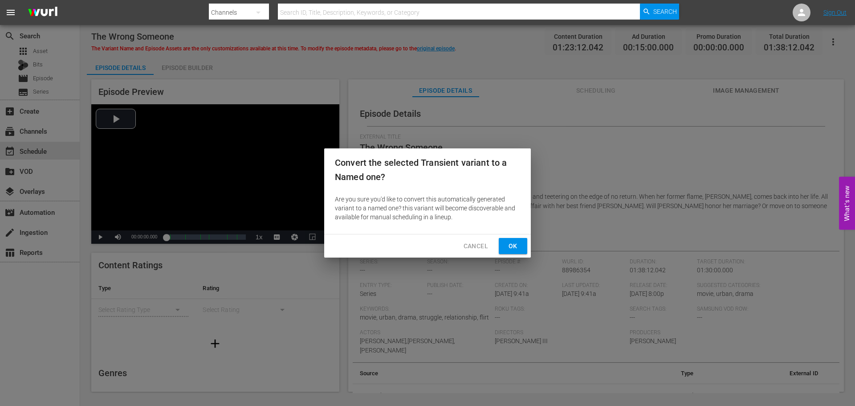
click at [504, 243] on button "Ok" at bounding box center [513, 246] width 28 height 16
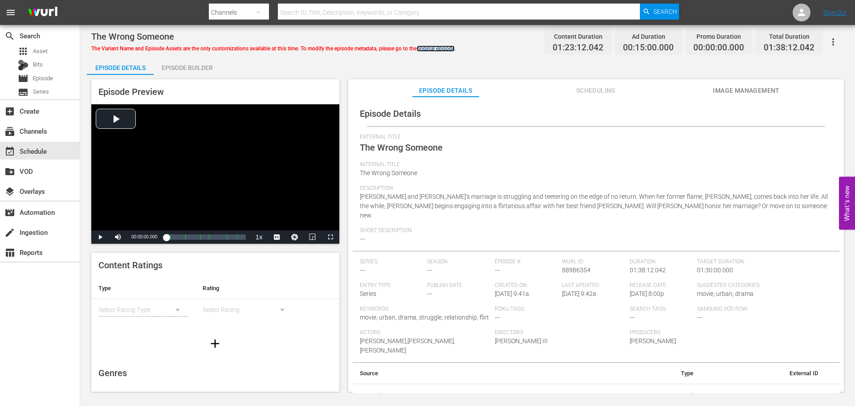
click at [443, 47] on link "original episode" at bounding box center [436, 48] width 38 height 6
click at [172, 310] on icon "simple table" at bounding box center [177, 309] width 11 height 11
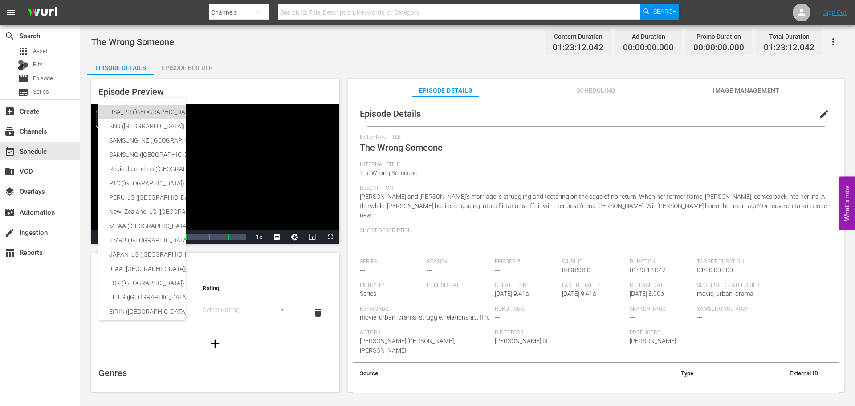
click at [138, 112] on div "USA_PR ([GEOGRAPHIC_DATA])" at bounding box center [211, 112] width 204 height 14
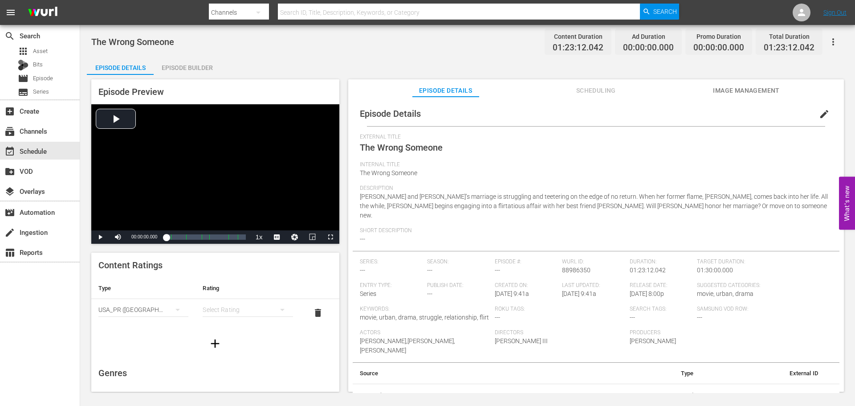
click at [251, 310] on div "simple table" at bounding box center [248, 309] width 90 height 25
click at [231, 378] on div "TVMA" at bounding box center [244, 384] width 66 height 14
click at [209, 339] on icon "button" at bounding box center [215, 343] width 14 height 14
click at [155, 332] on div "simple table" at bounding box center [143, 337] width 90 height 25
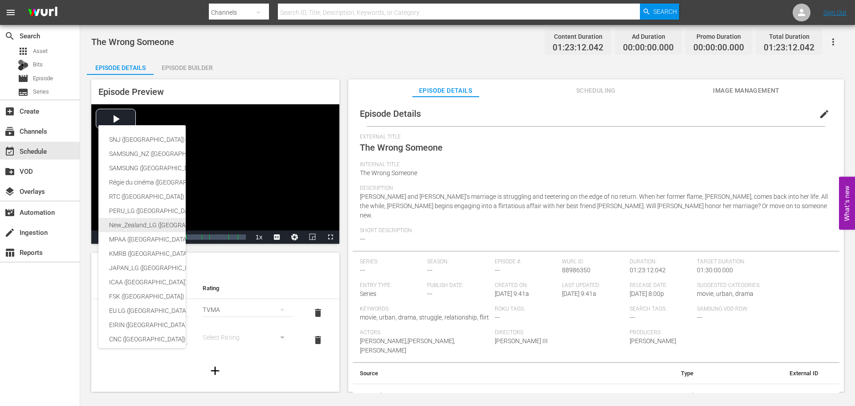
click at [146, 231] on div "New_Zealand_LG ([GEOGRAPHIC_DATA])" at bounding box center [211, 225] width 204 height 14
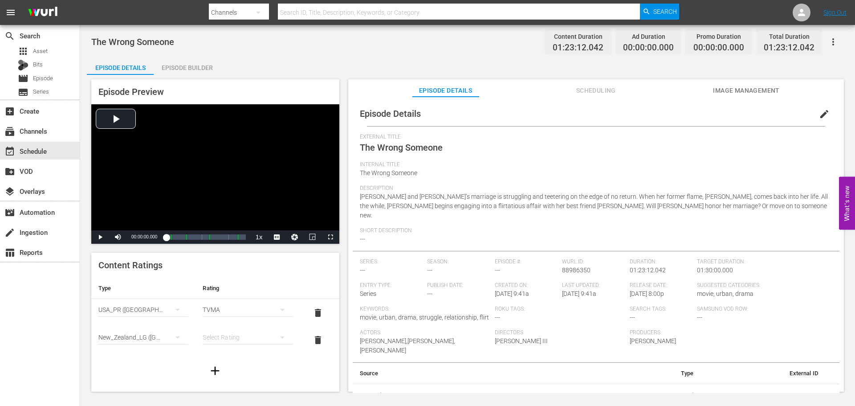
click at [153, 335] on div "New_Zealand_LG ([GEOGRAPHIC_DATA])" at bounding box center [143, 337] width 90 height 25
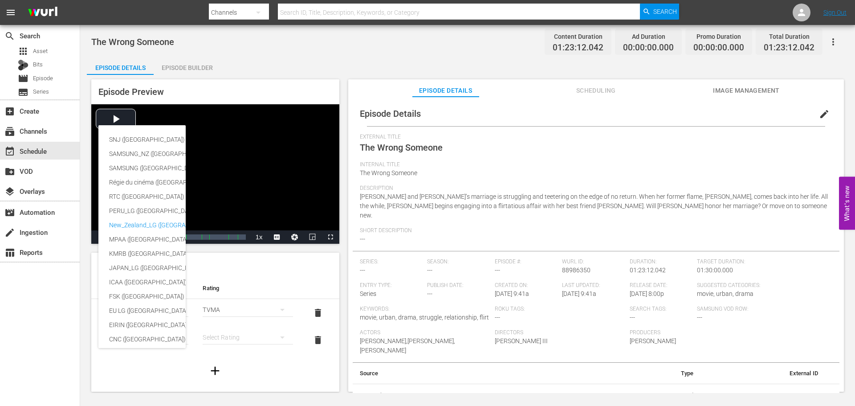
scroll to position [78, 0]
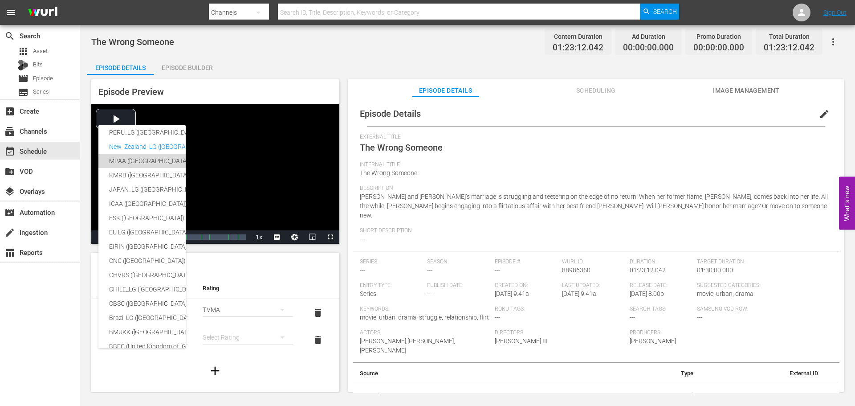
click at [146, 161] on div "MPAA ([GEOGRAPHIC_DATA])" at bounding box center [211, 161] width 204 height 14
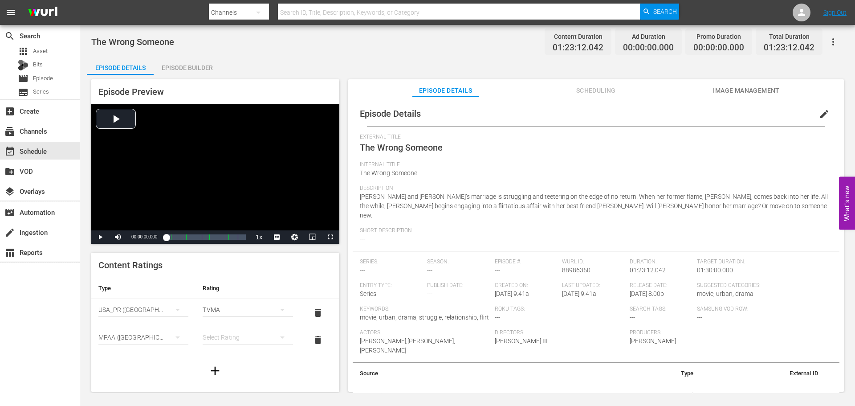
click at [256, 340] on div "simple table" at bounding box center [248, 337] width 90 height 25
click at [228, 313] on div "R" at bounding box center [244, 319] width 66 height 14
click at [820, 112] on span "edit" at bounding box center [824, 114] width 11 height 11
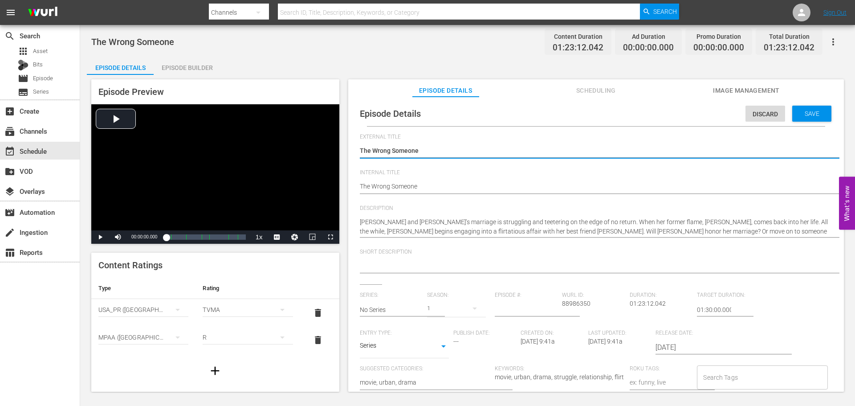
click at [434, 268] on textarea at bounding box center [594, 266] width 468 height 11
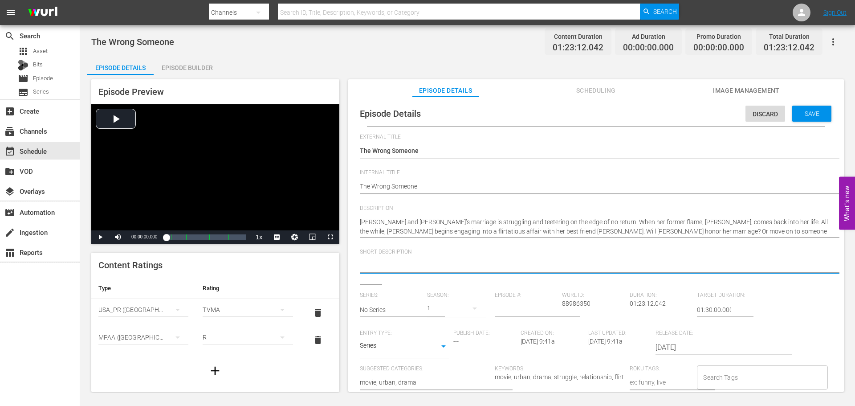
paste textarea "A couple’s marriage is failing as the two begin entertaining affairs against on…"
type textarea "A couple’s marriage is failing as the two begin entertaining affairs against on…"
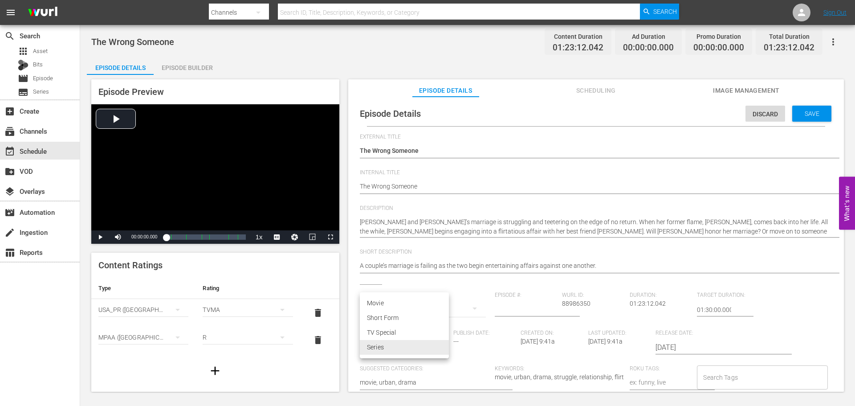
click at [419, 350] on body "menu Search By Channels Search ID, Title, Description, Keywords, or Category Se…" at bounding box center [427, 203] width 855 height 406
click at [396, 300] on li "Movie" at bounding box center [404, 303] width 89 height 15
type input "MOVIE"
click at [816, 109] on div "Save" at bounding box center [811, 114] width 39 height 16
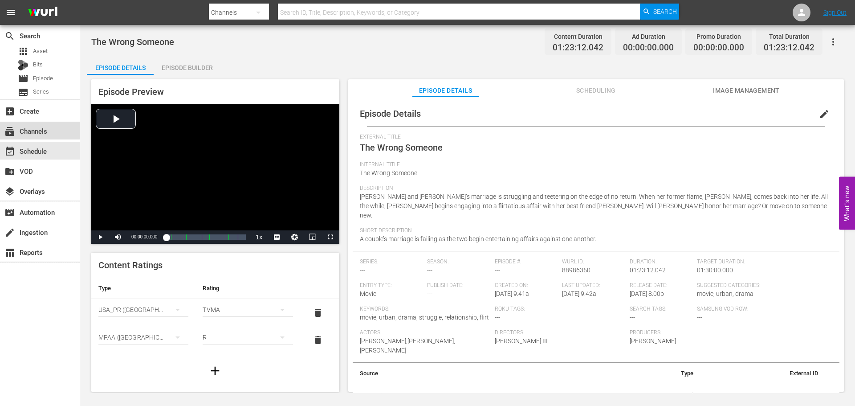
click at [29, 124] on div "subscriptions Channels" at bounding box center [40, 131] width 80 height 18
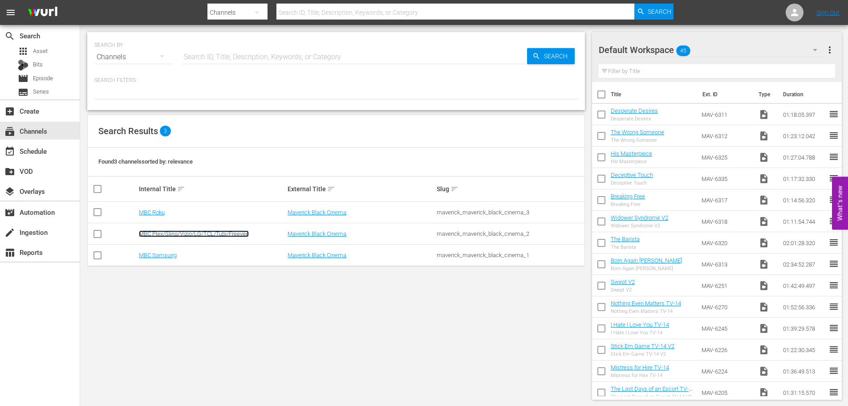
click at [197, 236] on link "MBC Plex/Sling/Vizio/LG/TCL/Tubi/Freevee" at bounding box center [194, 233] width 110 height 7
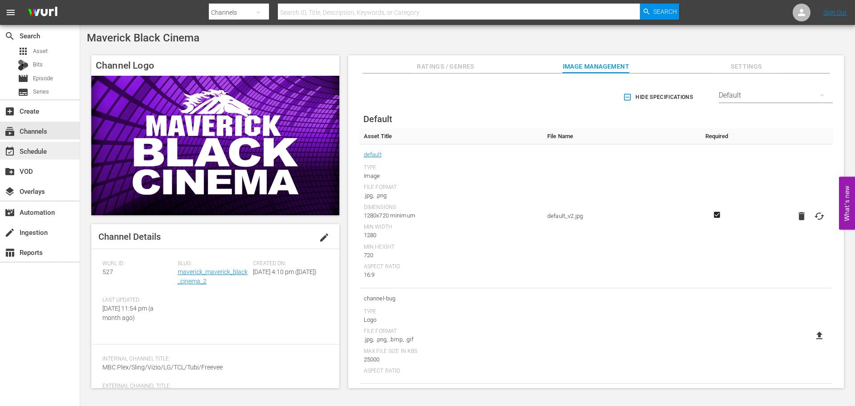
click at [53, 154] on div "event_available Schedule" at bounding box center [40, 151] width 80 height 18
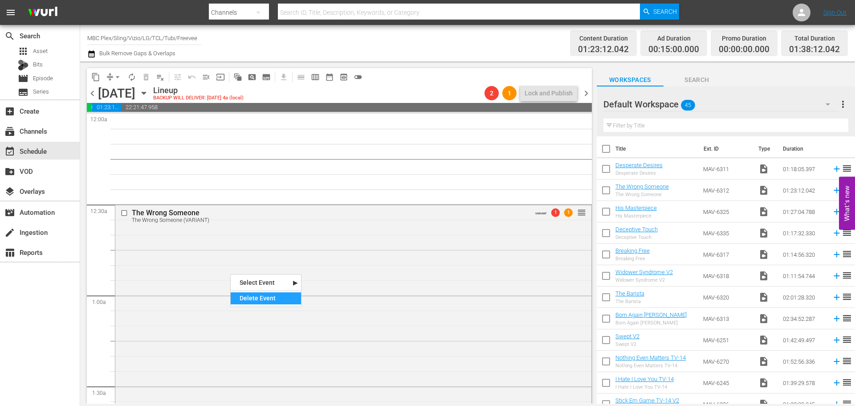
click at [235, 297] on div "Delete Event" at bounding box center [266, 298] width 70 height 12
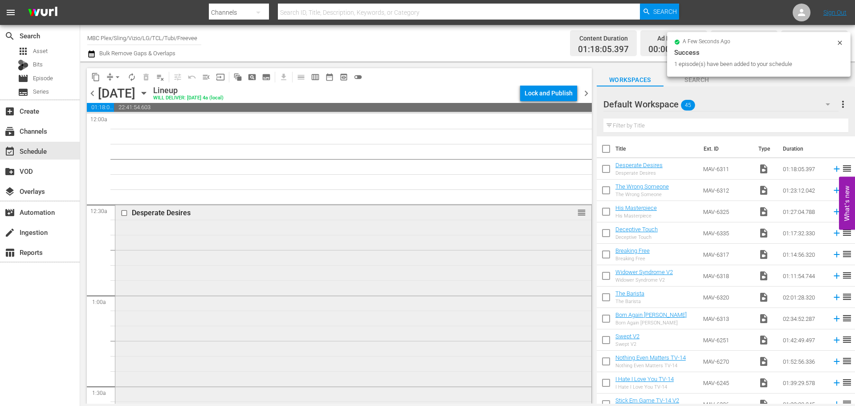
click at [177, 263] on div "Desperate Desires reorder" at bounding box center [353, 321] width 476 height 234
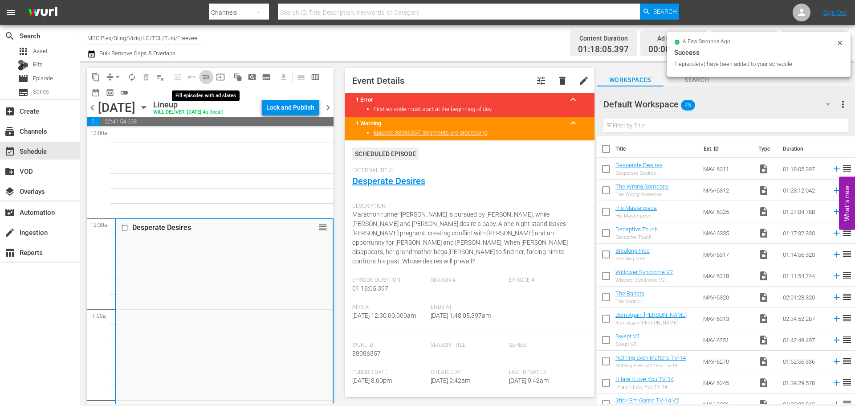
click at [206, 75] on span "menu_open" at bounding box center [206, 77] width 9 height 9
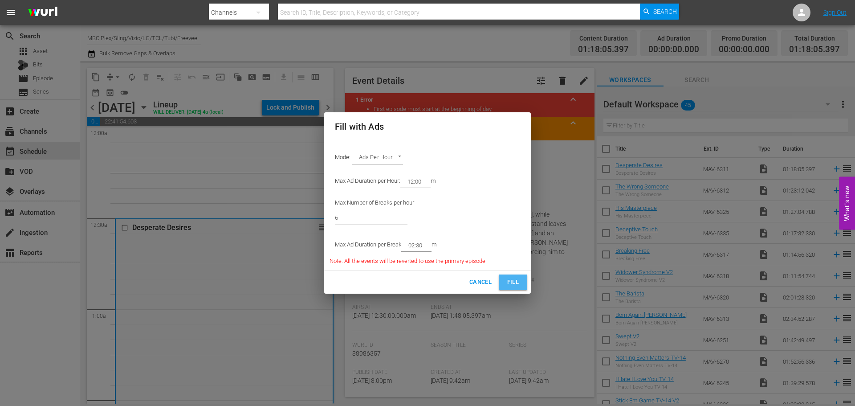
click at [509, 285] on span "Fill" at bounding box center [513, 282] width 14 height 10
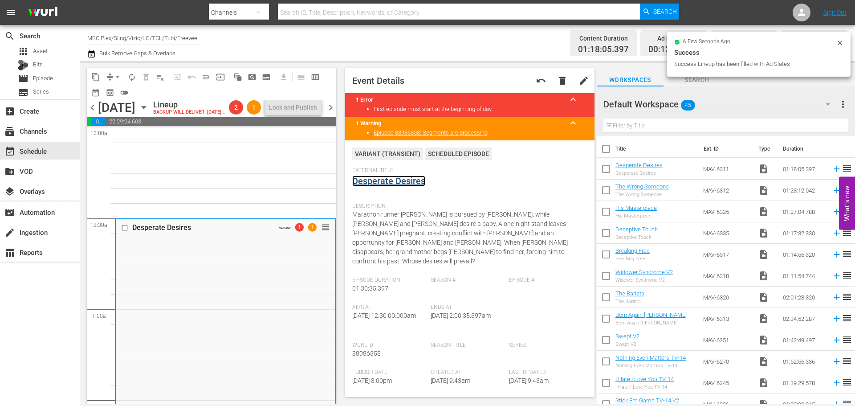
click at [407, 182] on link "Desperate Desires" at bounding box center [388, 180] width 73 height 11
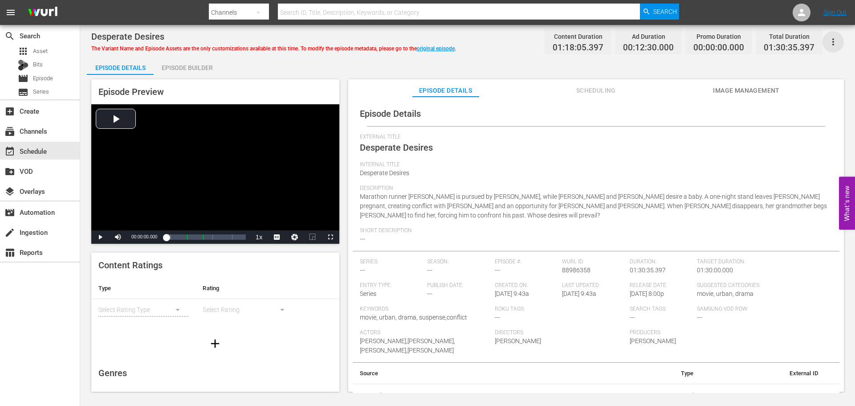
click at [833, 40] on icon "button" at bounding box center [833, 42] width 11 height 11
click at [819, 74] on div "Convert To Named Variant" at bounding box center [793, 73] width 85 height 21
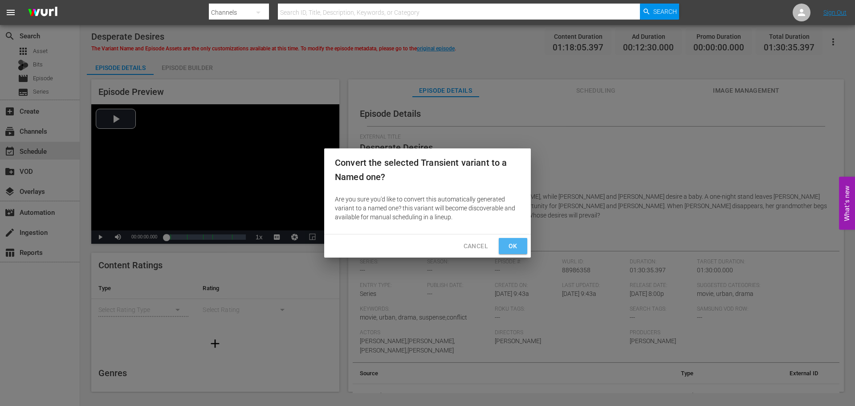
click at [504, 253] on button "Ok" at bounding box center [513, 246] width 28 height 16
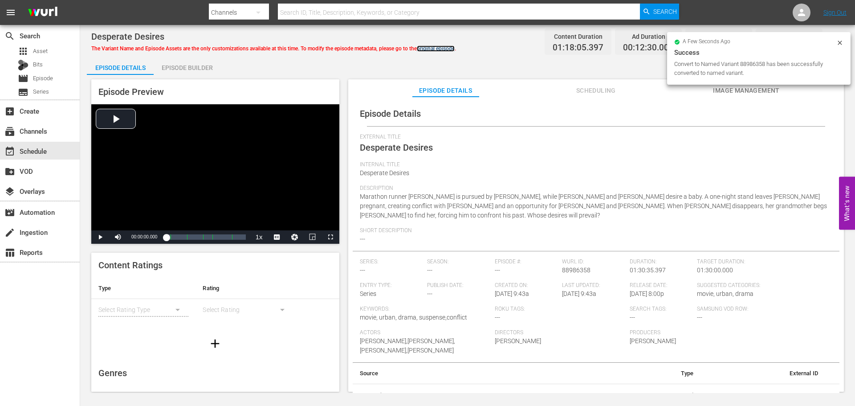
click at [448, 48] on link "original episode" at bounding box center [436, 48] width 38 height 6
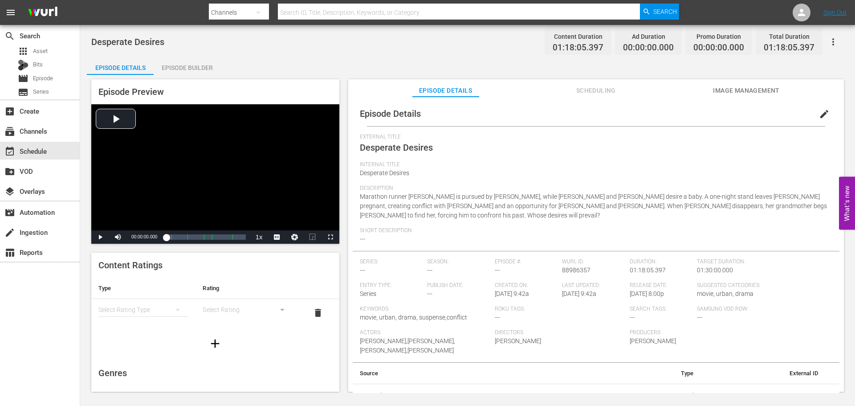
click at [153, 309] on div "simple table" at bounding box center [143, 309] width 90 height 25
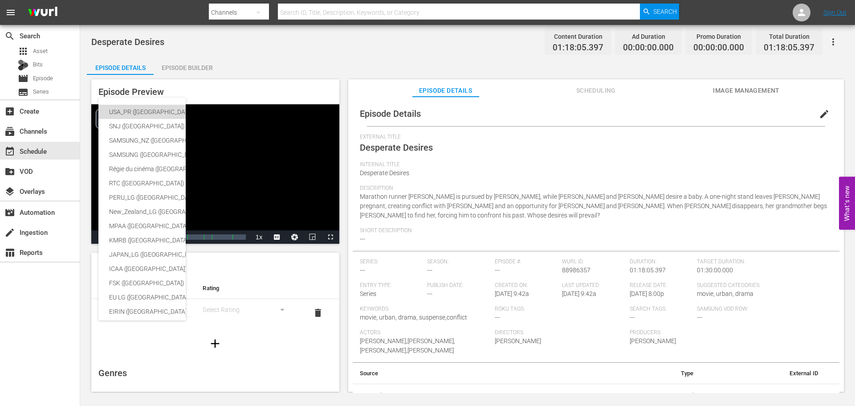
click at [131, 113] on div "USA_PR ([GEOGRAPHIC_DATA])" at bounding box center [211, 112] width 204 height 14
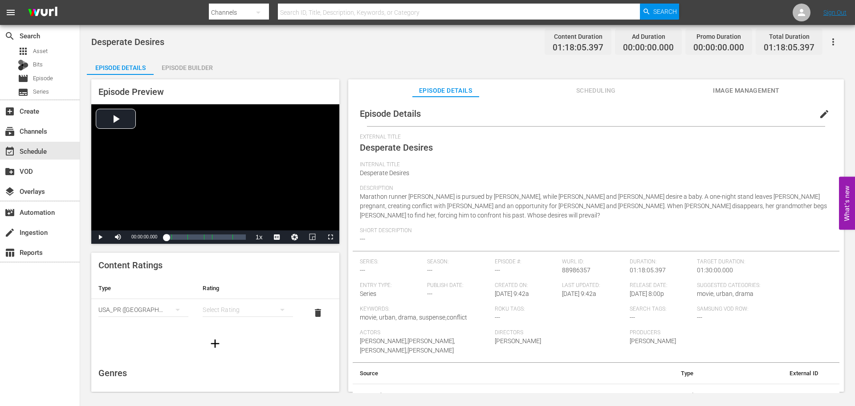
click at [225, 313] on div "simple table" at bounding box center [248, 309] width 90 height 25
click at [229, 384] on div "TVMA" at bounding box center [244, 384] width 66 height 14
click at [212, 342] on icon "button" at bounding box center [215, 343] width 8 height 8
click at [162, 340] on div "simple table" at bounding box center [143, 337] width 90 height 25
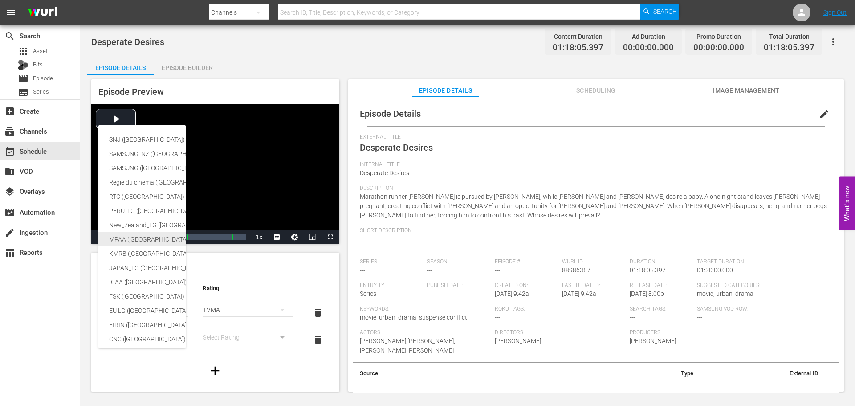
click at [148, 237] on div "MPAA ([GEOGRAPHIC_DATA])" at bounding box center [211, 239] width 204 height 14
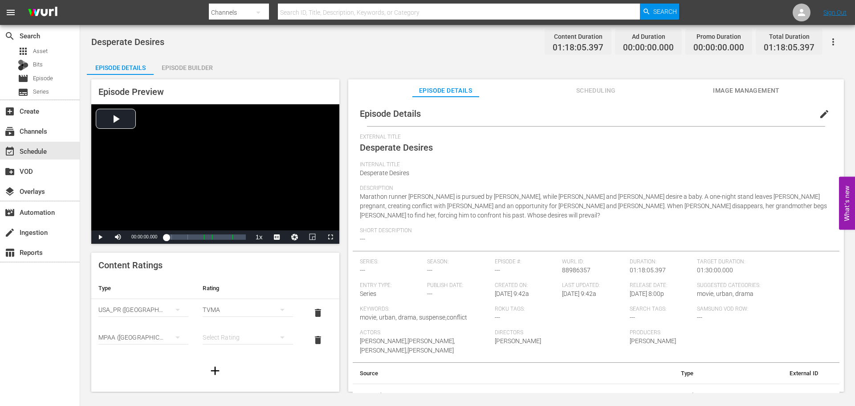
click at [252, 328] on div "simple table" at bounding box center [248, 337] width 90 height 25
click at [236, 316] on div "R" at bounding box center [244, 319] width 66 height 14
click at [823, 108] on button "edit" at bounding box center [824, 113] width 21 height 21
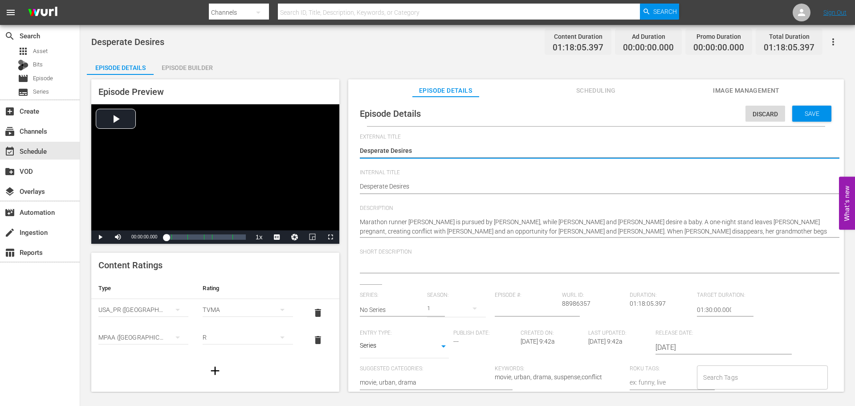
click at [468, 265] on textarea at bounding box center [594, 266] width 468 height 11
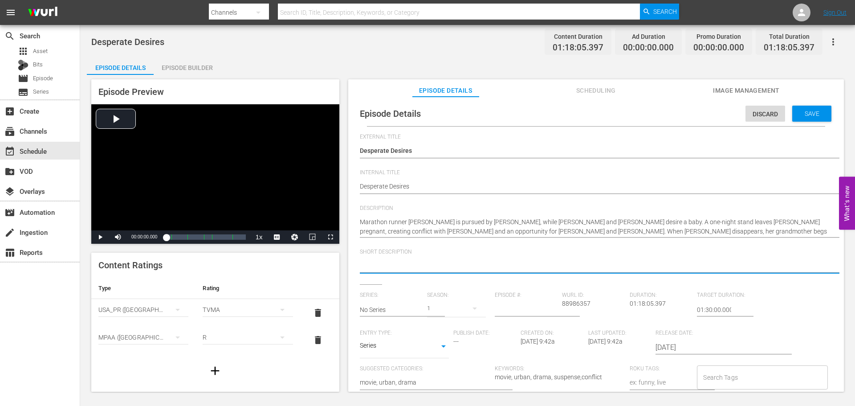
paste textarea "Lives are entangled when a young woman gets pregnant and disappears."
type textarea "Lives are entangled when a young woman gets pregnant and disappears."
click at [421, 345] on body "menu Search By Channels Search ID, Title, Description, Keywords, or Category Se…" at bounding box center [427, 203] width 855 height 406
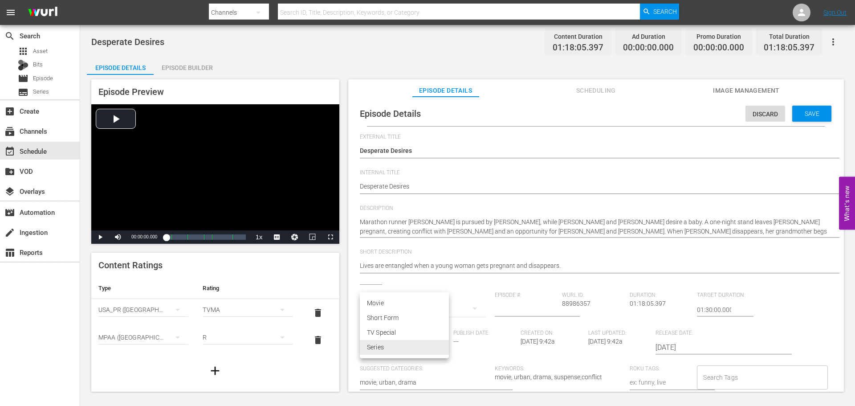
click at [404, 305] on li "Movie" at bounding box center [404, 303] width 89 height 15
type input "MOVIE"
click at [815, 113] on span "Save" at bounding box center [811, 113] width 29 height 7
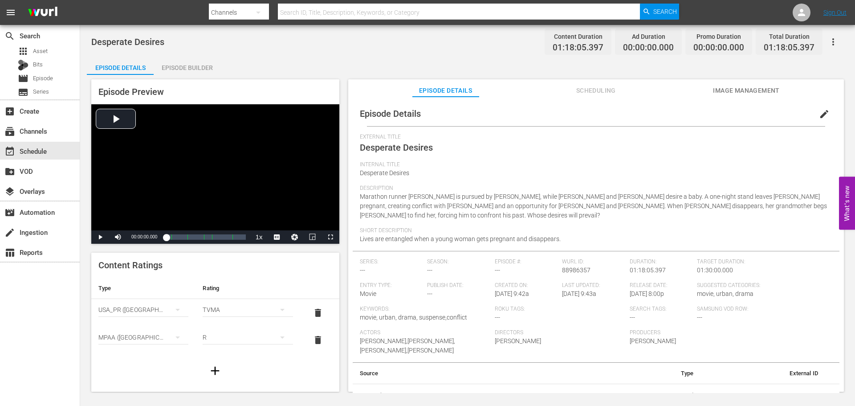
scroll to position [2, 0]
click at [23, 149] on div "event_available Schedule" at bounding box center [25, 150] width 50 height 8
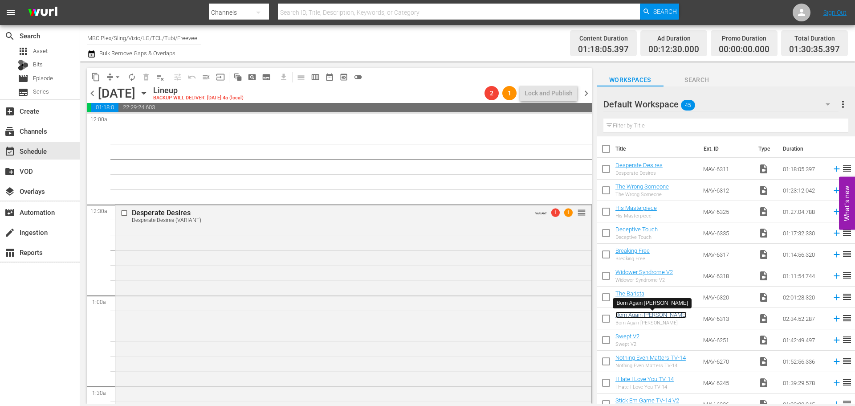
click at [630, 314] on link "Born Again [PERSON_NAME]" at bounding box center [650, 314] width 71 height 7
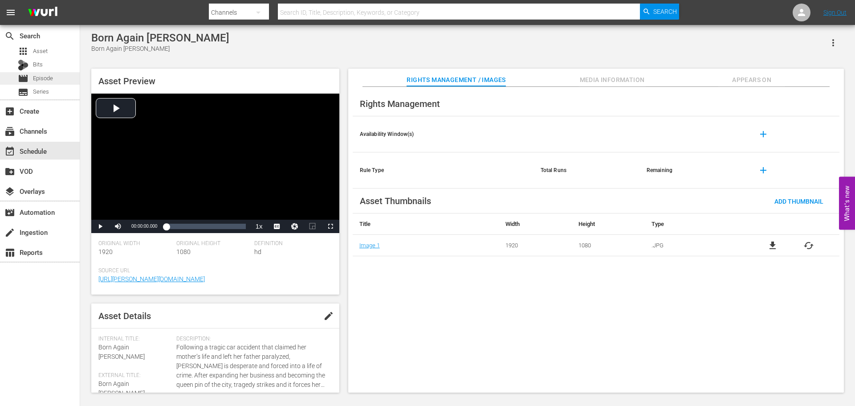
click at [36, 75] on span "Episode" at bounding box center [43, 78] width 20 height 9
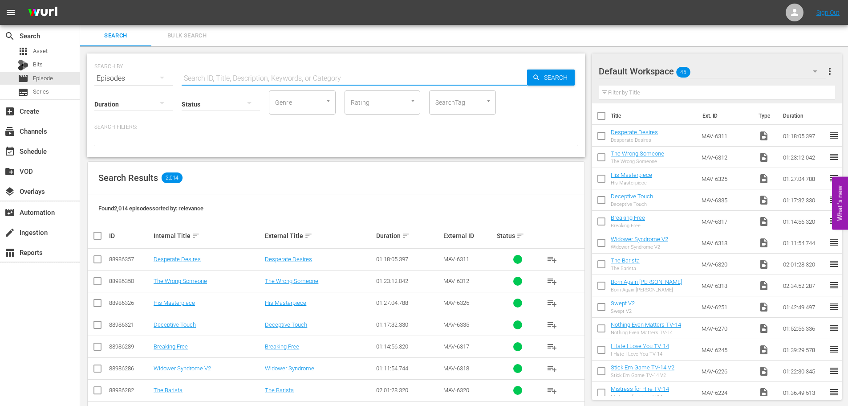
click at [215, 76] on input "text" at bounding box center [355, 78] width 346 height 21
type input "Born Again"
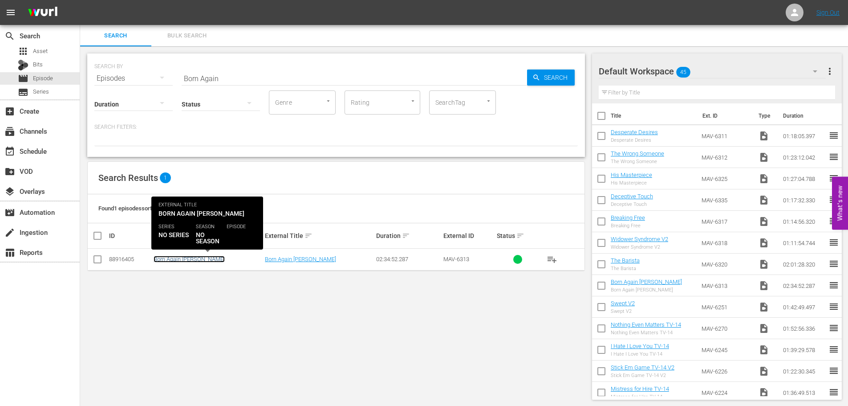
click at [177, 257] on link "Born Again [PERSON_NAME]" at bounding box center [189, 259] width 71 height 7
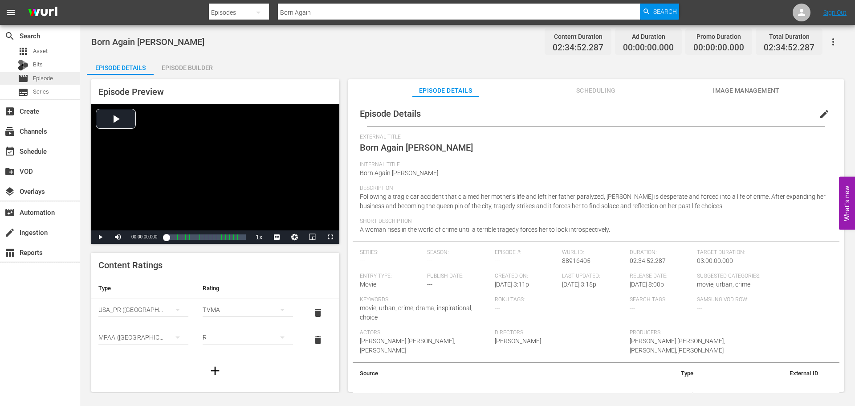
click at [42, 80] on span "Episode" at bounding box center [43, 78] width 20 height 9
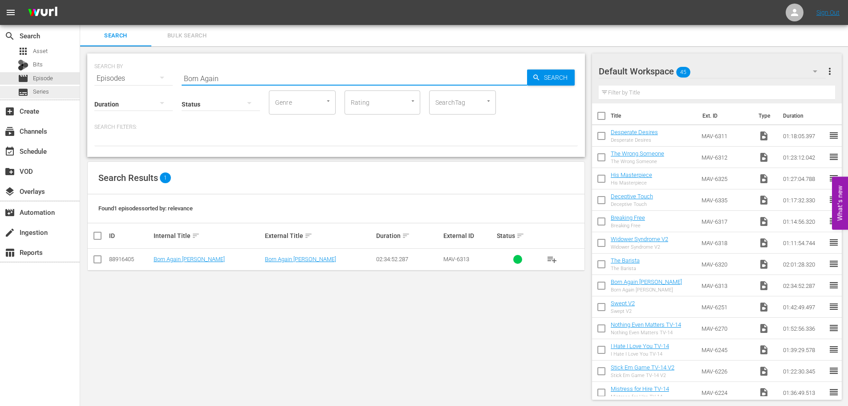
drag, startPoint x: 262, startPoint y: 77, endPoint x: 0, endPoint y: 86, distance: 262.4
click at [80, 0] on div "search Search apps Asset Bits movie Episode subtitles Series add_box Create sub…" at bounding box center [464, 0] width 768 height 0
type input "The Barista"
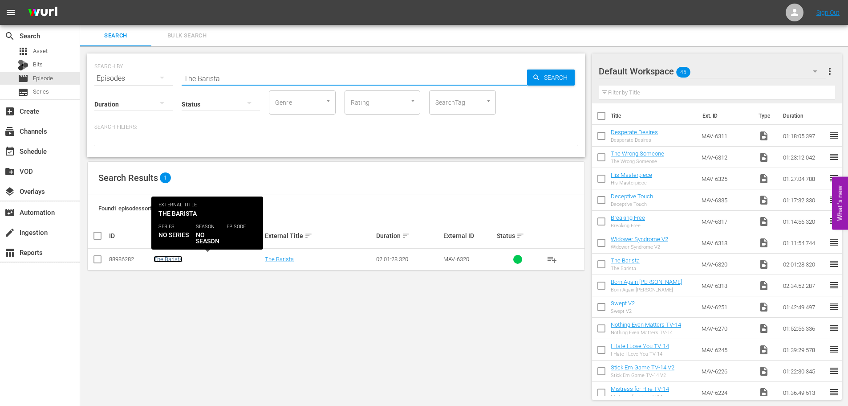
click at [180, 259] on link "The Barista" at bounding box center [168, 259] width 29 height 7
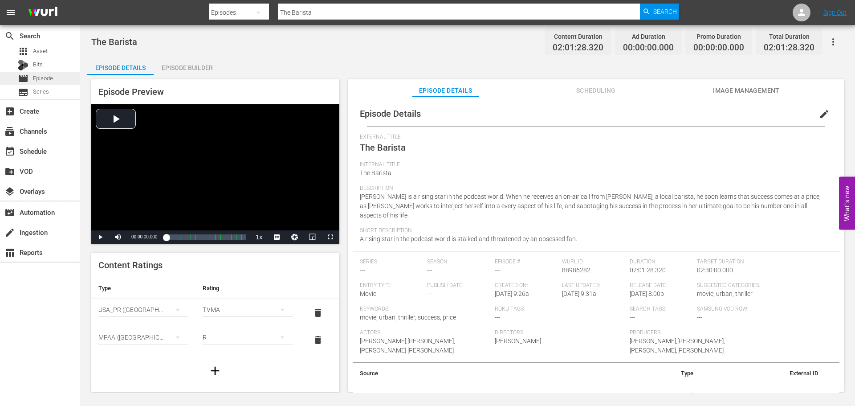
click at [34, 77] on span "Episode" at bounding box center [43, 78] width 20 height 9
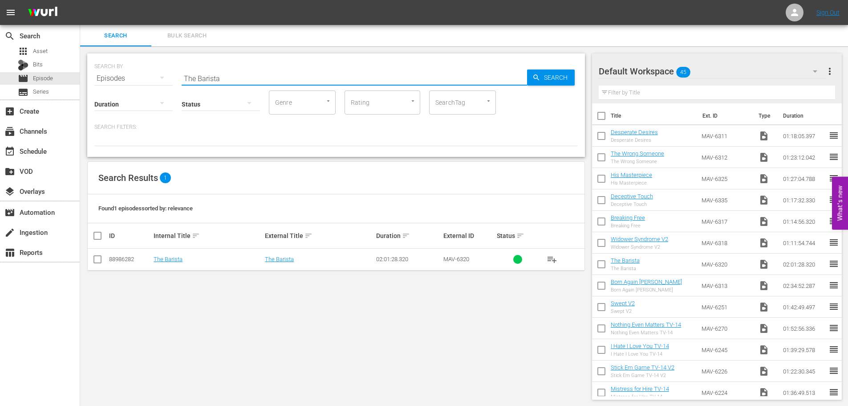
drag, startPoint x: 262, startPoint y: 80, endPoint x: 59, endPoint y: 85, distance: 203.1
click at [80, 0] on div "search Search apps Asset Bits movie Episode subtitles Series add_box Create sub…" at bounding box center [464, 0] width 768 height 0
type input "Widower Syndrome"
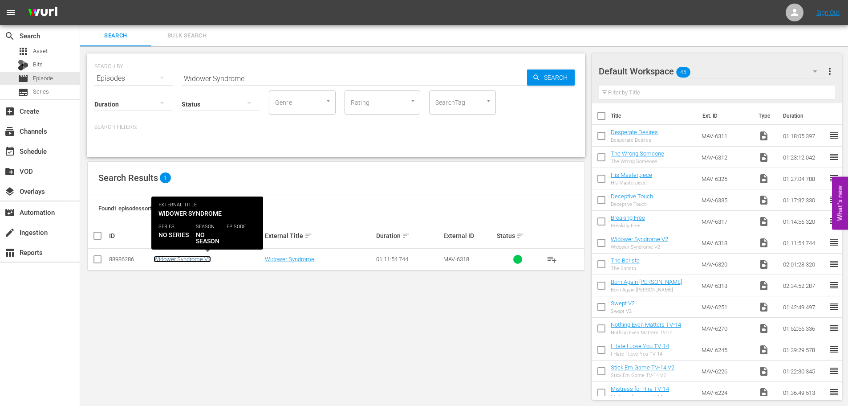
click at [183, 261] on link "Widower Syndrome V2" at bounding box center [182, 259] width 57 height 7
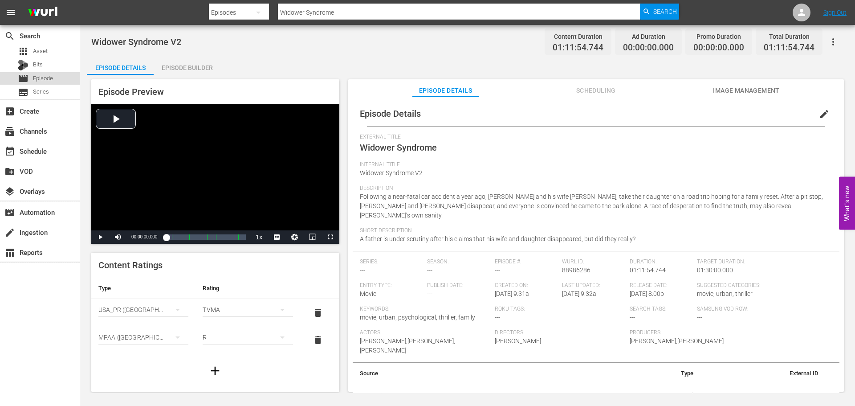
click at [53, 73] on div "movie Episode" at bounding box center [35, 78] width 35 height 12
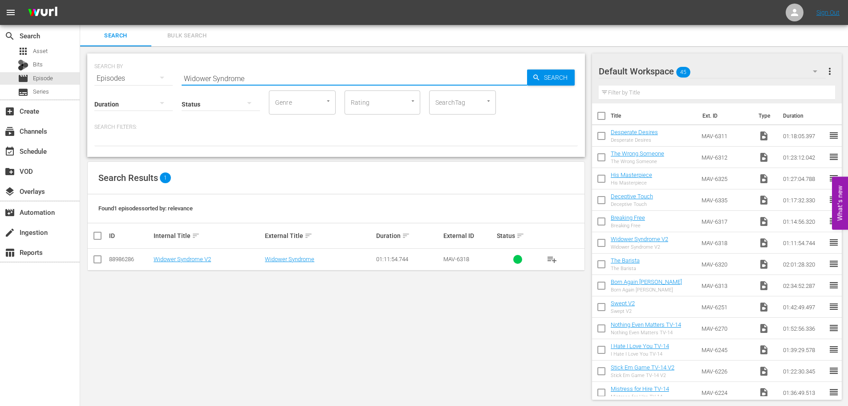
drag, startPoint x: 265, startPoint y: 70, endPoint x: 110, endPoint y: 70, distance: 155.0
click at [110, 70] on div "SEARCH BY Search By Episodes Search ID, Title, Description, Keywords, or Catego…" at bounding box center [336, 73] width 484 height 32
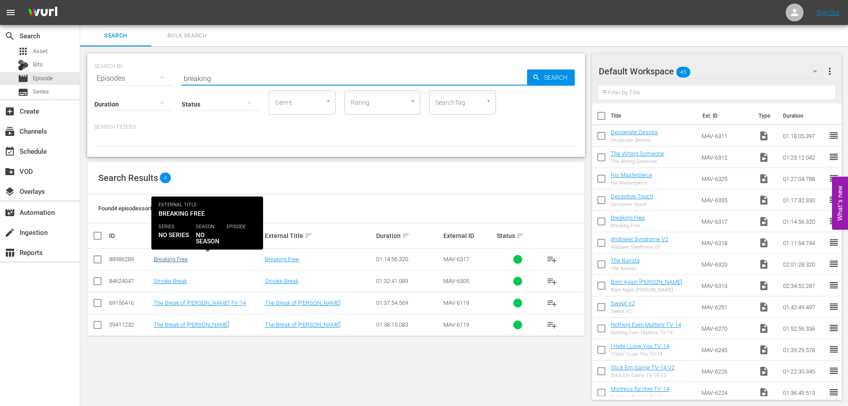
type input "breaking"
click at [183, 258] on link "Breaking Free" at bounding box center [171, 259] width 34 height 7
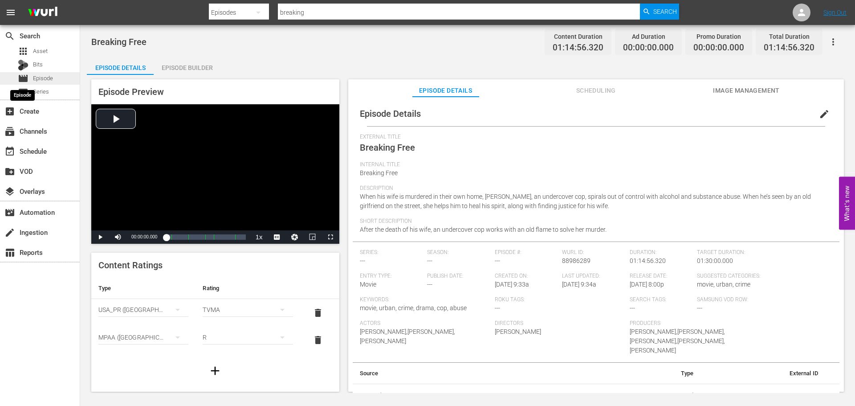
click at [27, 78] on span "movie" at bounding box center [23, 78] width 11 height 11
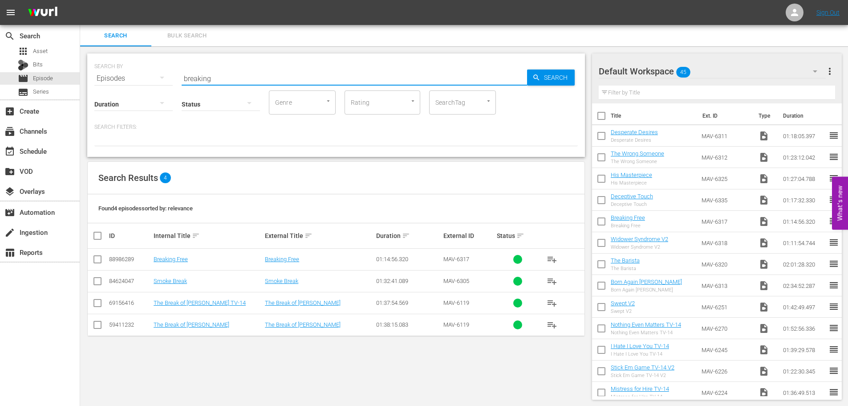
drag, startPoint x: 228, startPoint y: 80, endPoint x: 80, endPoint y: 70, distance: 148.6
click at [84, 78] on div "SEARCH BY Search By Episodes Search ID, Title, Description, Keywords, or Catego…" at bounding box center [336, 226] width 512 height 360
type input "Deceptive Touch"
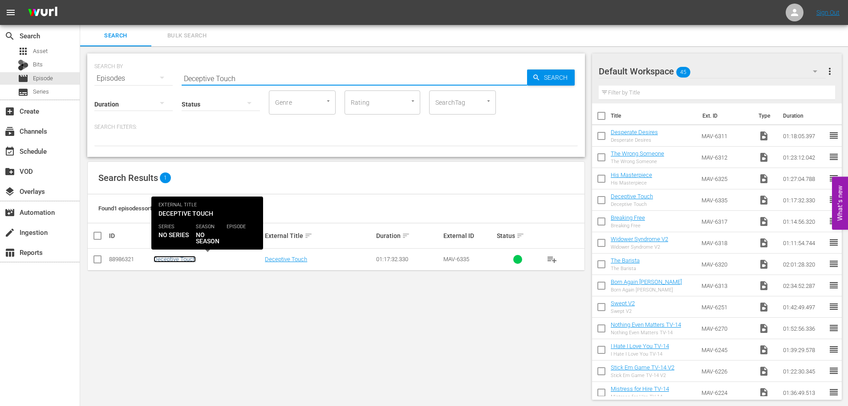
click at [175, 260] on link "Deceptive Touch" at bounding box center [175, 259] width 42 height 7
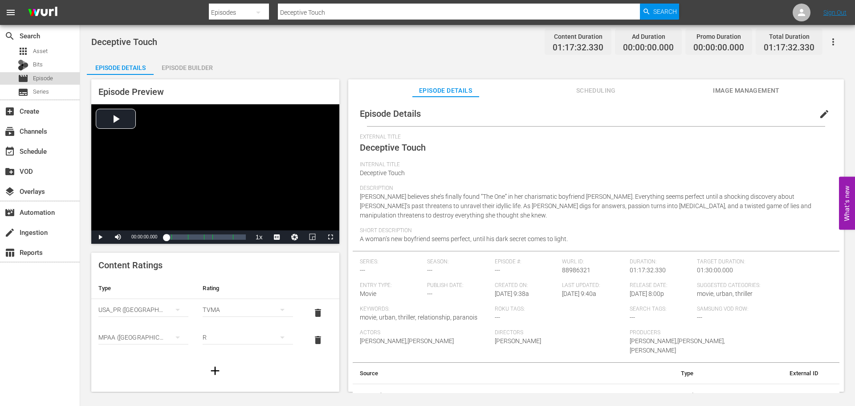
click at [49, 82] on span "Episode" at bounding box center [43, 78] width 20 height 9
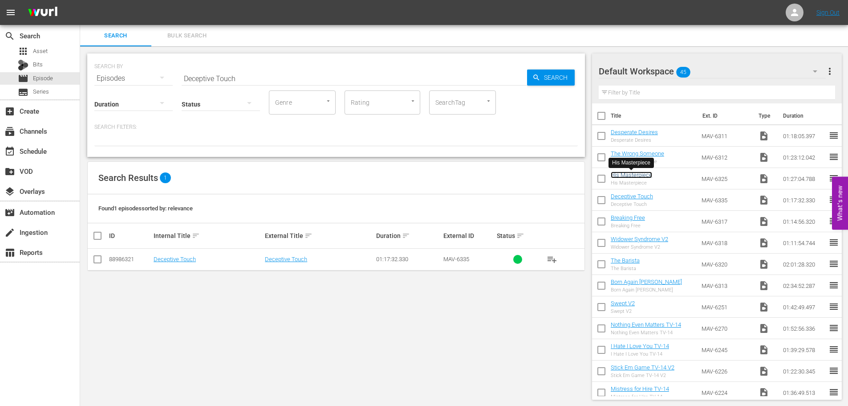
click at [626, 174] on link "His Masterpiece" at bounding box center [631, 174] width 41 height 7
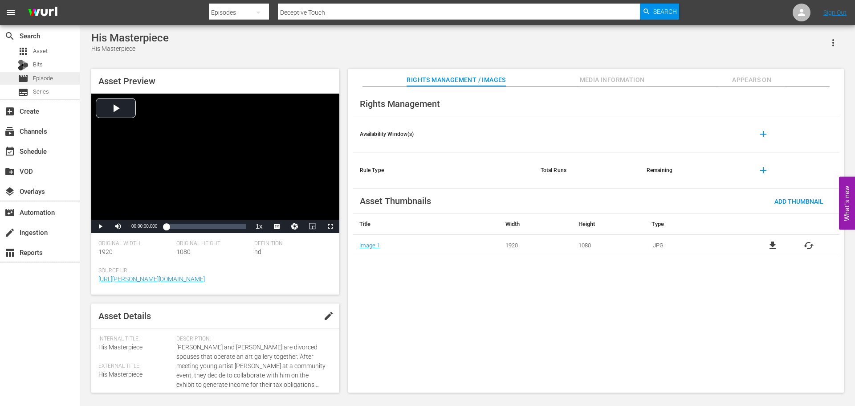
click at [57, 77] on div "movie Episode" at bounding box center [40, 78] width 80 height 12
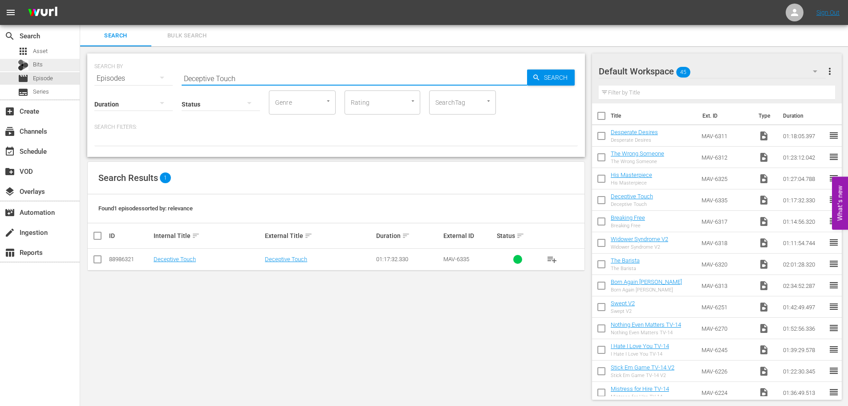
drag, startPoint x: 256, startPoint y: 76, endPoint x: 32, endPoint y: 68, distance: 225.0
click at [80, 0] on div "search Search apps Asset Bits movie Episode subtitles Series add_box Create sub…" at bounding box center [464, 0] width 768 height 0
type input "The Wrong Someone"
click at [186, 254] on td "The Wrong Someone" at bounding box center [207, 259] width 111 height 22
click at [185, 256] on link "The Wrong Someone" at bounding box center [180, 259] width 53 height 7
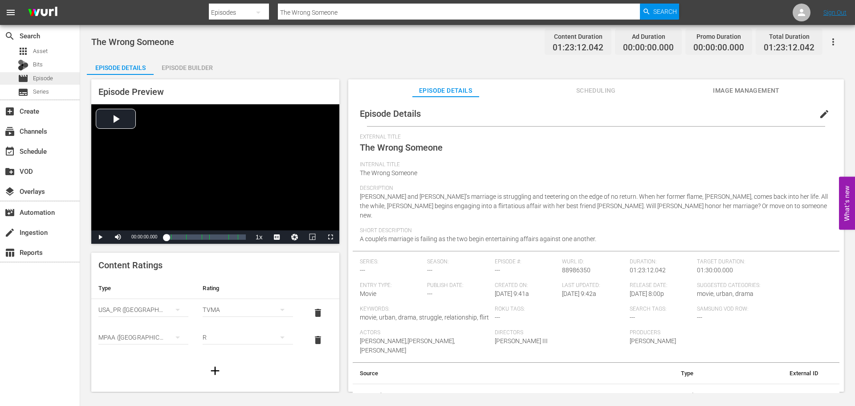
click at [28, 77] on div "movie Episode" at bounding box center [35, 78] width 35 height 12
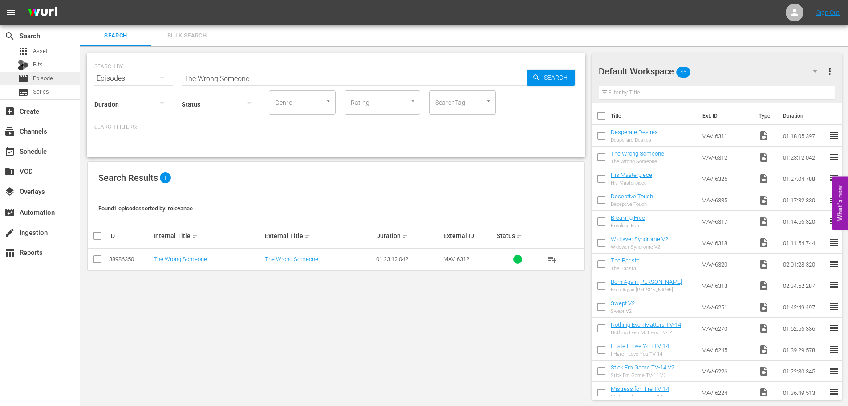
drag, startPoint x: 273, startPoint y: 77, endPoint x: 13, endPoint y: 76, distance: 260.5
click at [80, 0] on div "search Search apps Asset Bits movie Episode subtitles Series add_box Create sub…" at bounding box center [464, 0] width 768 height 0
type input "Desperate"
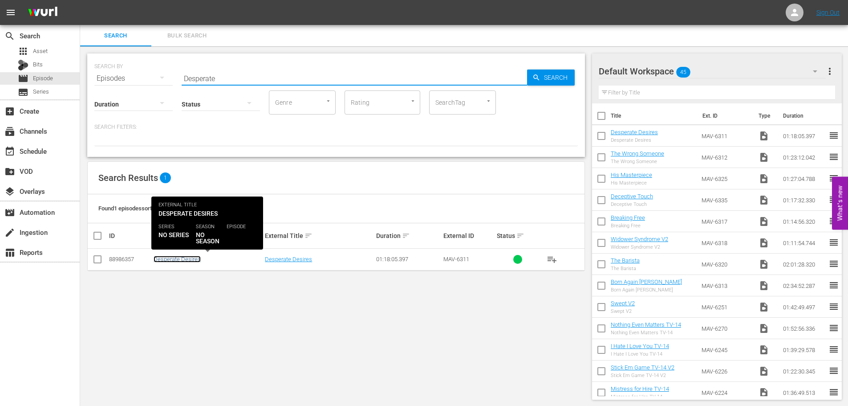
click at [182, 258] on link "Desperate Desires" at bounding box center [177, 259] width 47 height 7
